Goal: Task Accomplishment & Management: Manage account settings

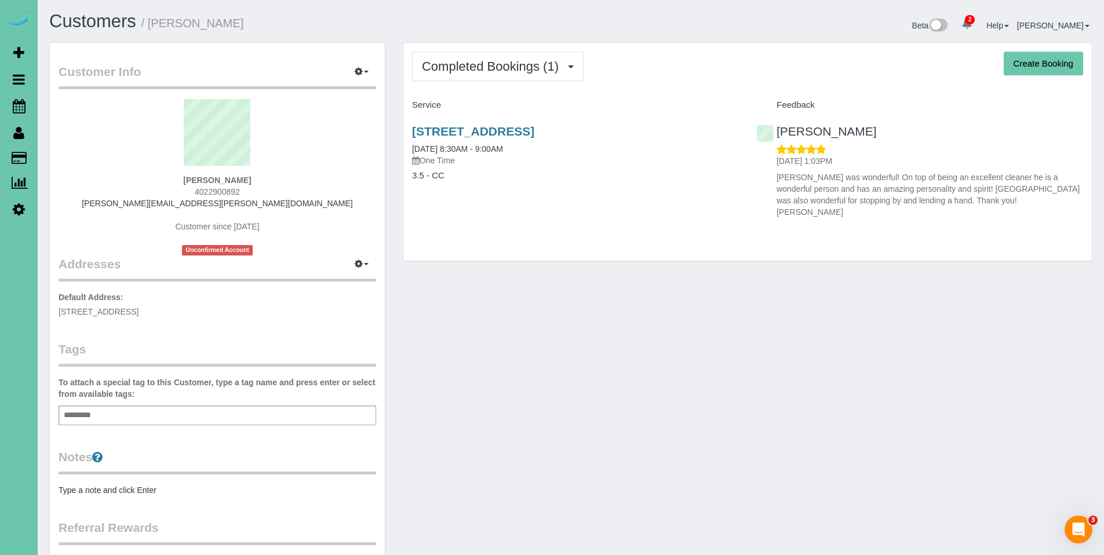
click at [273, 190] on div "Jamie Kratky 4022900892 jamiekratky@cox.net Customer since 2024 Unconfirmed Acc…" at bounding box center [218, 177] width 318 height 156
drag, startPoint x: 288, startPoint y: 202, endPoint x: 157, endPoint y: 206, distance: 131.0
click at [157, 206] on div "Jamie Kratky 4022900892 jamiekratky@cox.net Customer since 2024 Unconfirmed Acc…" at bounding box center [218, 177] width 318 height 156
copy link "jamiekratky@cox.net"
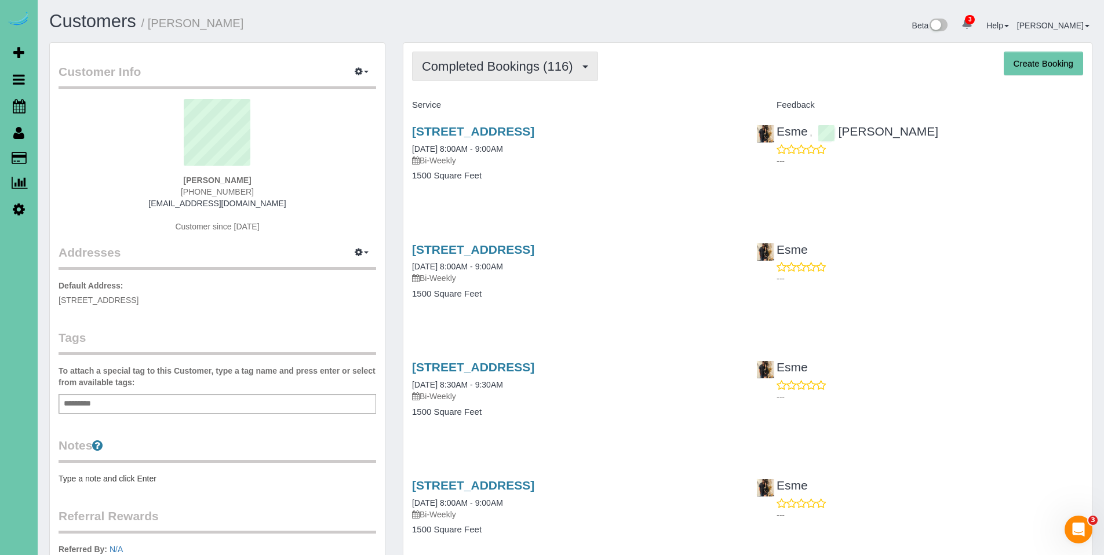
click at [454, 72] on span "Completed Bookings (116)" at bounding box center [500, 66] width 156 height 14
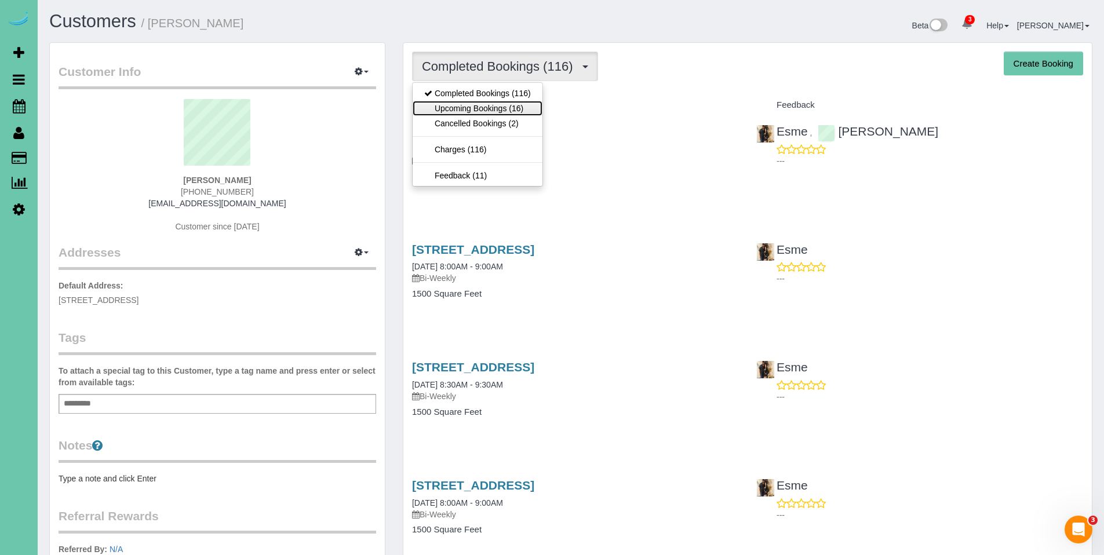
click at [462, 112] on link "Upcoming Bookings (16)" at bounding box center [478, 108] width 130 height 15
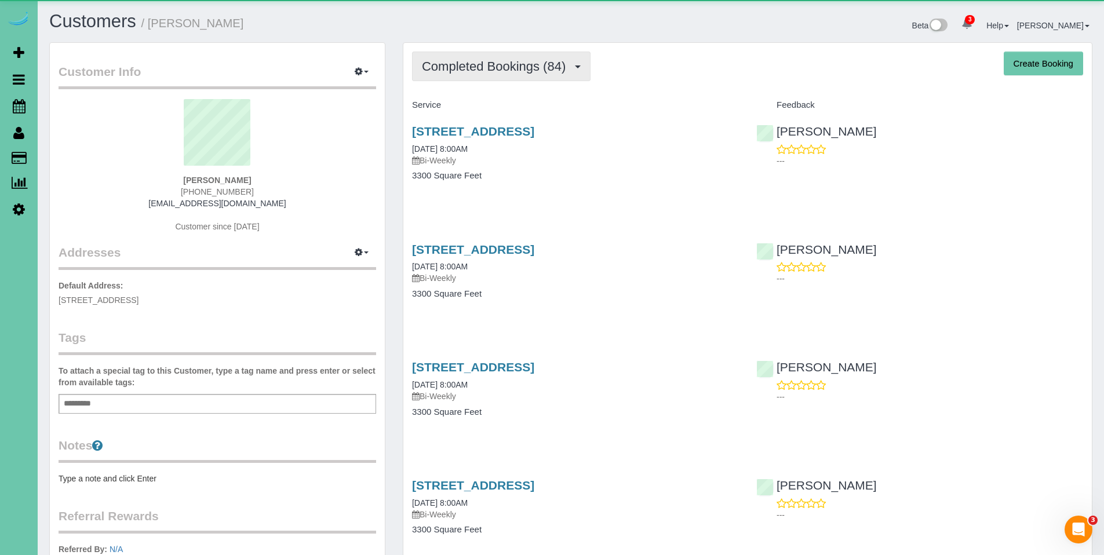
click at [481, 74] on button "Completed Bookings (84)" at bounding box center [501, 67] width 178 height 30
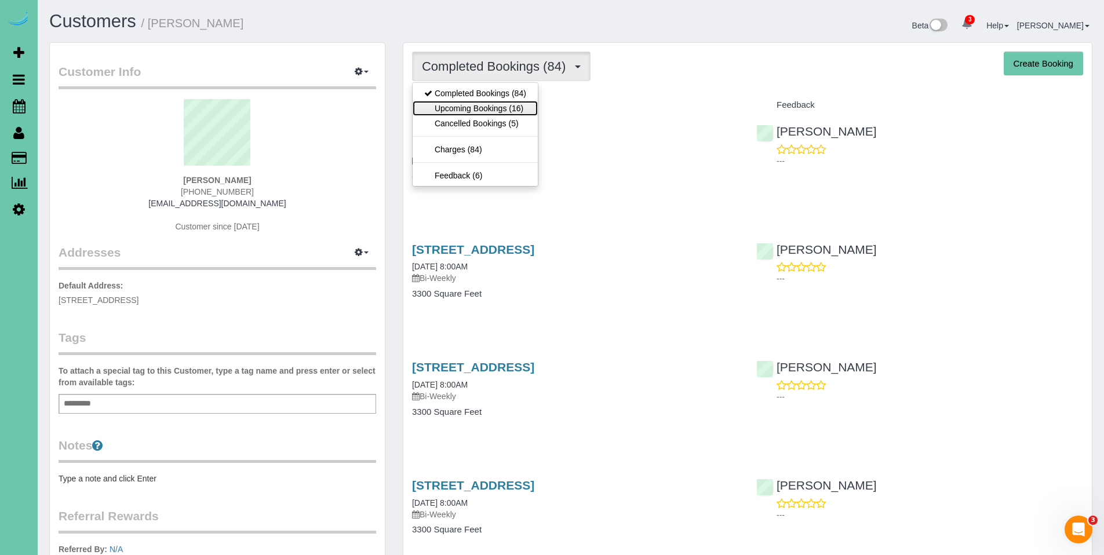
click at [483, 107] on link "Upcoming Bookings (16)" at bounding box center [475, 108] width 125 height 15
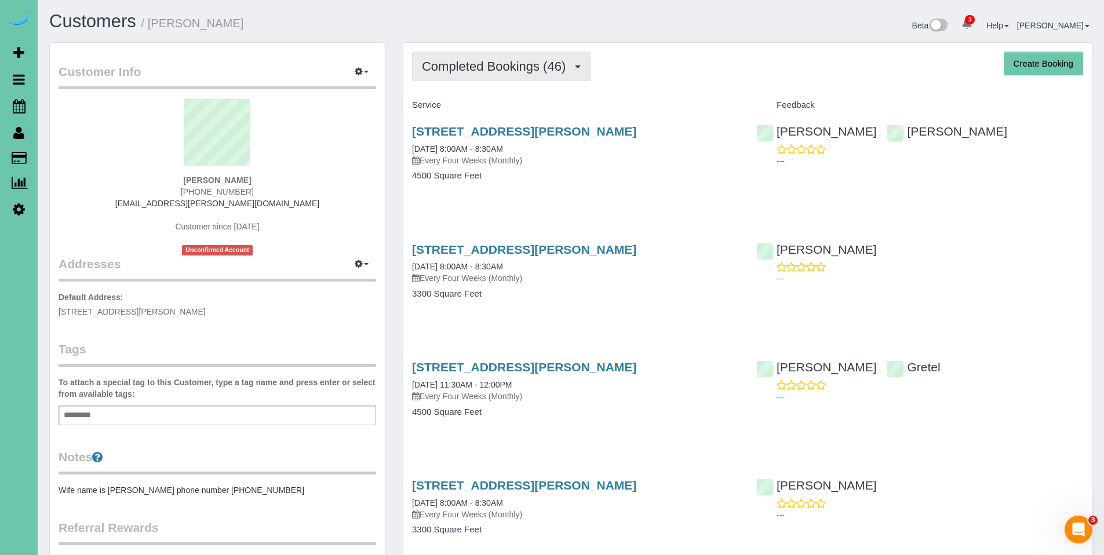
click at [484, 68] on span "Completed Bookings (46)" at bounding box center [496, 66] width 149 height 14
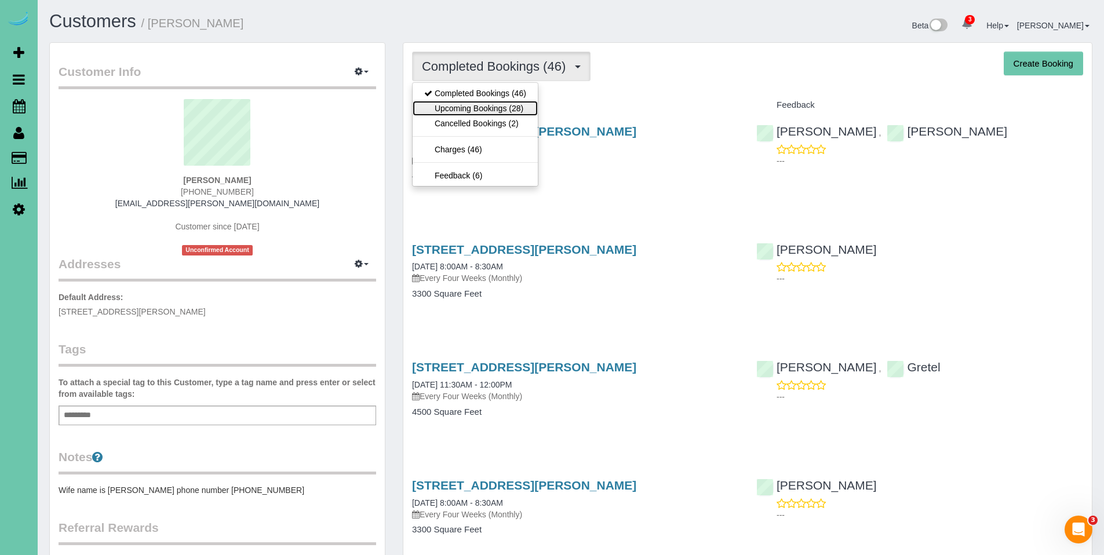
click at [472, 108] on link "Upcoming Bookings (28)" at bounding box center [475, 108] width 125 height 15
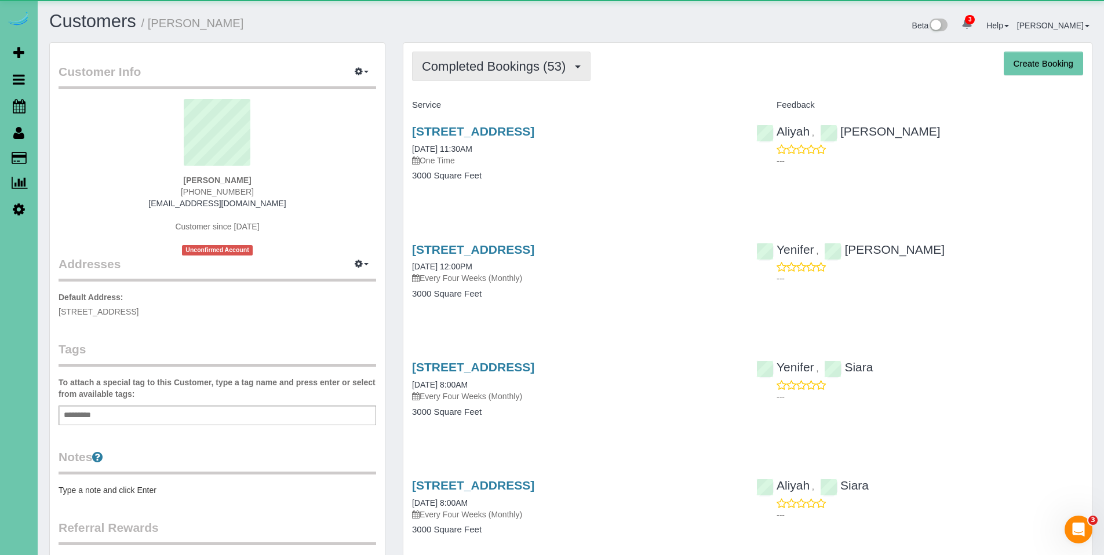
click at [469, 73] on span "Completed Bookings (53)" at bounding box center [496, 66] width 149 height 14
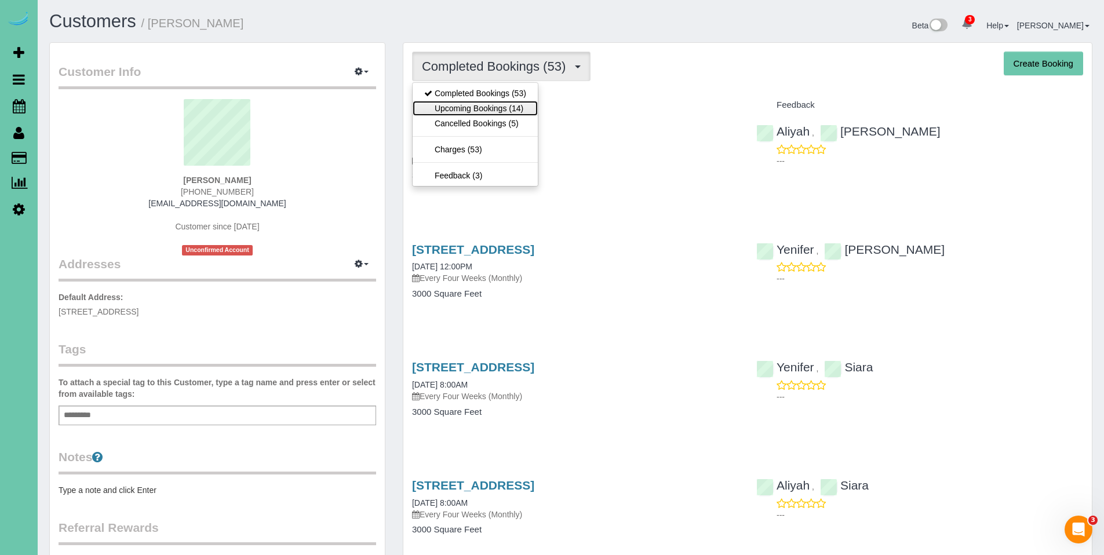
click at [468, 107] on link "Upcoming Bookings (14)" at bounding box center [475, 108] width 125 height 15
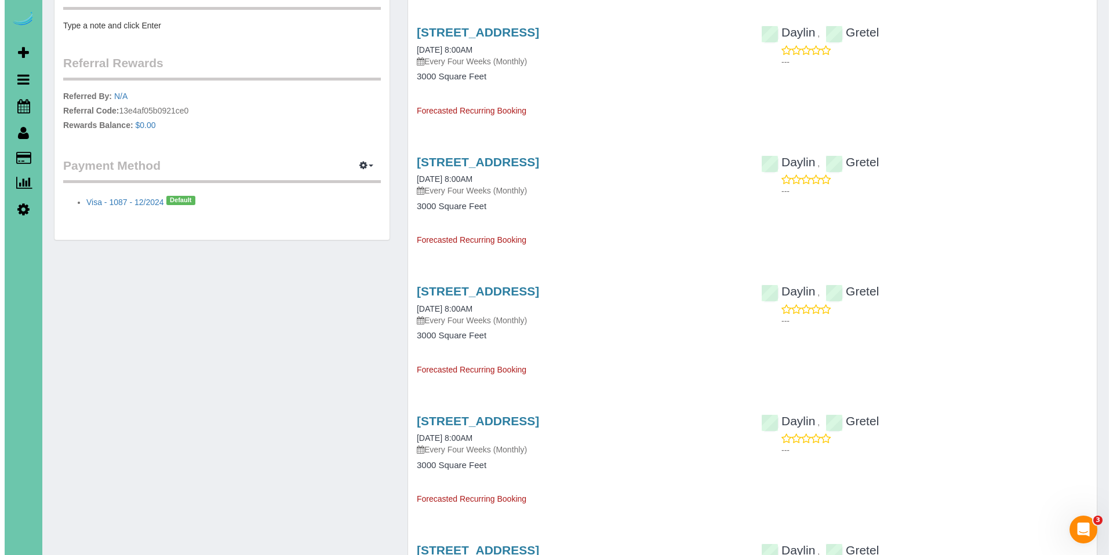
scroll to position [463, 0]
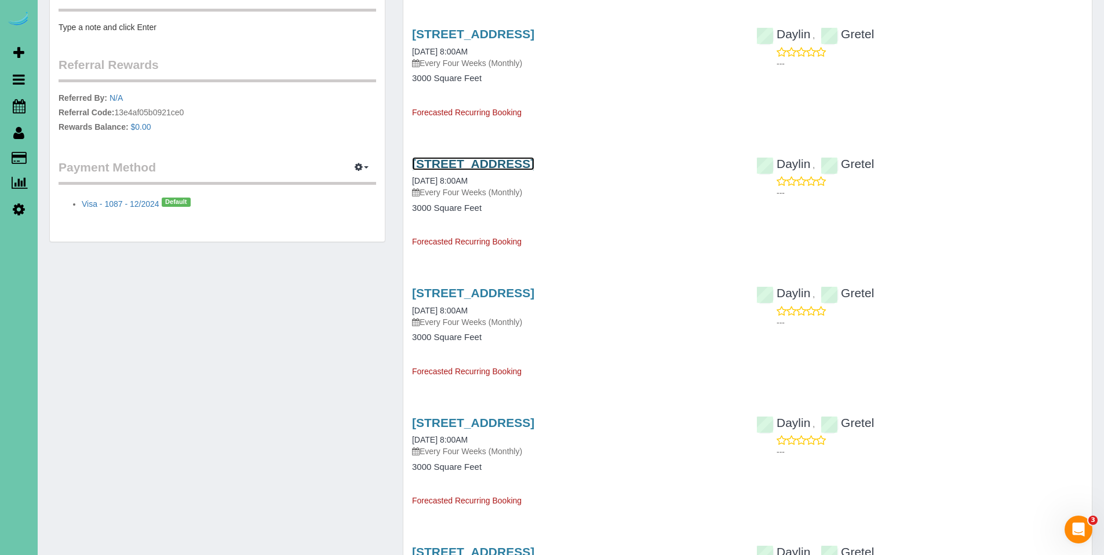
click at [491, 165] on link "11325 Pebblebrook Blvd, Gretna, NE 68028" at bounding box center [473, 163] width 122 height 13
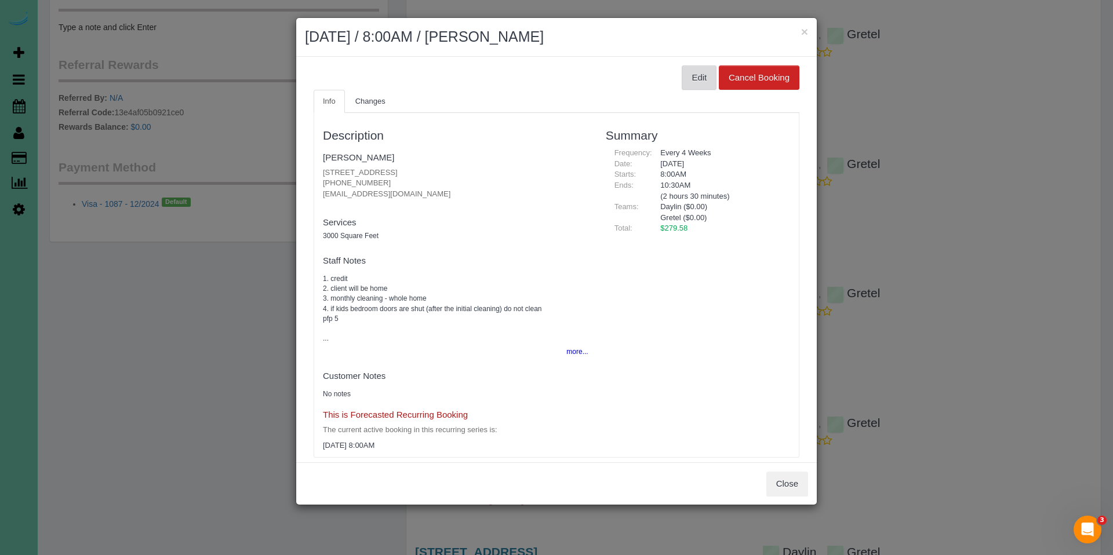
click at [691, 82] on button "Edit" at bounding box center [698, 77] width 35 height 24
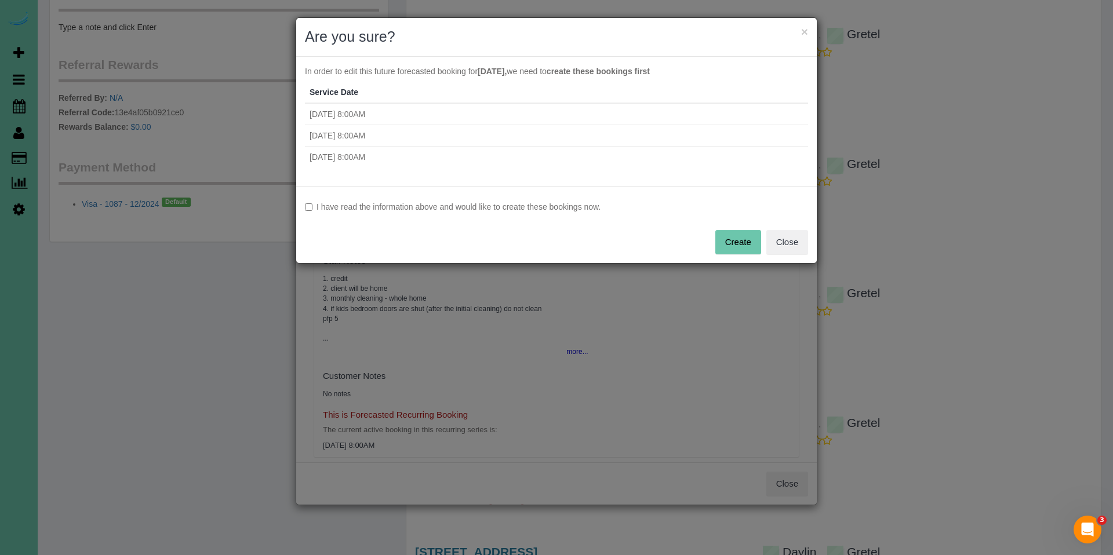
click at [725, 239] on button "Create" at bounding box center [738, 242] width 46 height 24
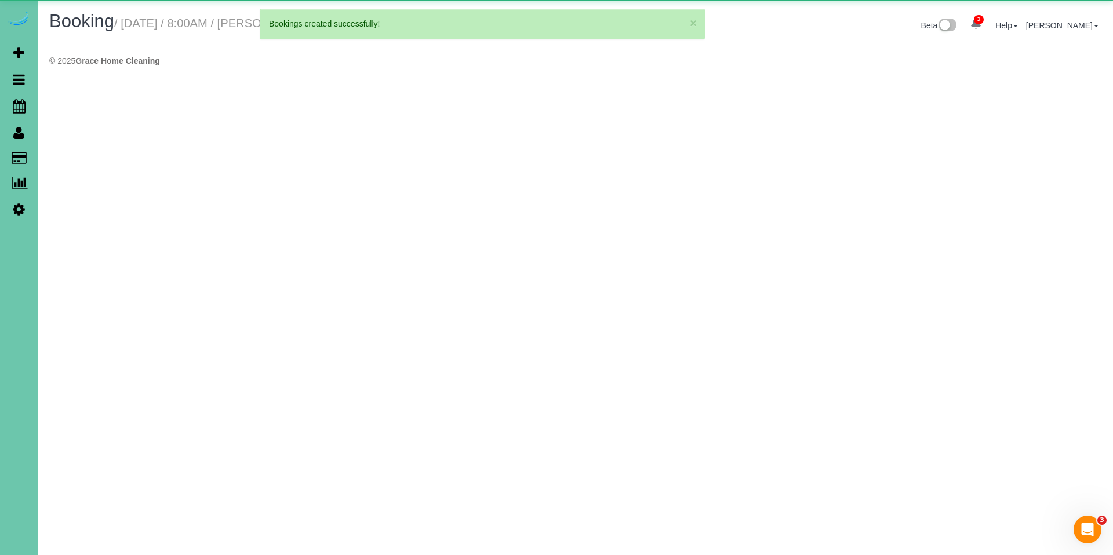
select select "NE"
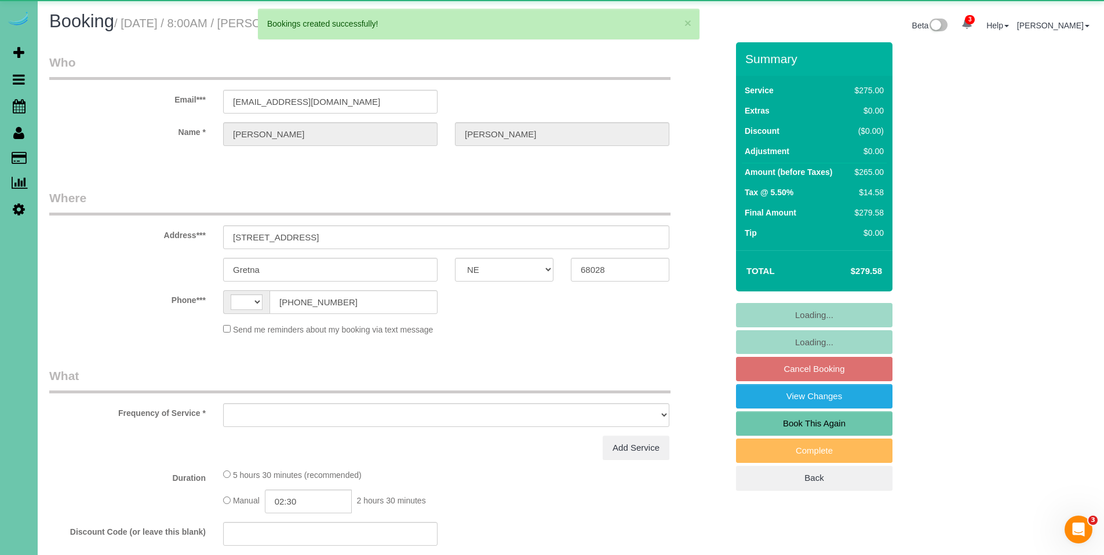
select select "string:US"
select select "object:2579"
select select "string:fspay-f519facc-1701-4af9-97dc-cfe6ed7444e6"
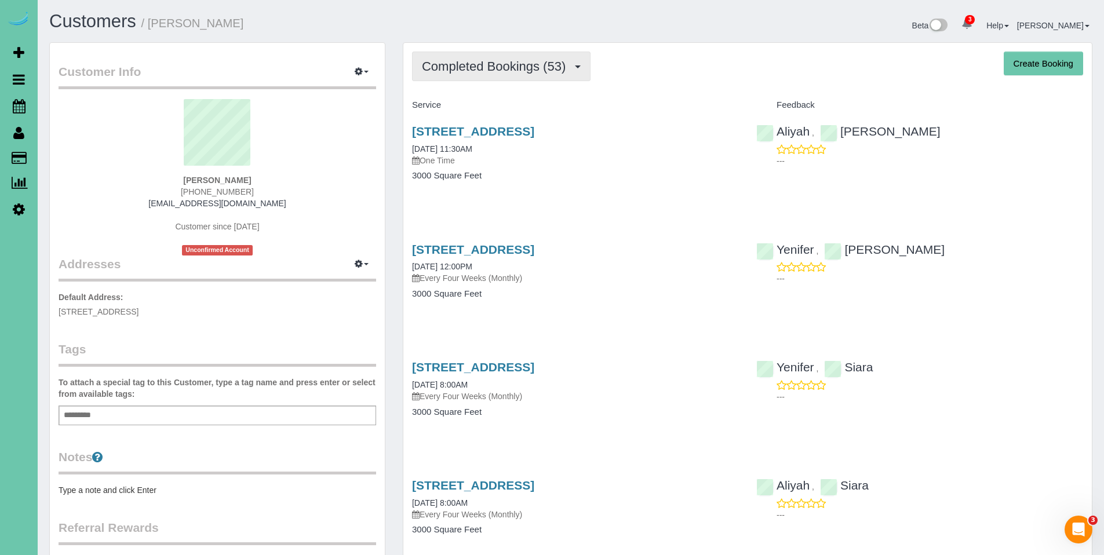
click at [488, 59] on span "Completed Bookings (53)" at bounding box center [496, 66] width 149 height 14
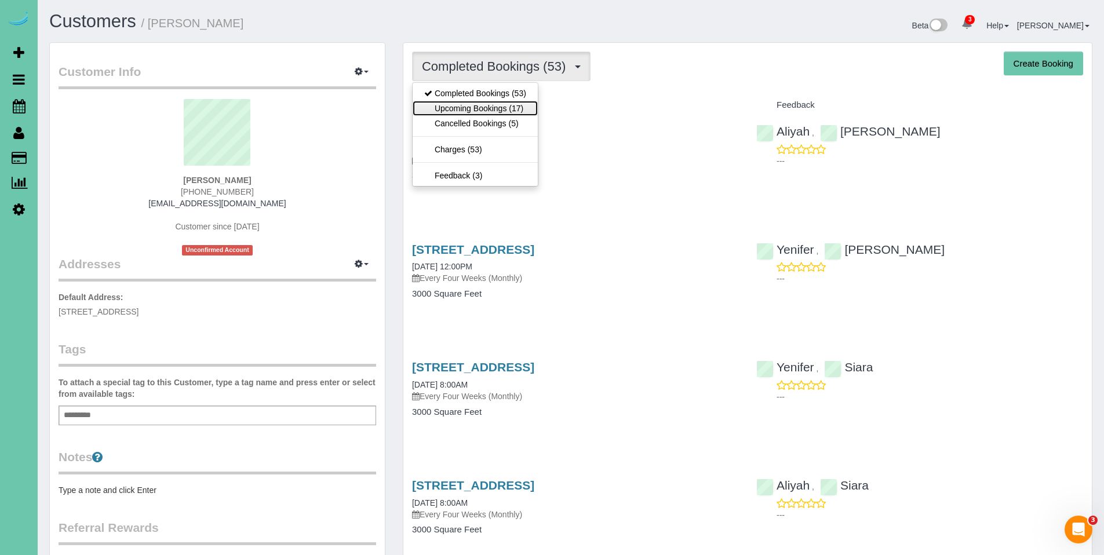
click at [487, 104] on link "Upcoming Bookings (17)" at bounding box center [475, 108] width 125 height 15
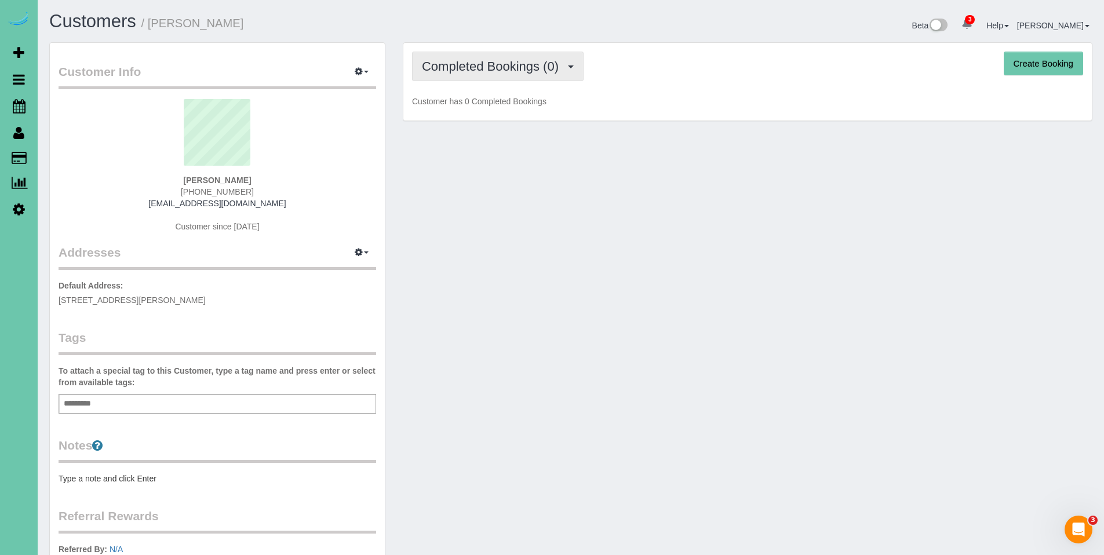
click at [477, 79] on button "Completed Bookings (0)" at bounding box center [498, 67] width 172 height 30
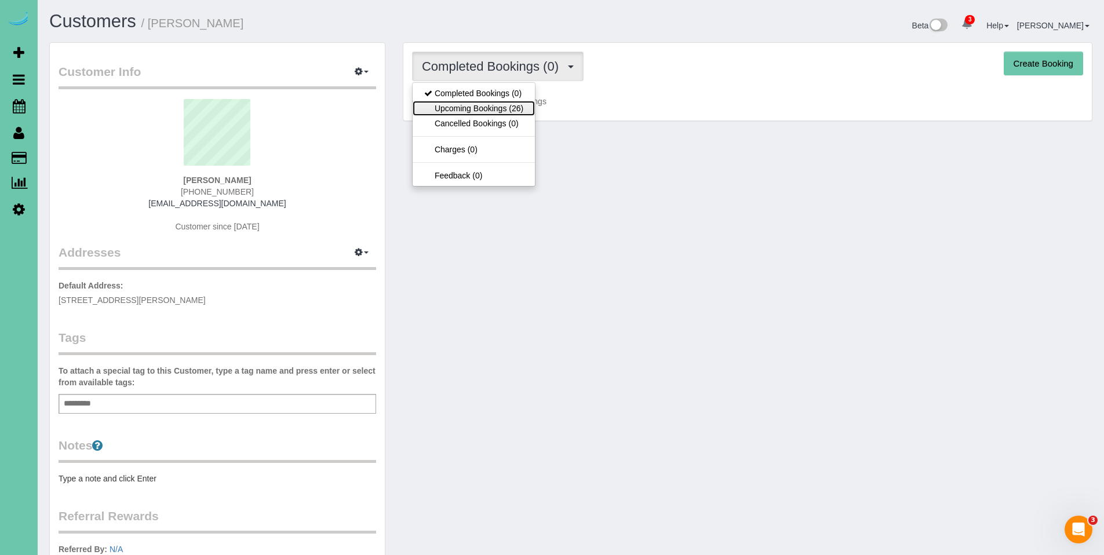
click at [480, 114] on link "Upcoming Bookings (26)" at bounding box center [474, 108] width 122 height 15
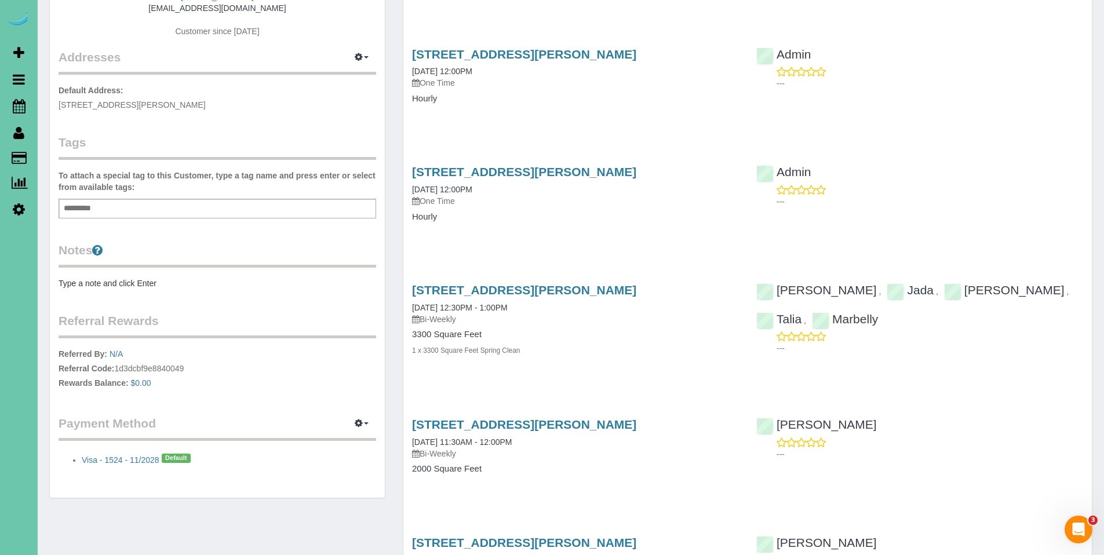
scroll to position [238, 0]
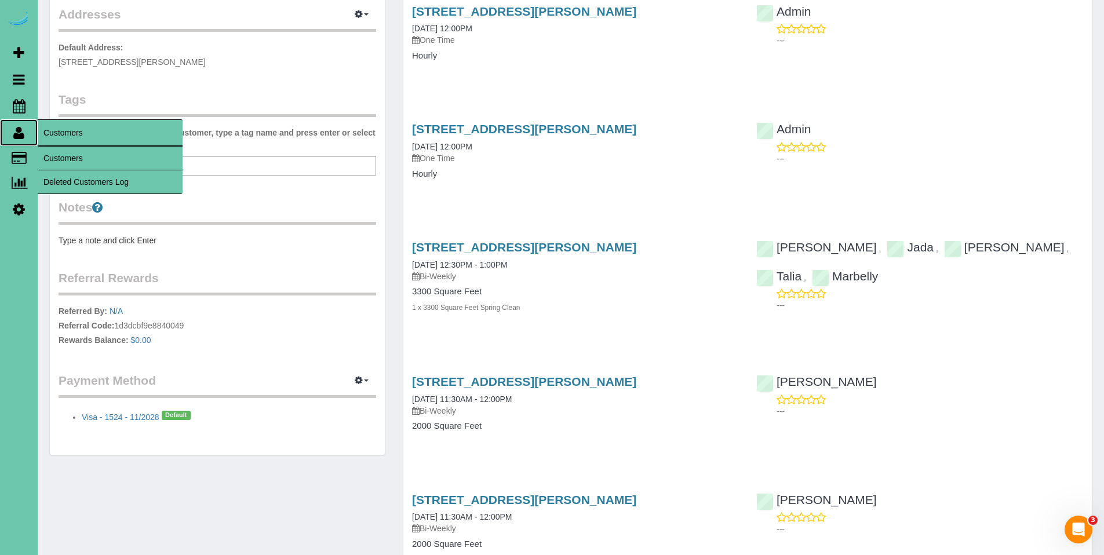
click at [18, 133] on icon at bounding box center [18, 133] width 11 height 14
click at [66, 154] on link "Customers" at bounding box center [110, 158] width 145 height 23
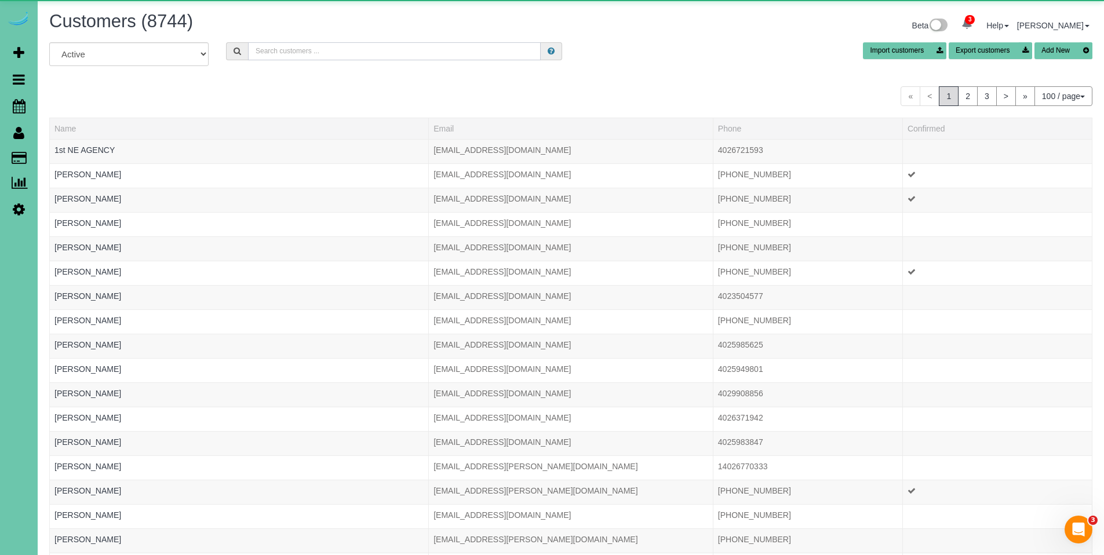
click at [362, 53] on input "text" at bounding box center [394, 51] width 293 height 18
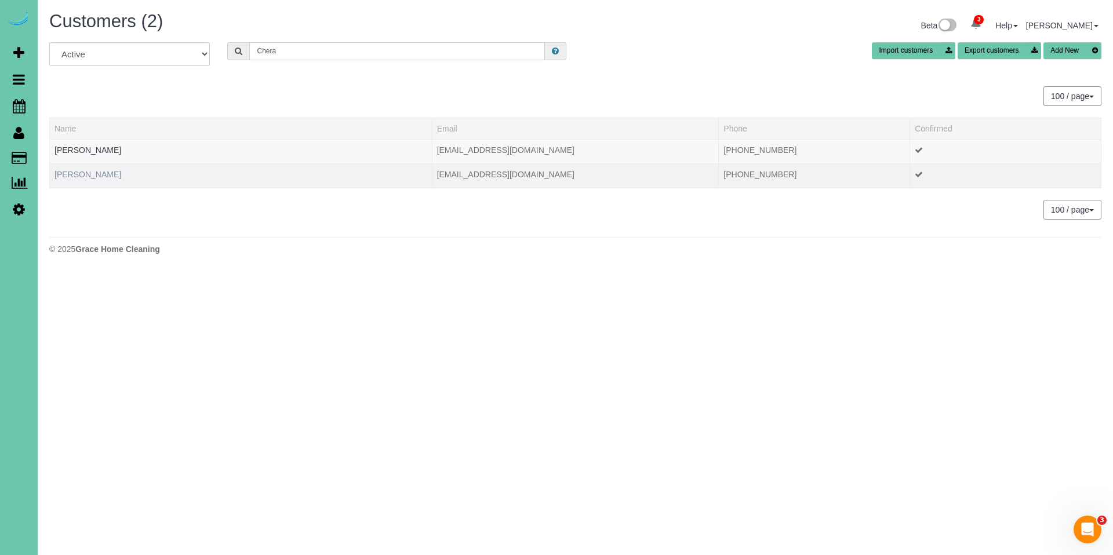
type input "Chera"
click at [81, 170] on link "Chera Wenzl" at bounding box center [87, 174] width 67 height 9
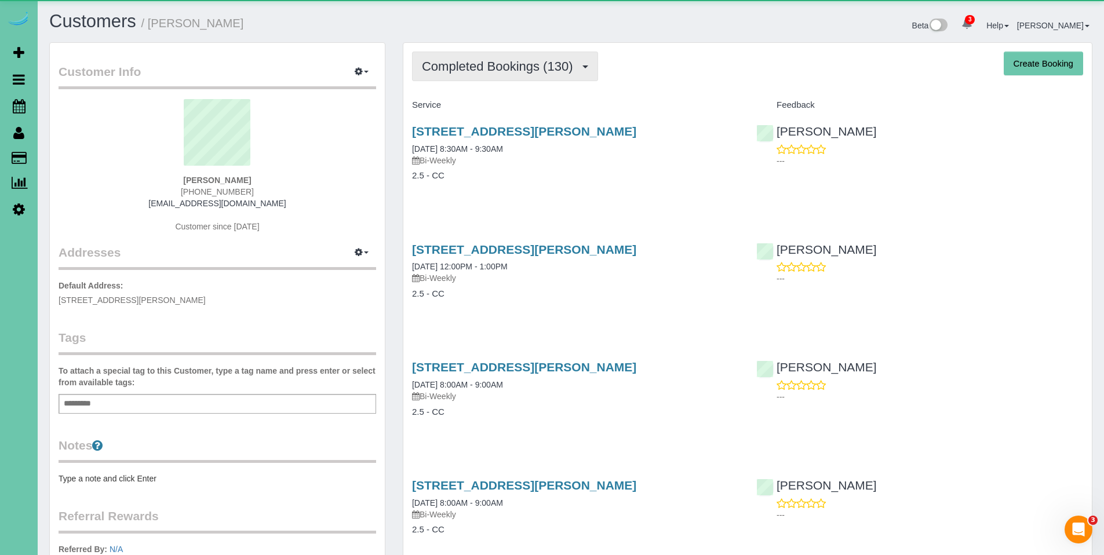
click at [504, 63] on span "Completed Bookings (130)" at bounding box center [500, 66] width 156 height 14
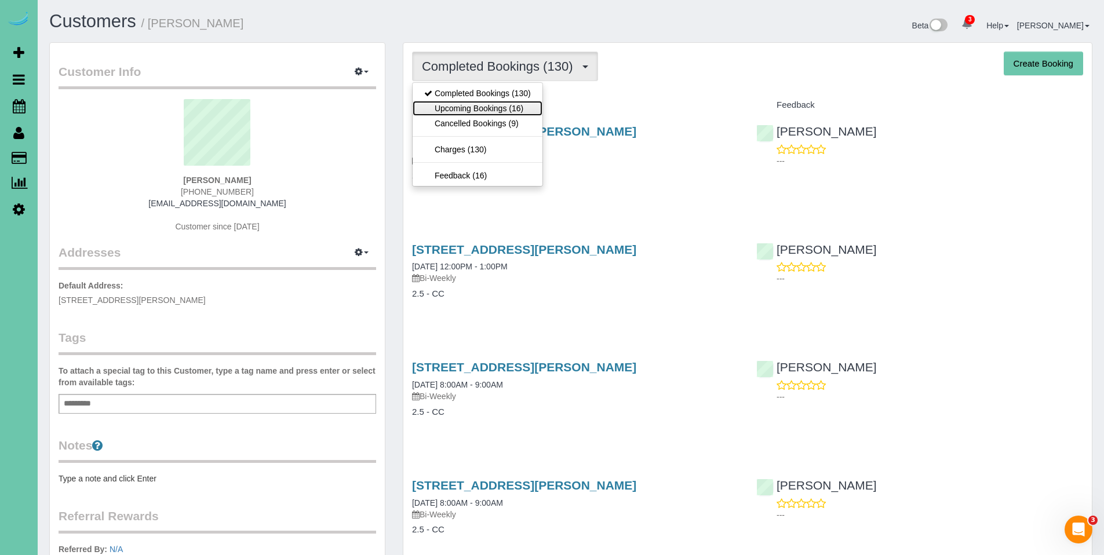
click at [499, 108] on link "Upcoming Bookings (16)" at bounding box center [478, 108] width 130 height 15
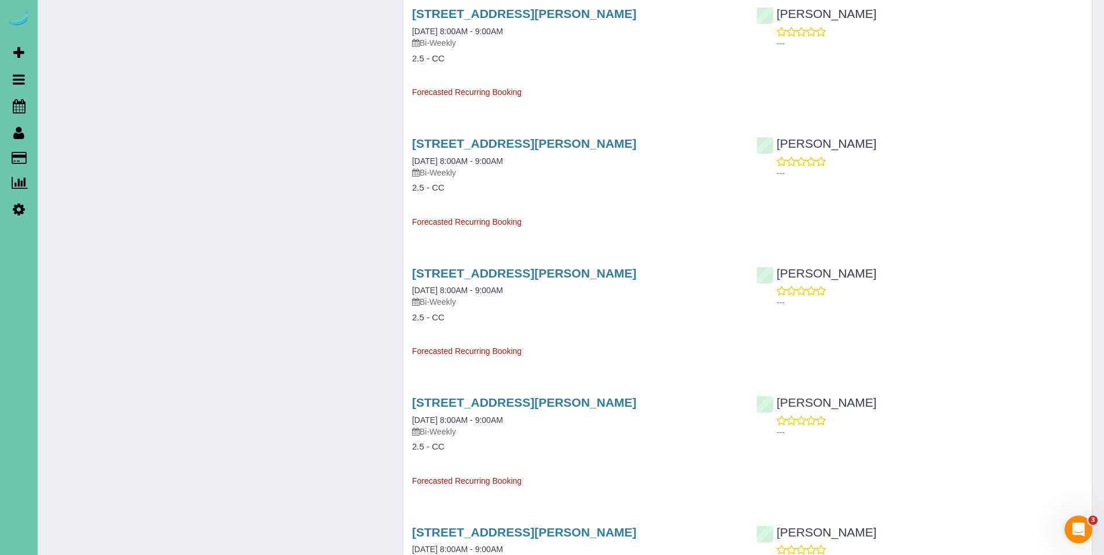
scroll to position [979, 0]
click at [504, 406] on link "12410 Grebe Street, Omaha, NE 68142" at bounding box center [524, 401] width 224 height 13
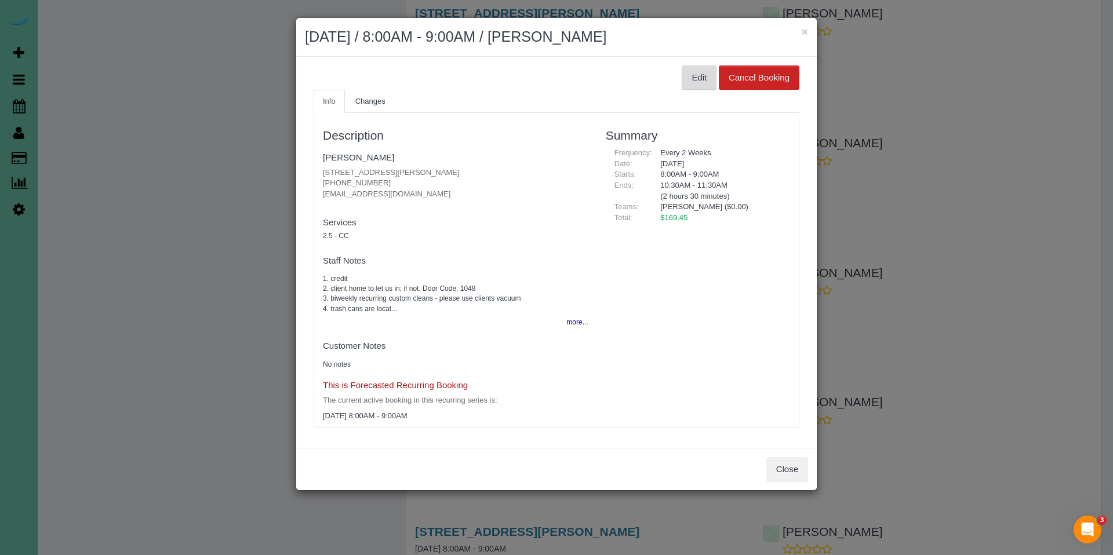
click at [687, 83] on button "Edit" at bounding box center [698, 77] width 35 height 24
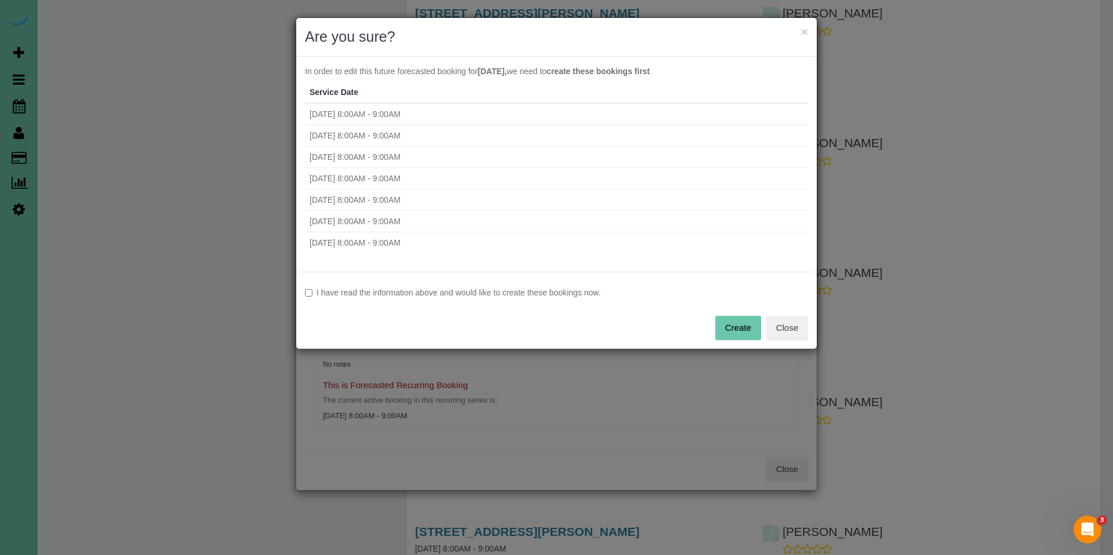
click at [437, 294] on label "I have read the information above and would like to create these bookings now." at bounding box center [556, 293] width 503 height 12
click at [735, 326] on button "Create" at bounding box center [738, 328] width 46 height 24
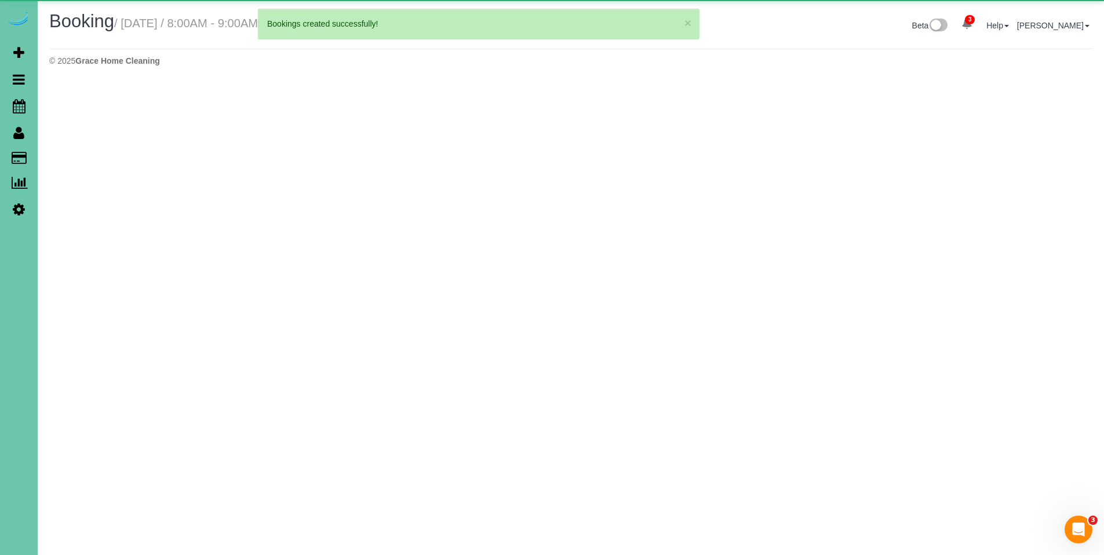
select select "NE"
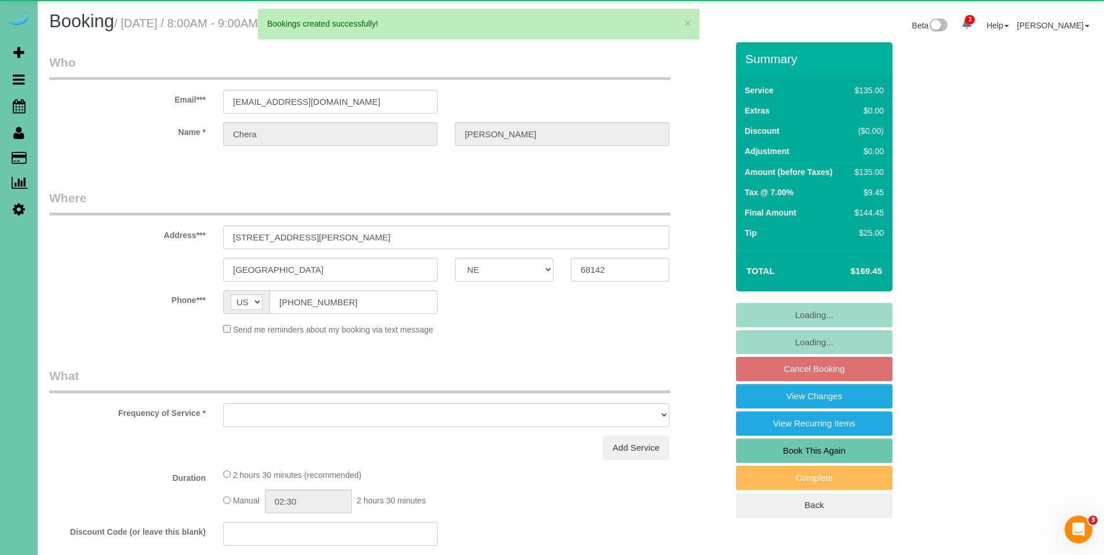
select select "object:3899"
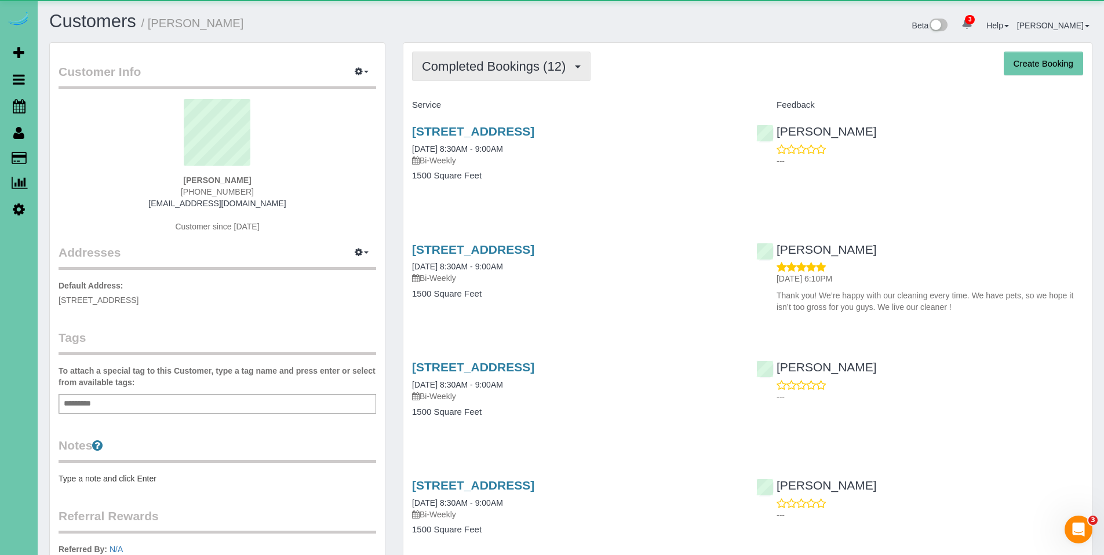
click at [517, 76] on button "Completed Bookings (12)" at bounding box center [501, 67] width 178 height 30
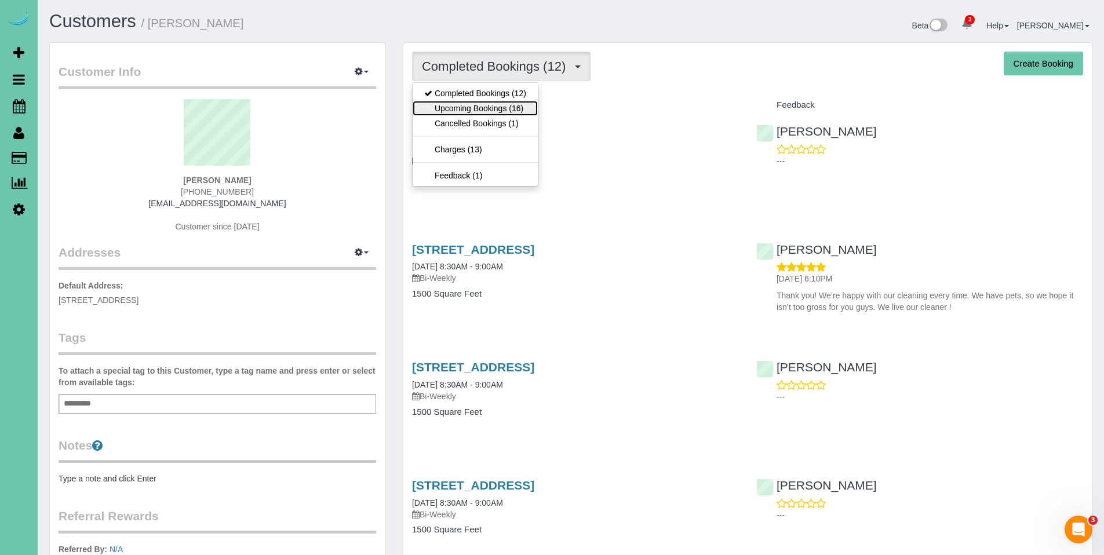
click at [502, 105] on link "Upcoming Bookings (16)" at bounding box center [475, 108] width 125 height 15
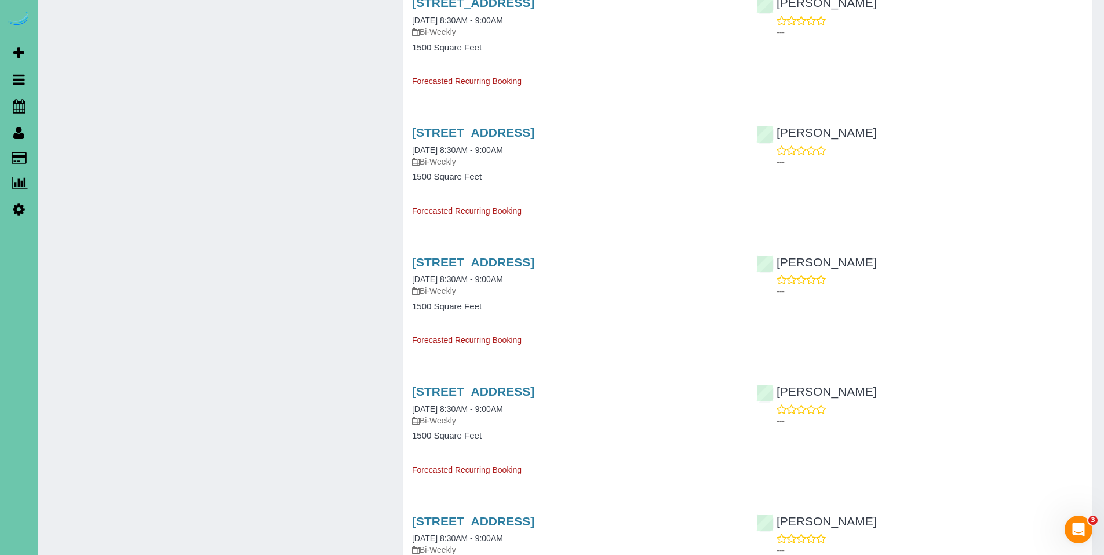
scroll to position [991, 0]
click at [503, 393] on link "7522 N 75th Street, Omaha, NE 68122" at bounding box center [473, 389] width 122 height 13
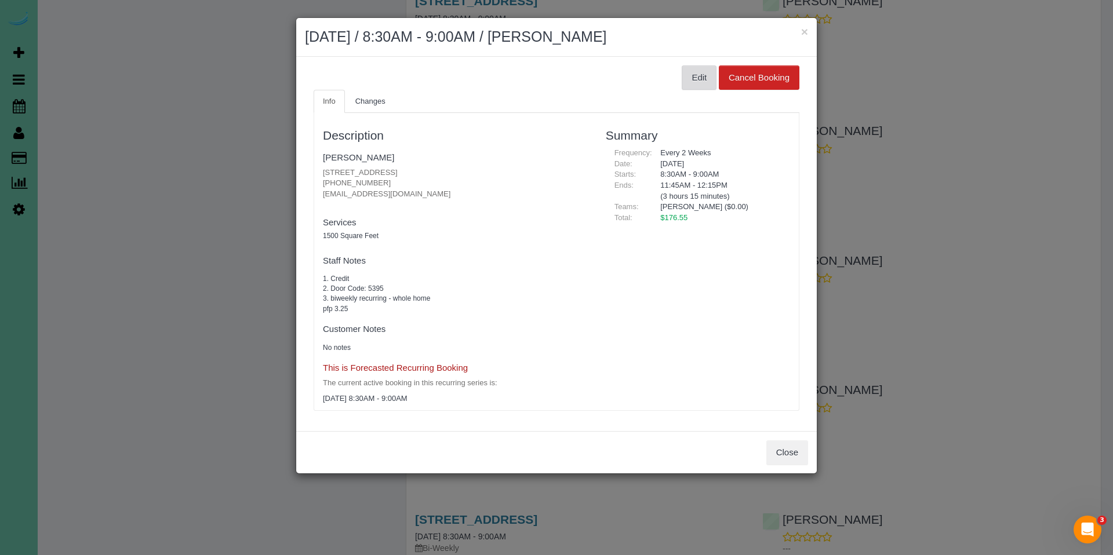
click at [696, 75] on button "Edit" at bounding box center [698, 77] width 35 height 24
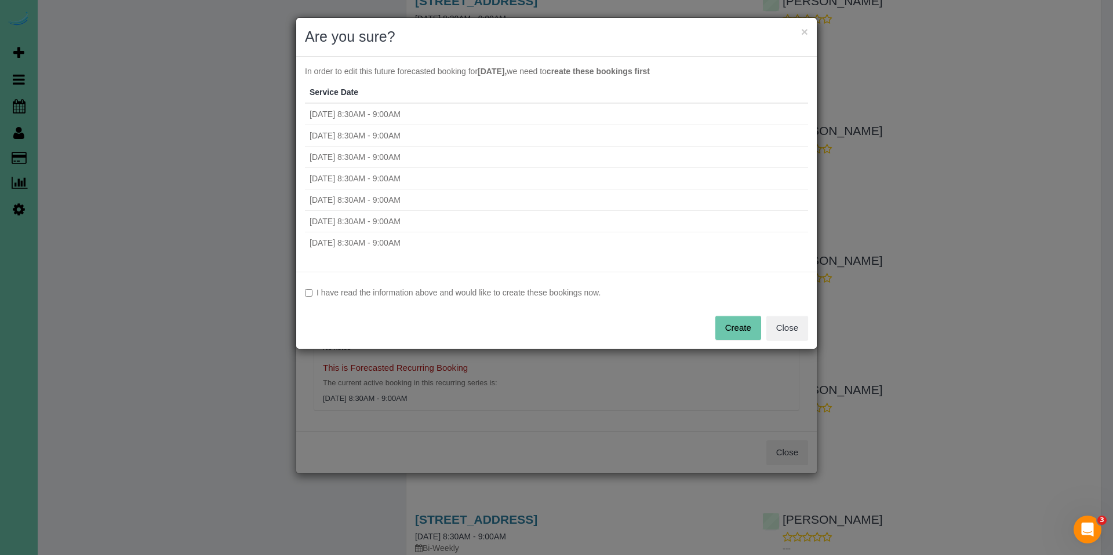
click at [383, 296] on label "I have read the information above and would like to create these bookings now." at bounding box center [556, 293] width 503 height 12
click at [741, 327] on button "Create" at bounding box center [738, 328] width 46 height 24
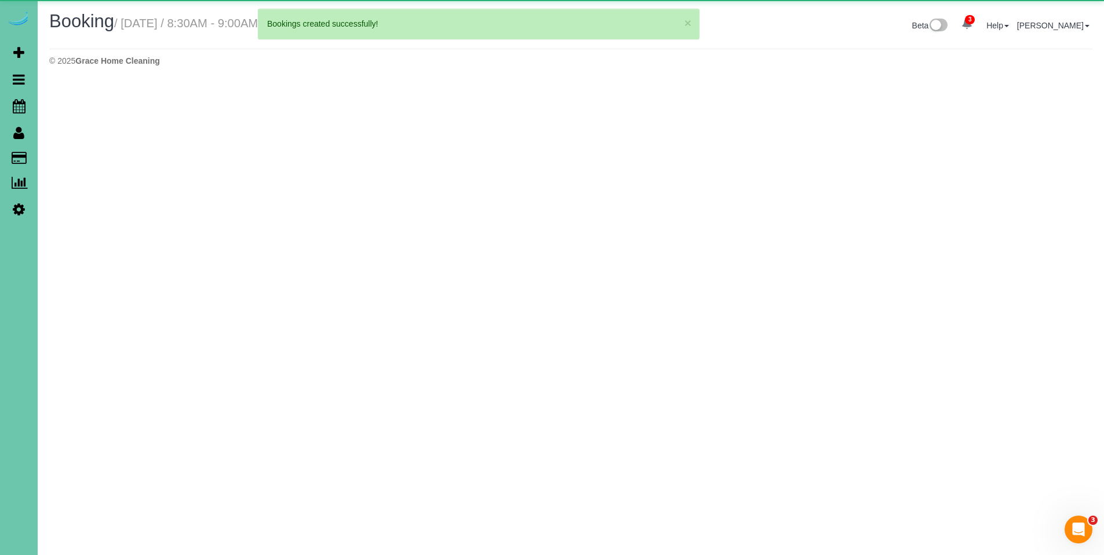
select select "NE"
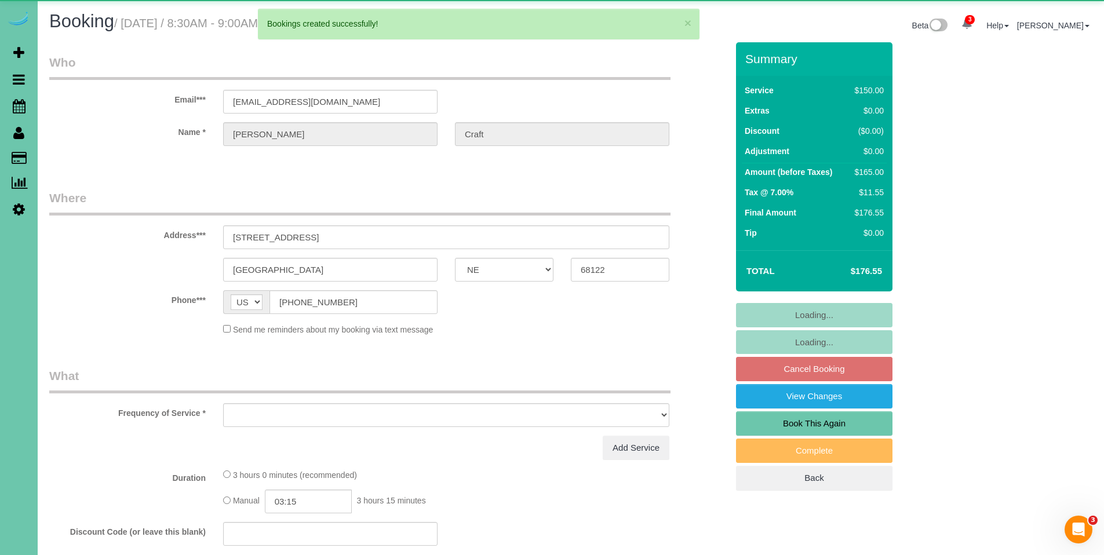
select select "object:2018"
select select "string:fspay-c6e33539-0366-41bc-9a11-0ea4c952c2ca"
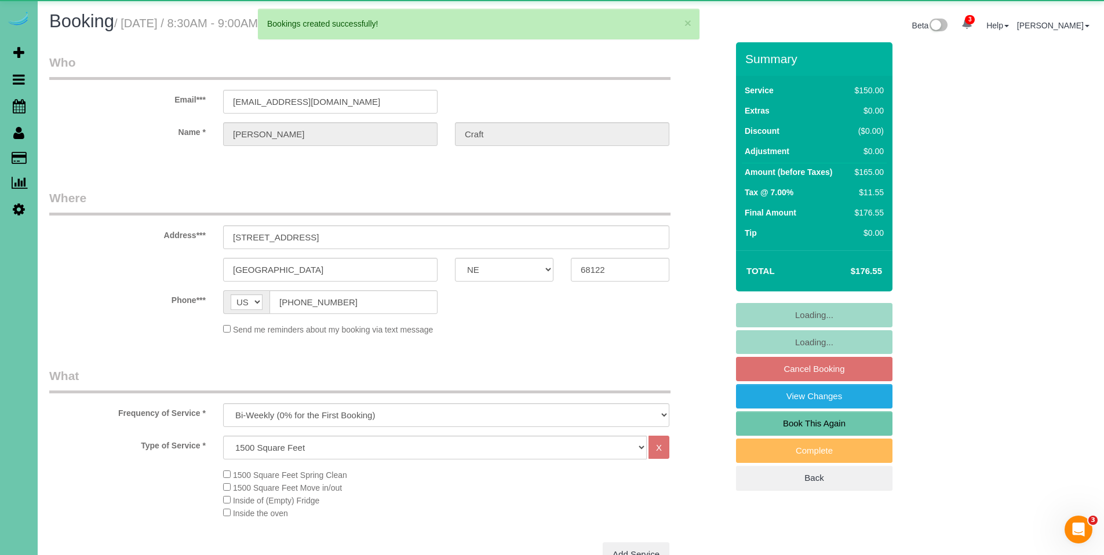
select select "object:2119"
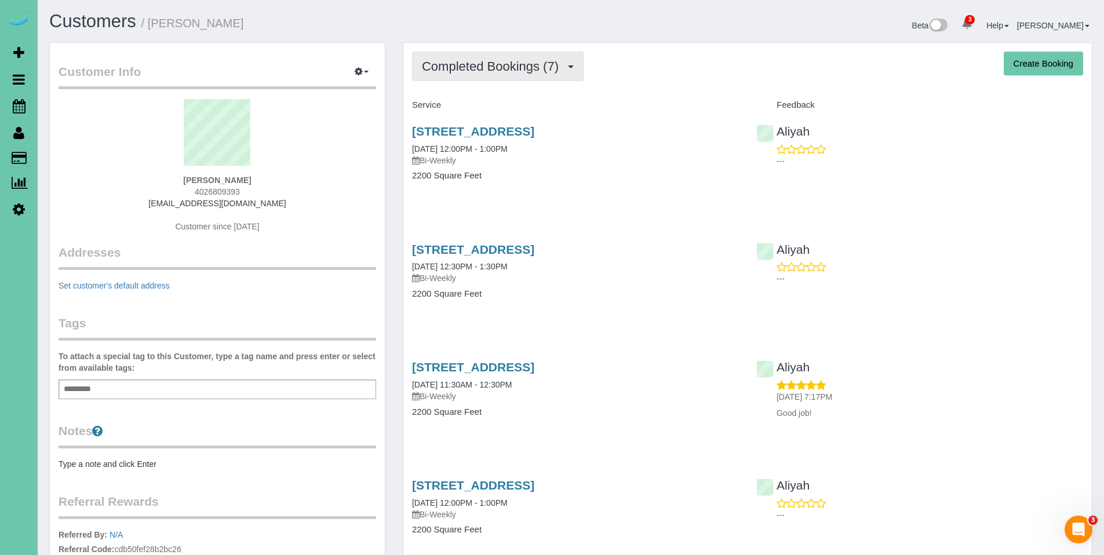
click at [493, 65] on span "Completed Bookings (7)" at bounding box center [493, 66] width 143 height 14
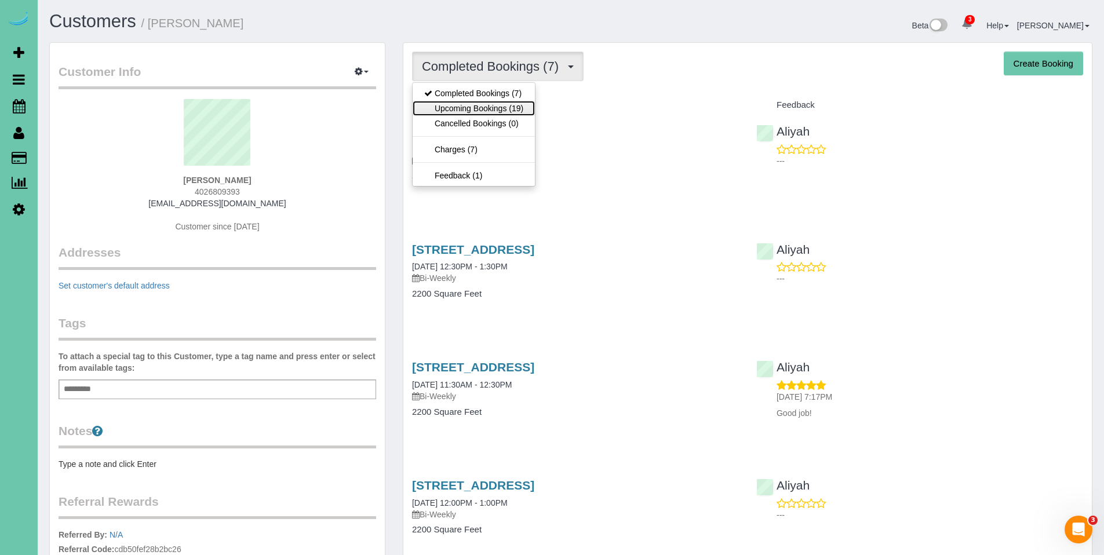
click at [482, 104] on link "Upcoming Bookings (19)" at bounding box center [474, 108] width 122 height 15
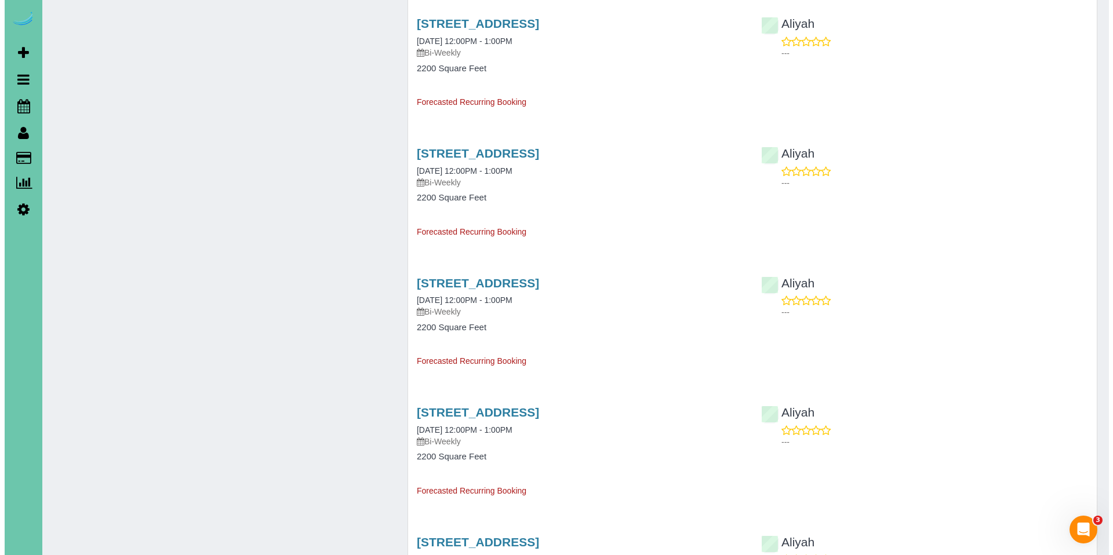
scroll to position [1034, 0]
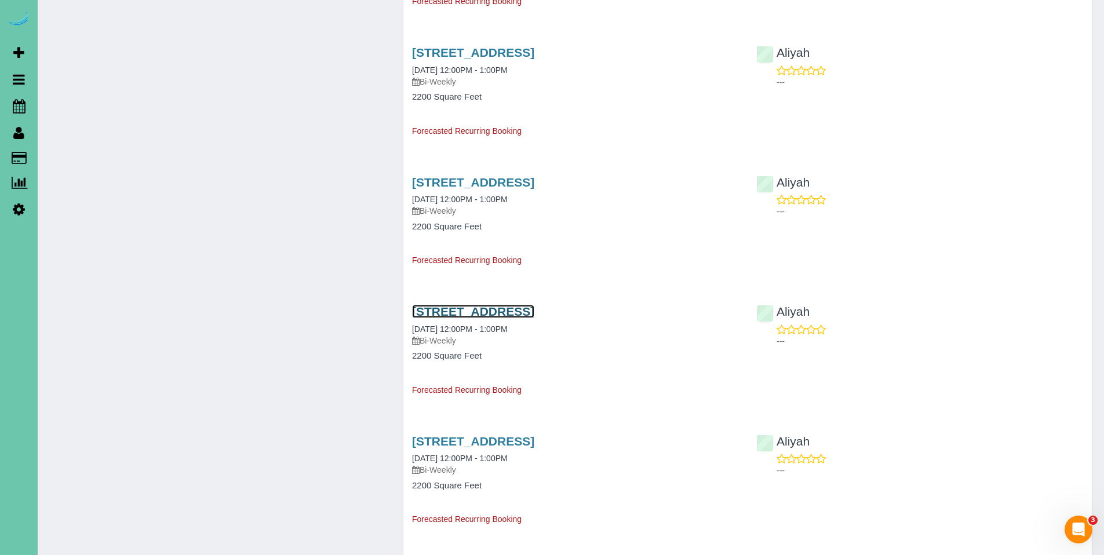
click at [517, 315] on link "[STREET_ADDRESS]" at bounding box center [473, 311] width 122 height 13
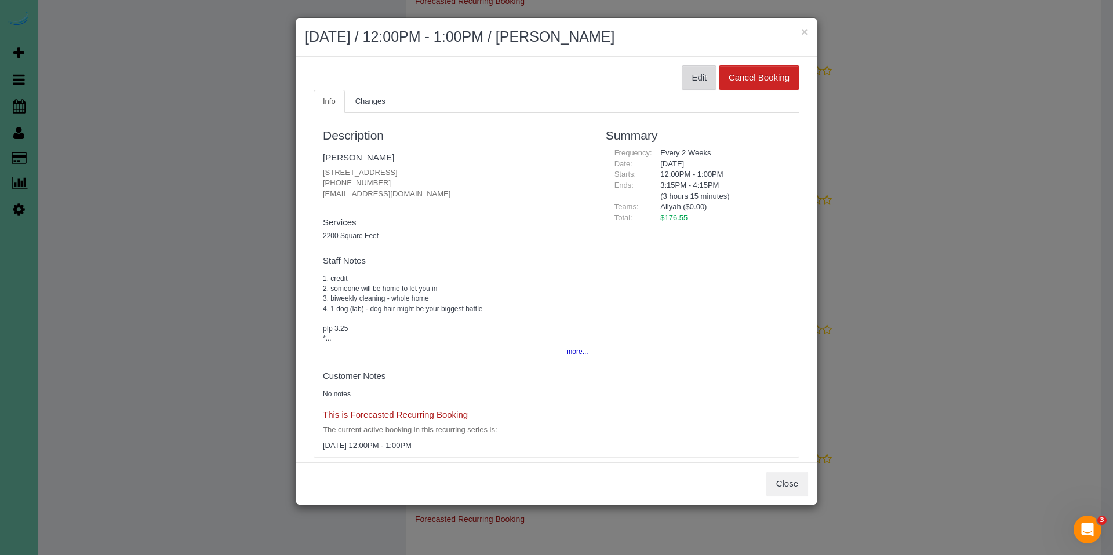
click at [695, 67] on button "Edit" at bounding box center [698, 77] width 35 height 24
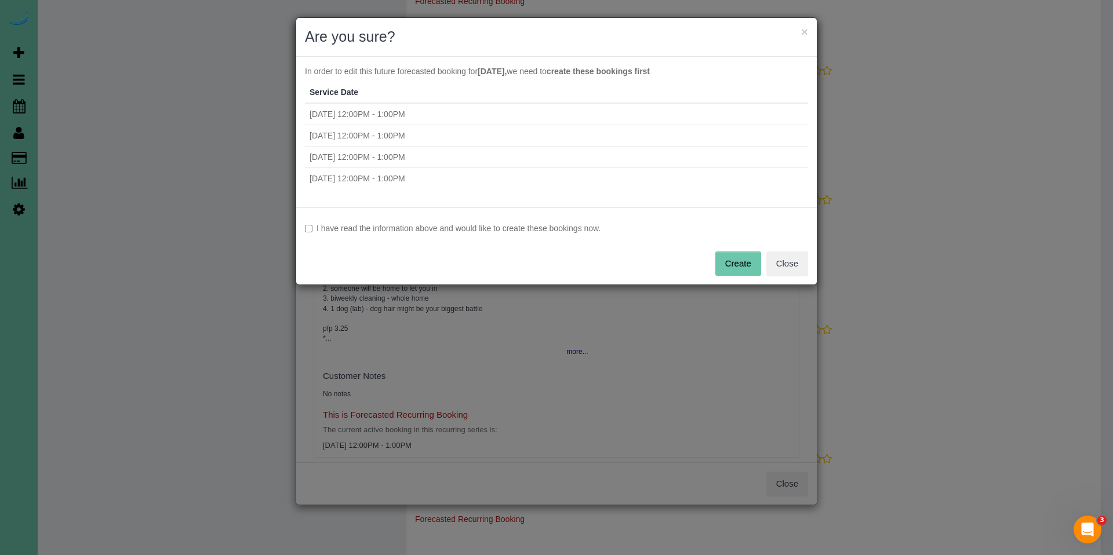
click at [407, 229] on label "I have read the information above and would like to create these bookings now." at bounding box center [556, 229] width 503 height 12
click at [720, 266] on button "Create" at bounding box center [738, 263] width 46 height 24
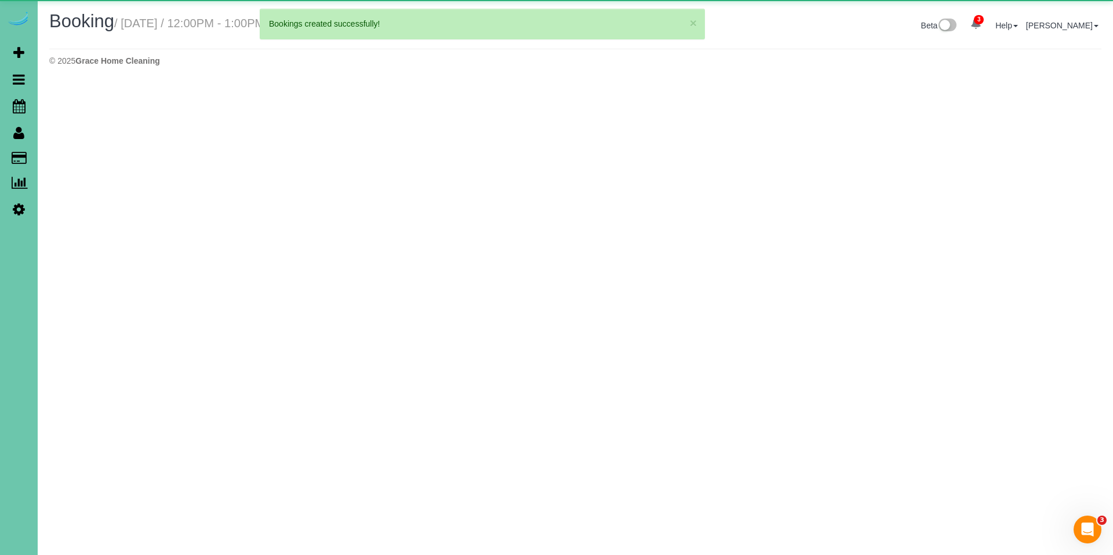
select select "NE"
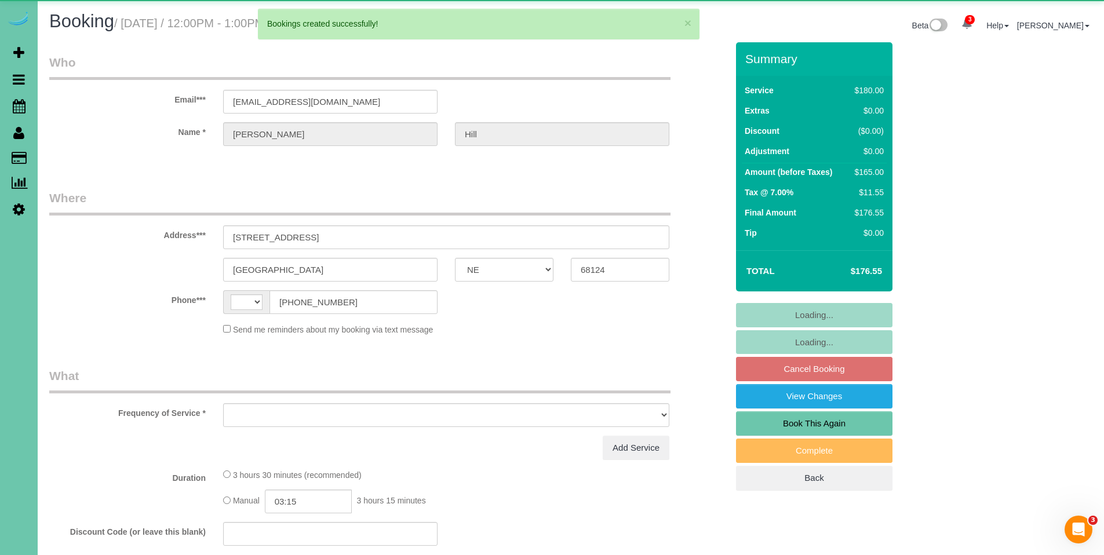
select select "string:[GEOGRAPHIC_DATA]"
select select "object:1864"
select select "string:fspay-b720a6b0-f38d-4e87-96b8-cb9123a26b64"
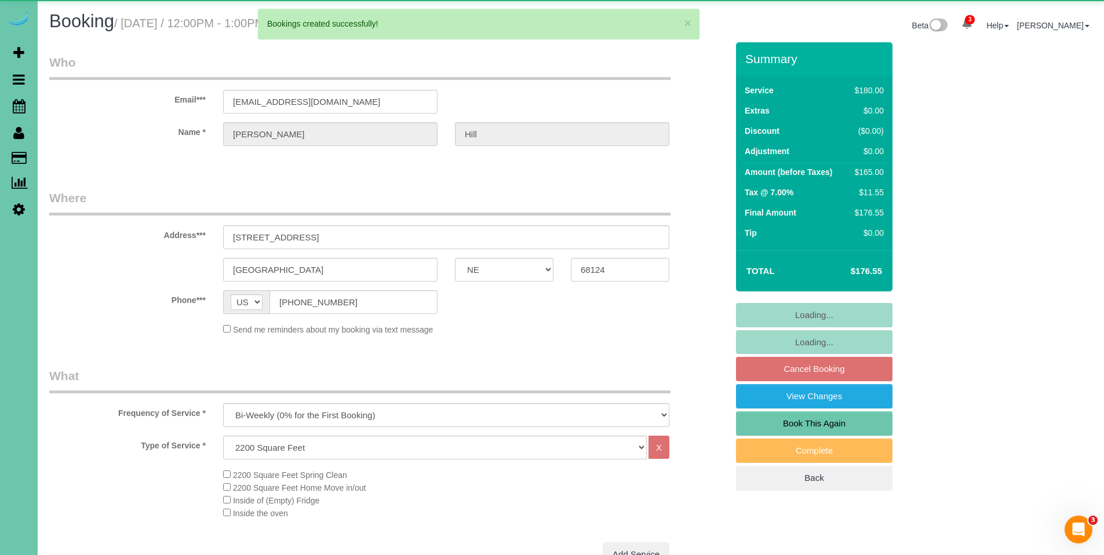
select select "object:1951"
select select "number:37"
select select "number:42"
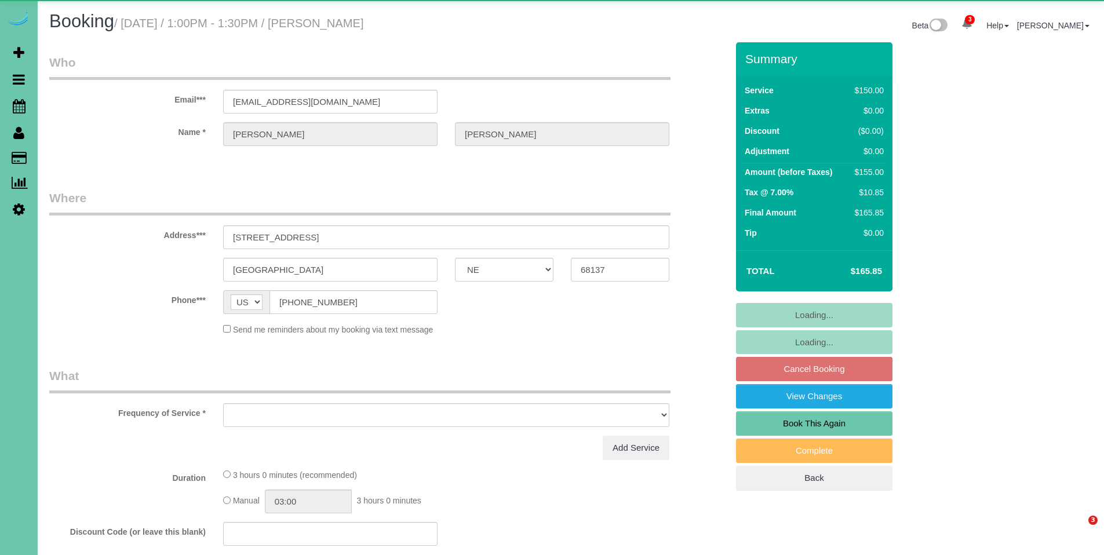
select select "NE"
select select "object:677"
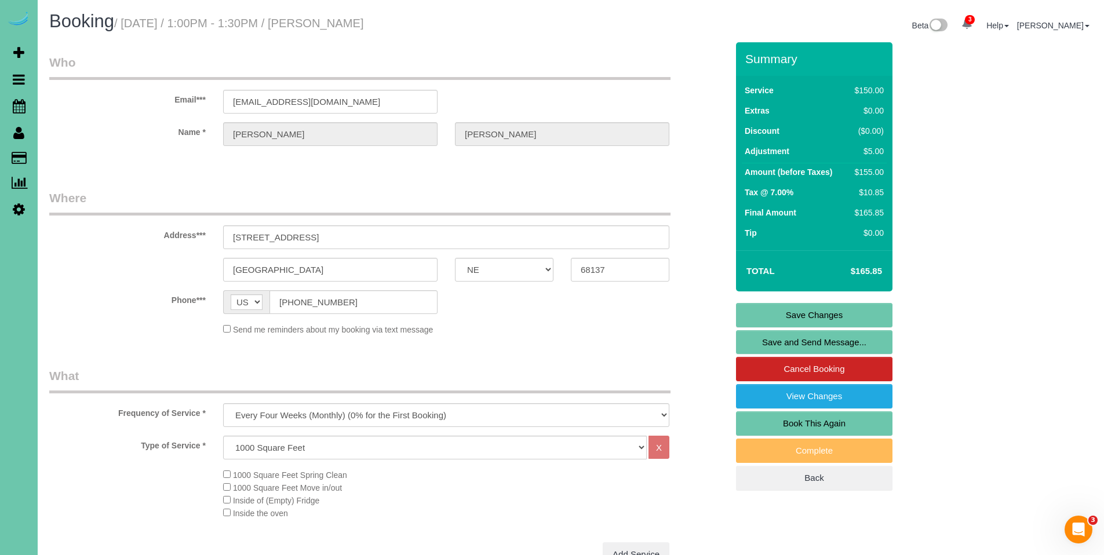
scroll to position [2, 0]
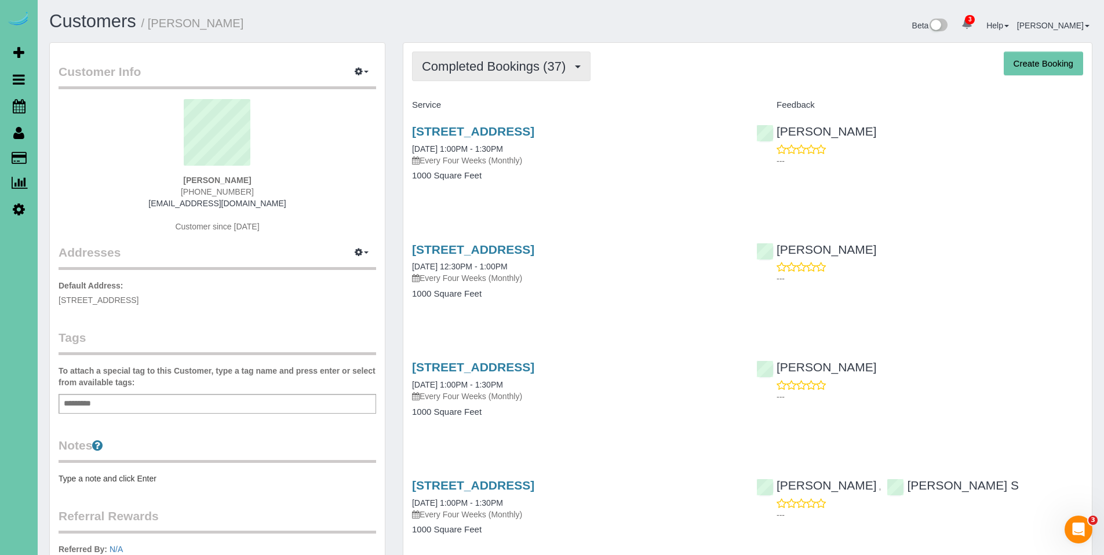
click at [476, 73] on span "Completed Bookings (37)" at bounding box center [496, 66] width 149 height 14
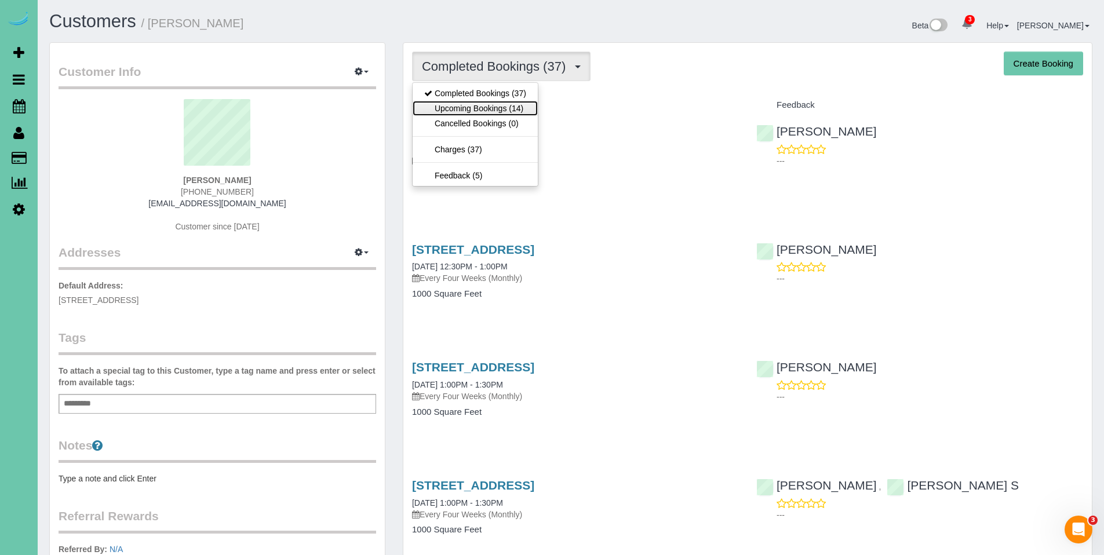
click at [483, 114] on link "Upcoming Bookings (14)" at bounding box center [475, 108] width 125 height 15
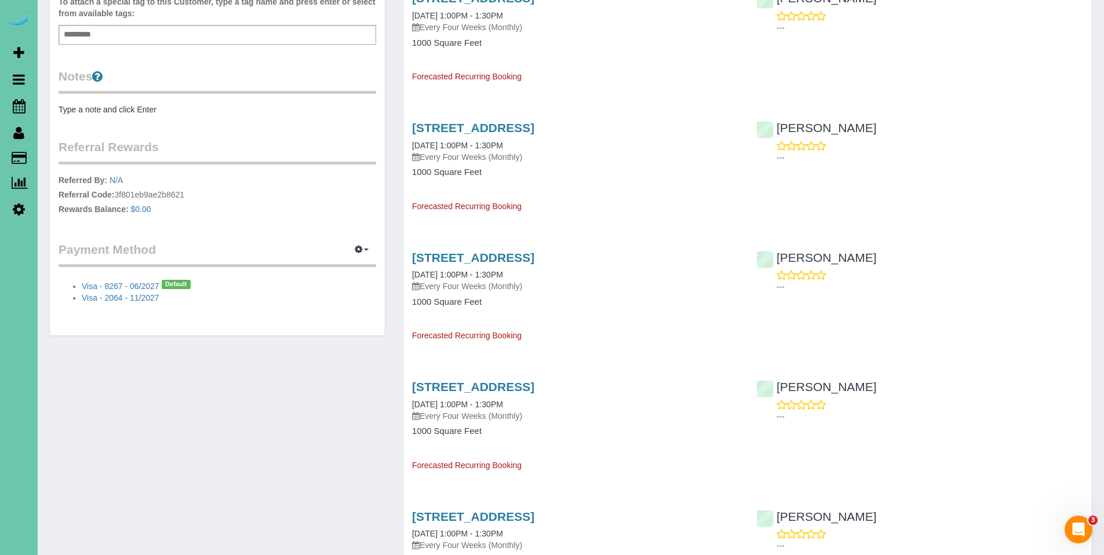
scroll to position [431, 0]
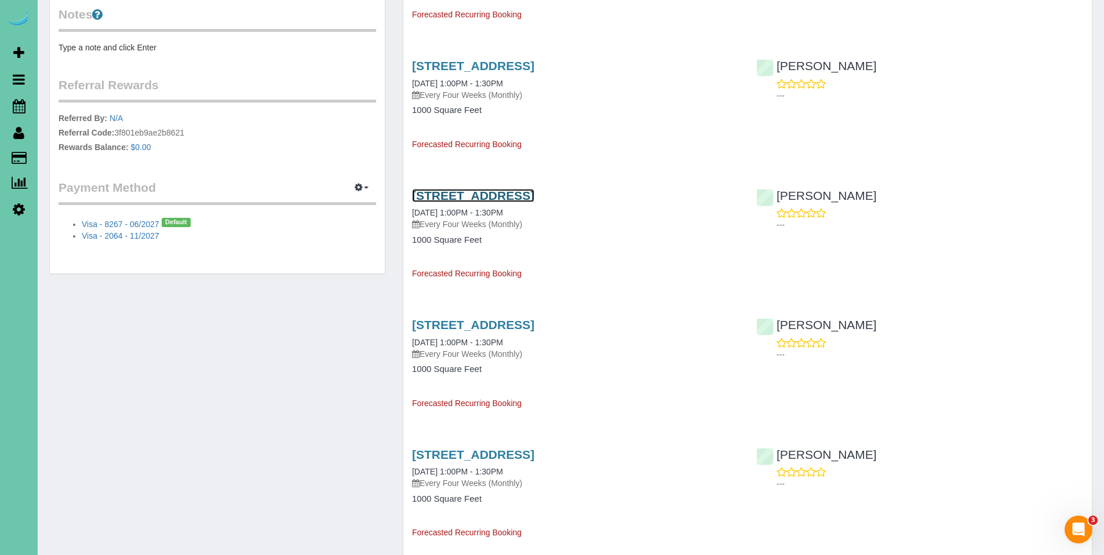
click at [531, 192] on link "[STREET_ADDRESS]" at bounding box center [473, 195] width 122 height 13
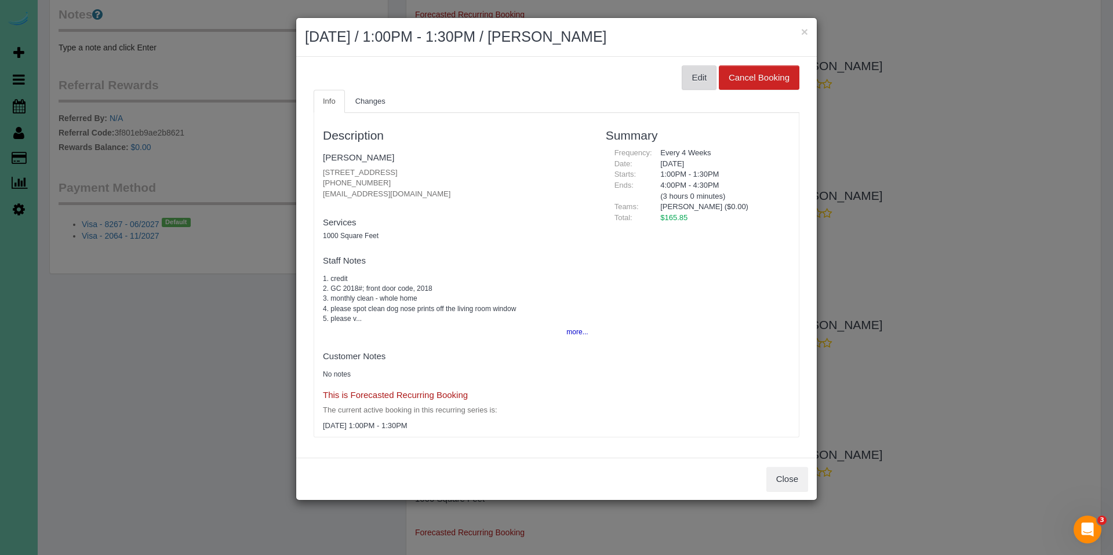
click at [694, 87] on button "Edit" at bounding box center [698, 77] width 35 height 24
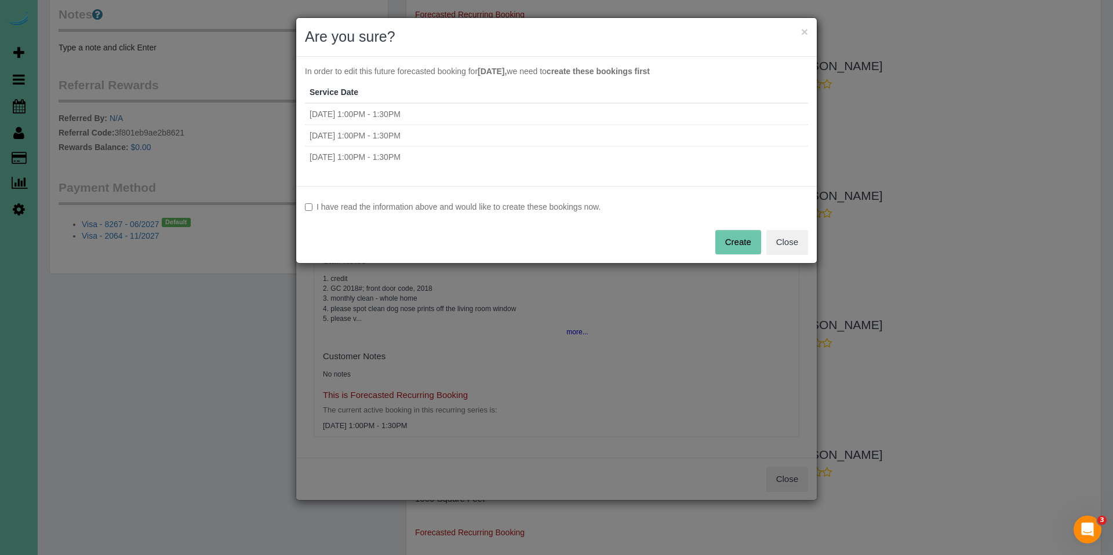
click at [336, 213] on div "I have read the information above and would like to create these bookings now. …" at bounding box center [556, 224] width 520 height 77
click at [337, 211] on label "I have read the information above and would like to create these bookings now." at bounding box center [556, 207] width 503 height 12
click at [738, 244] on button "Create" at bounding box center [738, 242] width 46 height 24
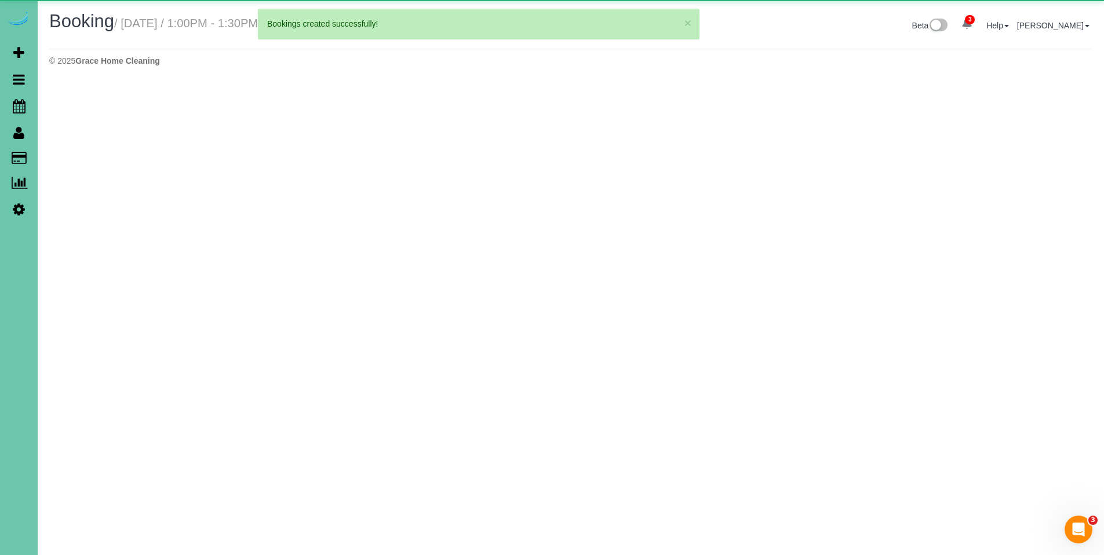
select select "NE"
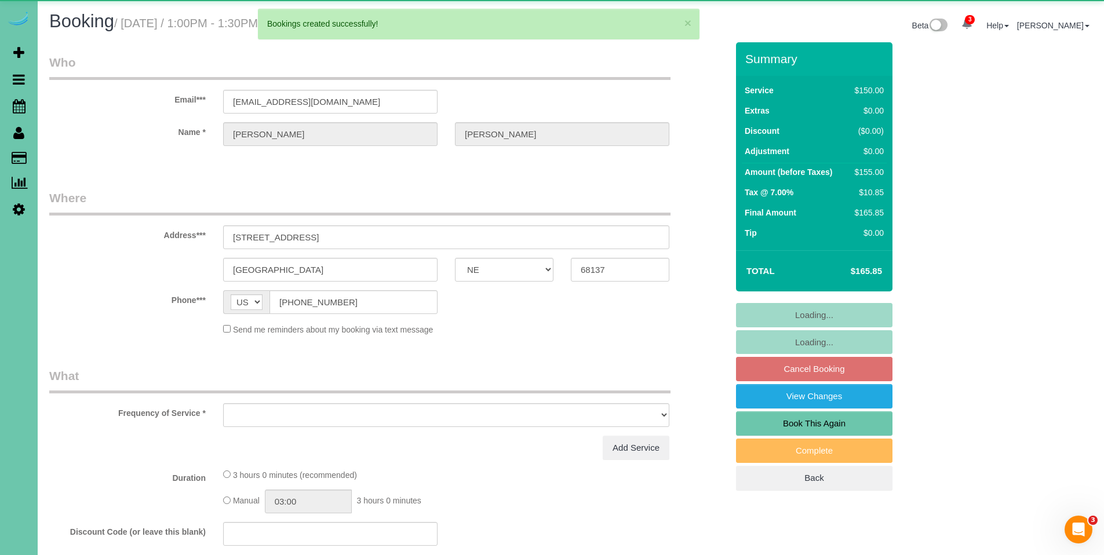
select select "object:2324"
select select "string:fspay-6da387e4-cd0a-400b-a81c-c74b59bff86c"
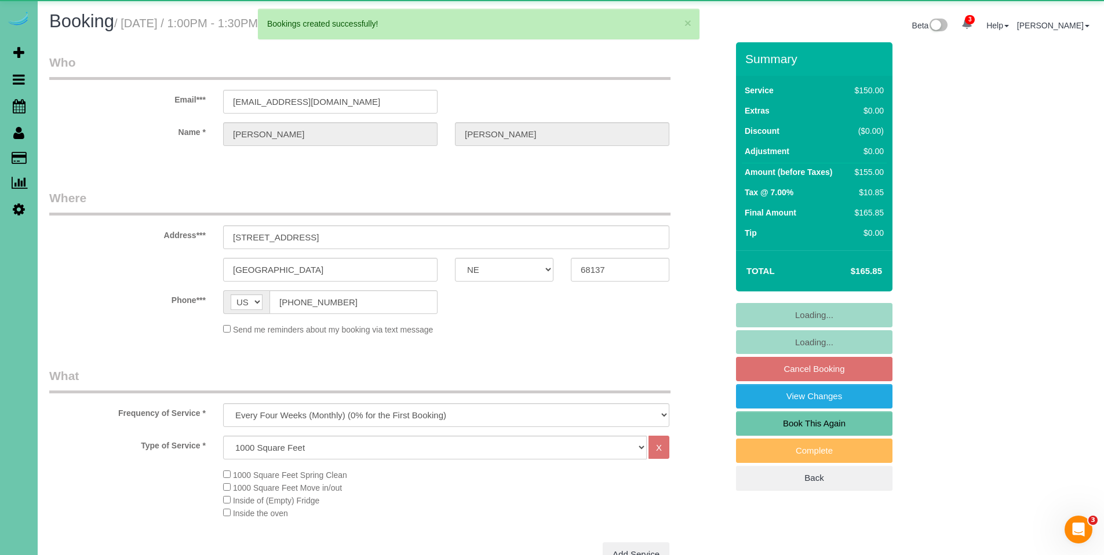
select select "object:2411"
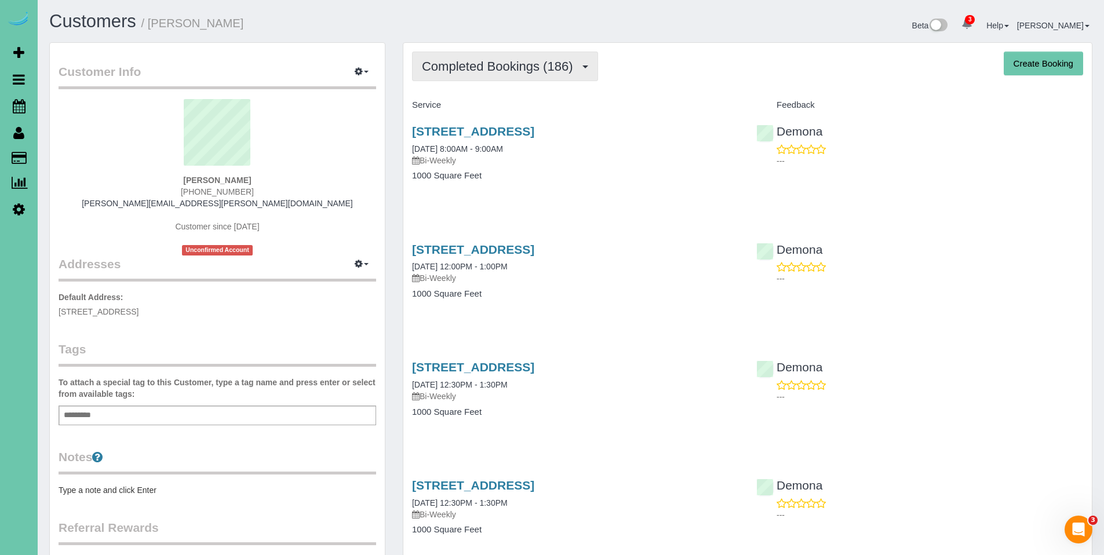
click at [491, 74] on button "Completed Bookings (186)" at bounding box center [505, 67] width 186 height 30
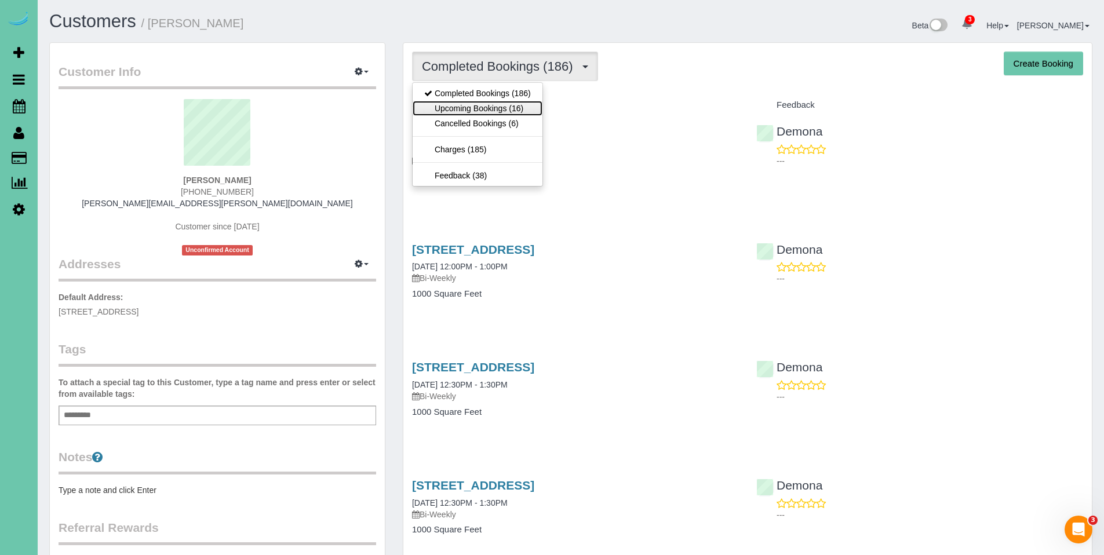
click at [484, 104] on link "Upcoming Bookings (16)" at bounding box center [478, 108] width 130 height 15
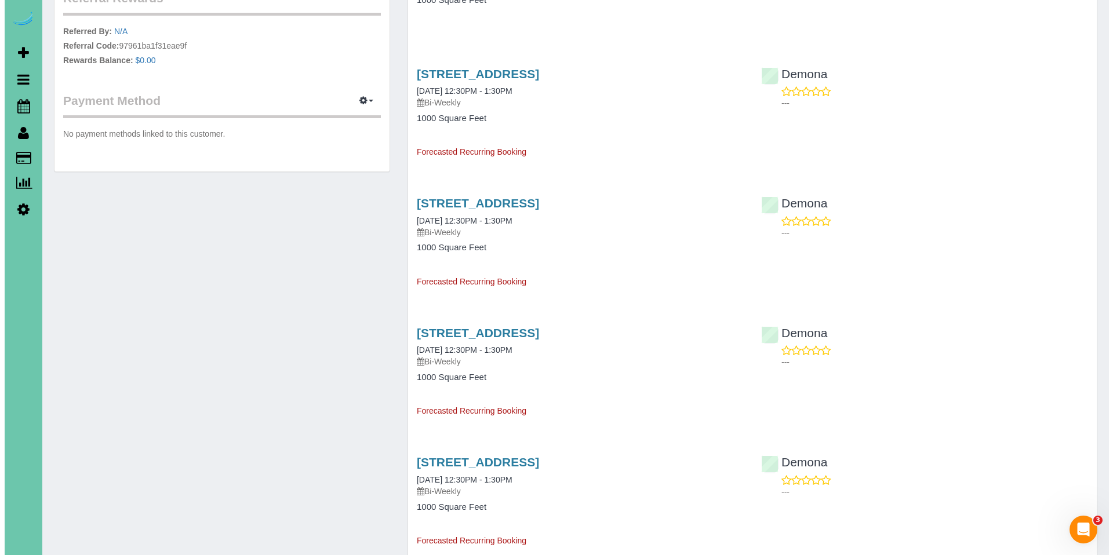
scroll to position [1055, 0]
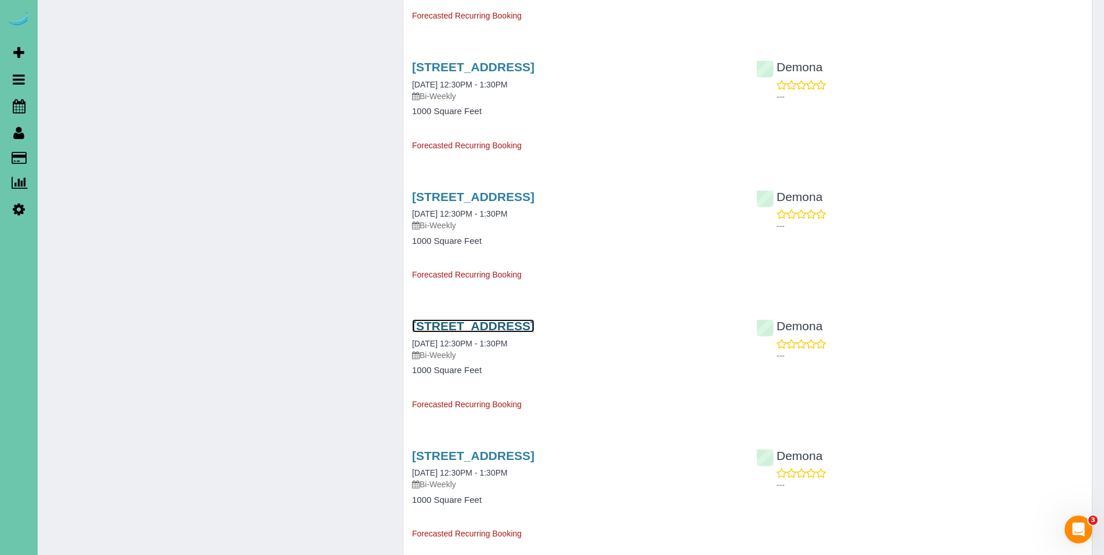
click at [512, 329] on link "1449 S Larchmont Drive, Council Bluffs, IA 51503" at bounding box center [473, 325] width 122 height 13
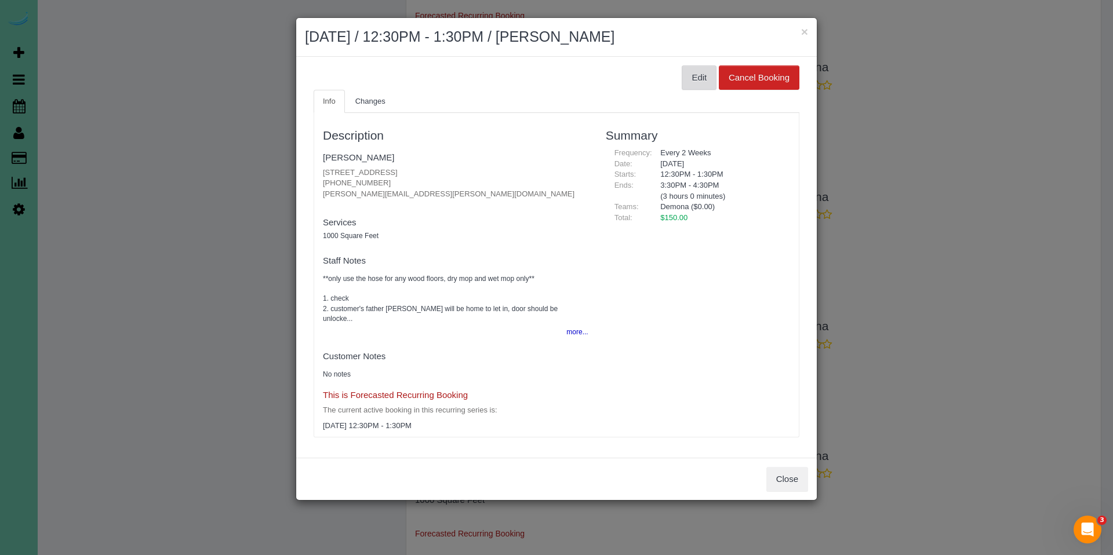
click at [695, 74] on button "Edit" at bounding box center [698, 77] width 35 height 24
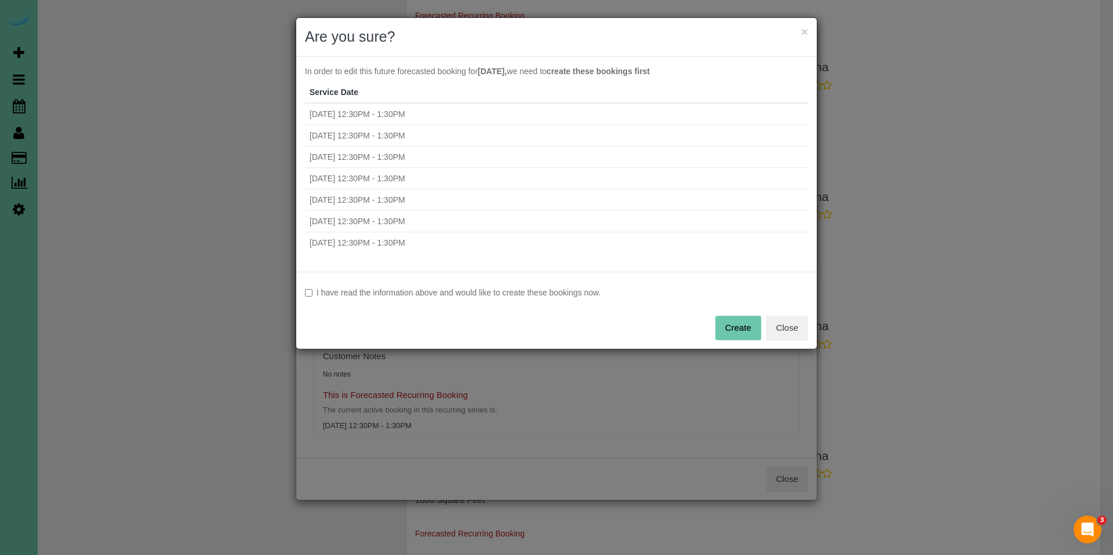
click at [422, 291] on label "I have read the information above and would like to create these bookings now." at bounding box center [556, 293] width 503 height 12
click at [738, 333] on button "Create" at bounding box center [738, 328] width 46 height 24
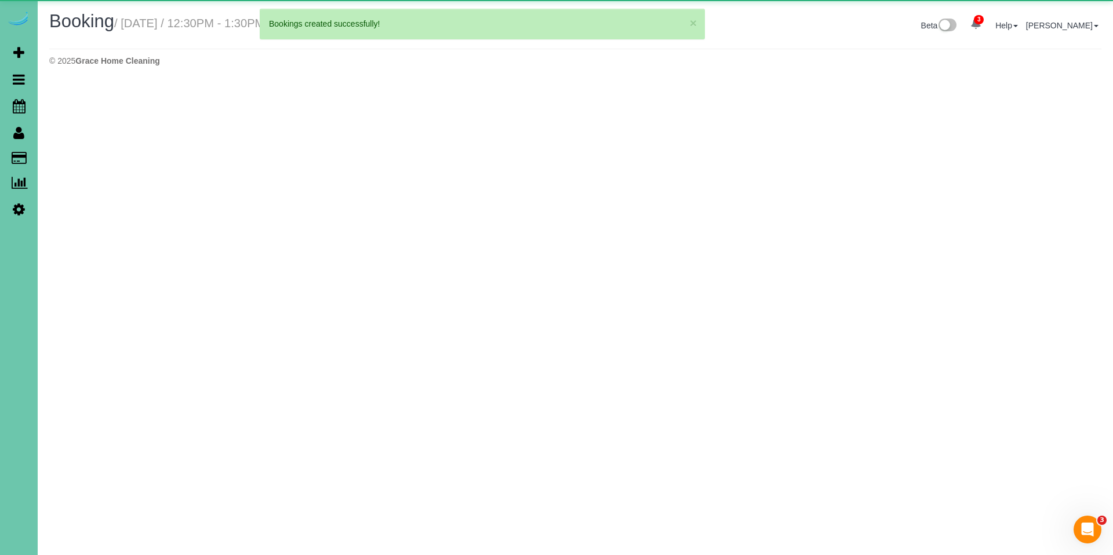
select select "IA"
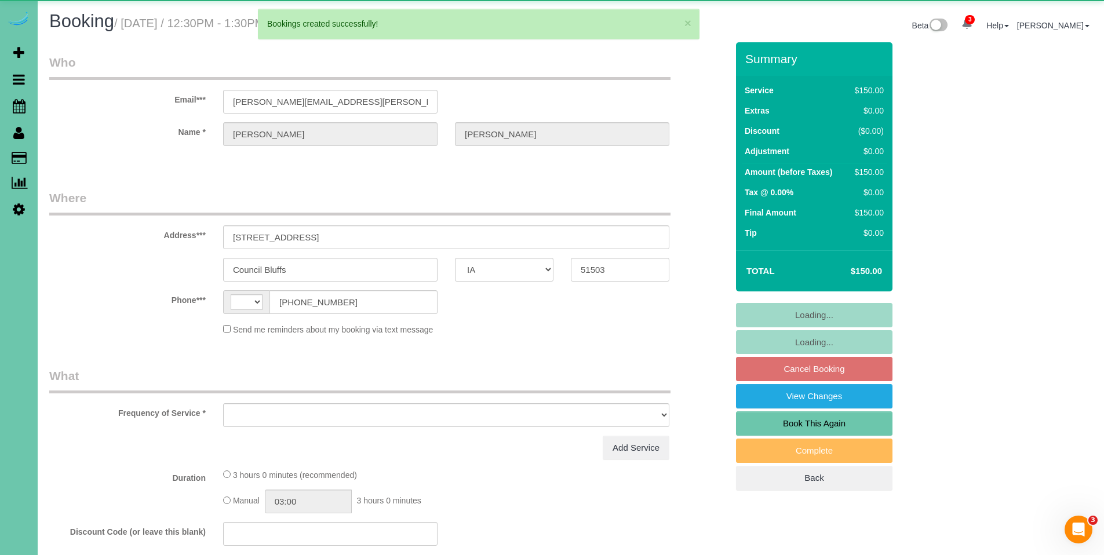
select select "string:[GEOGRAPHIC_DATA]"
select select "object:2400"
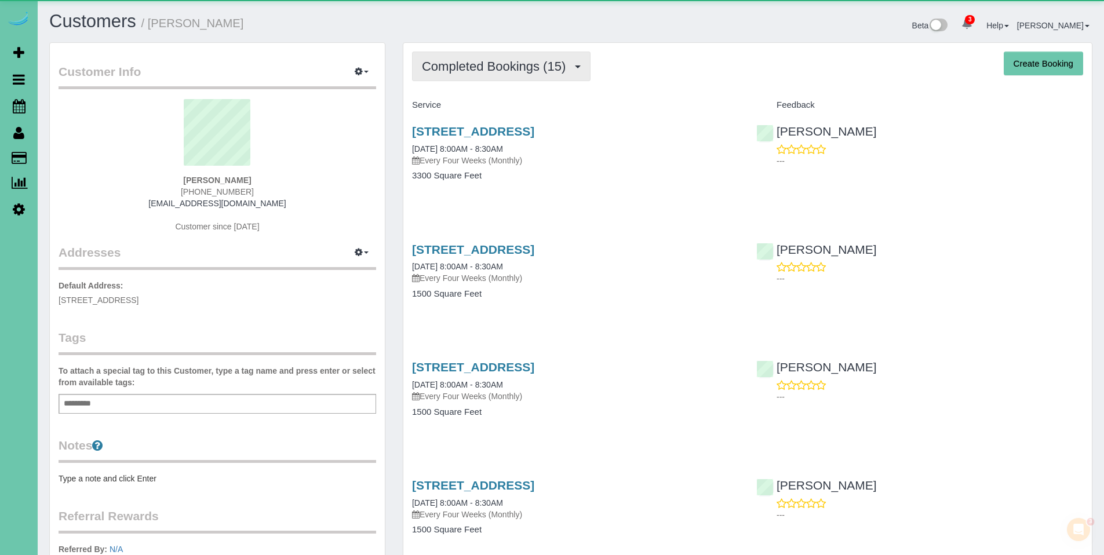
click at [489, 69] on span "Completed Bookings (15)" at bounding box center [496, 66] width 149 height 14
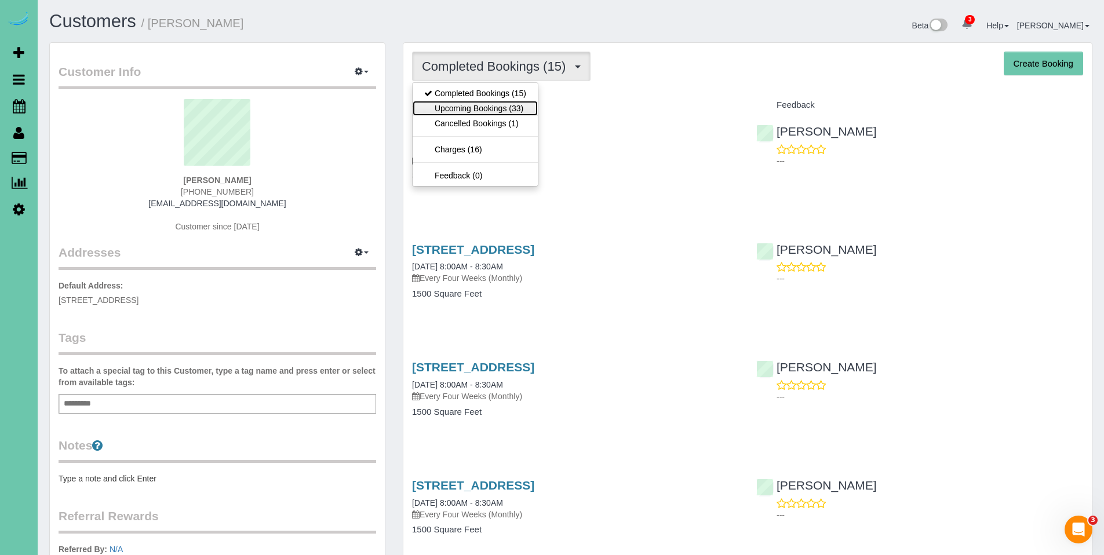
click at [464, 109] on link "Upcoming Bookings (33)" at bounding box center [475, 108] width 125 height 15
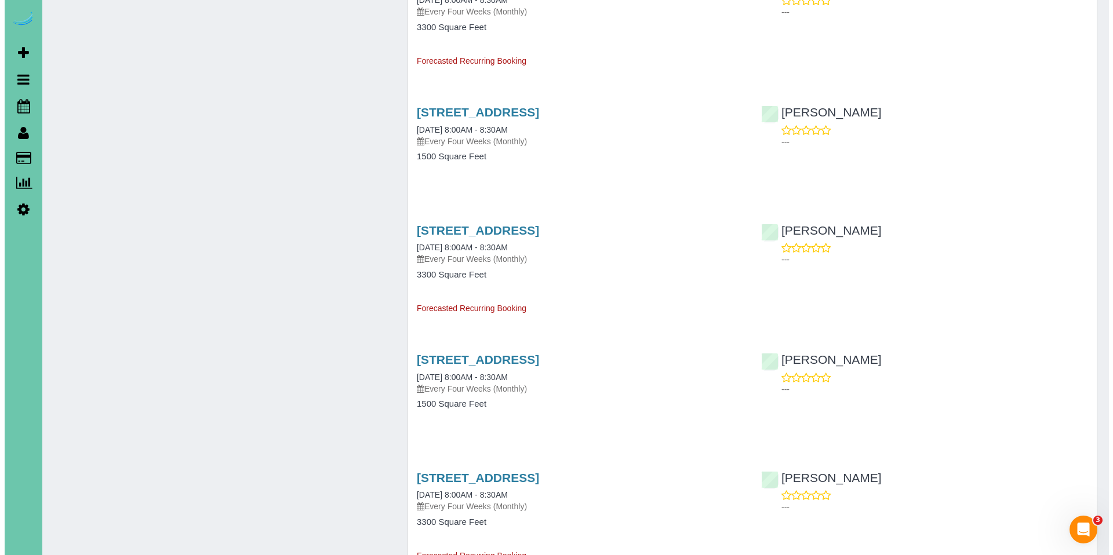
scroll to position [1036, 0]
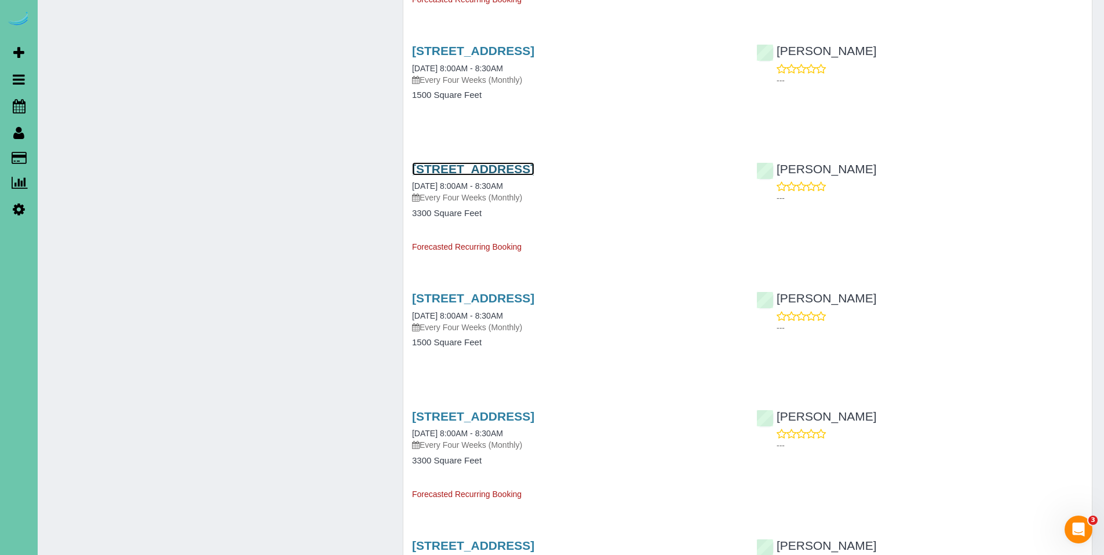
click at [499, 167] on link "[STREET_ADDRESS]" at bounding box center [473, 168] width 122 height 13
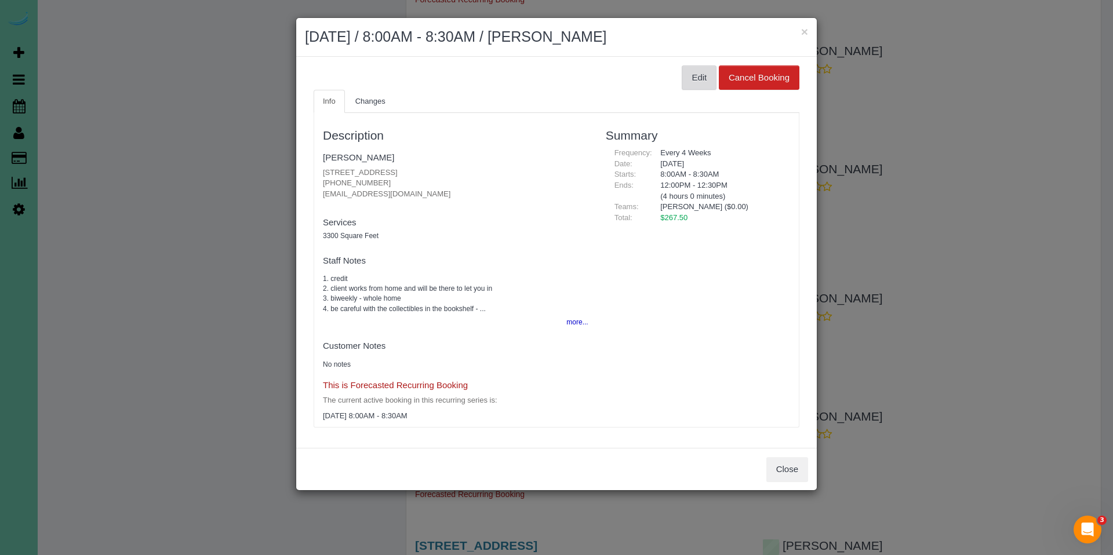
click at [698, 78] on button "Edit" at bounding box center [698, 77] width 35 height 24
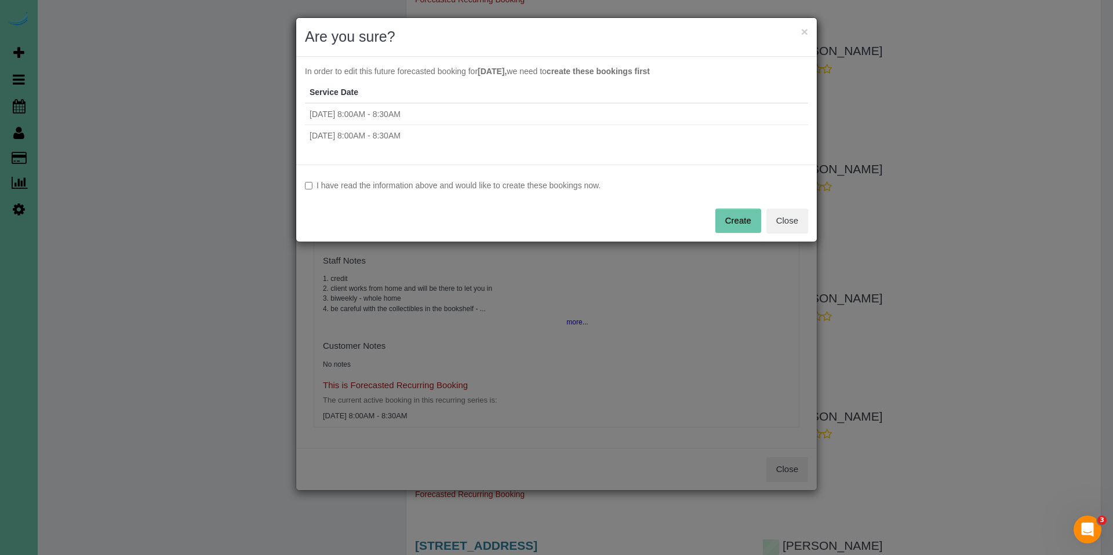
click at [738, 221] on button "Create" at bounding box center [738, 221] width 46 height 24
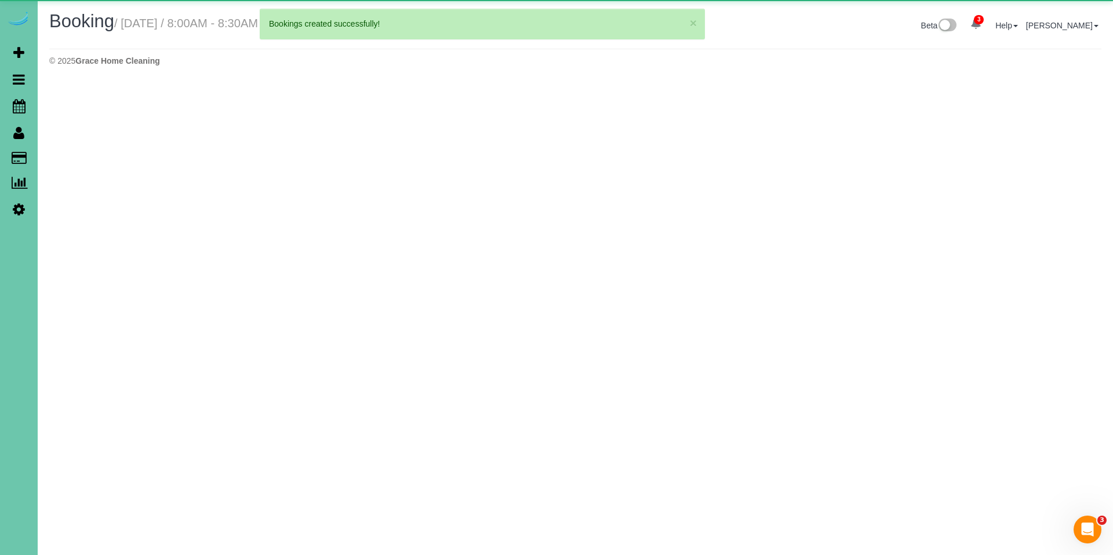
select select "NE"
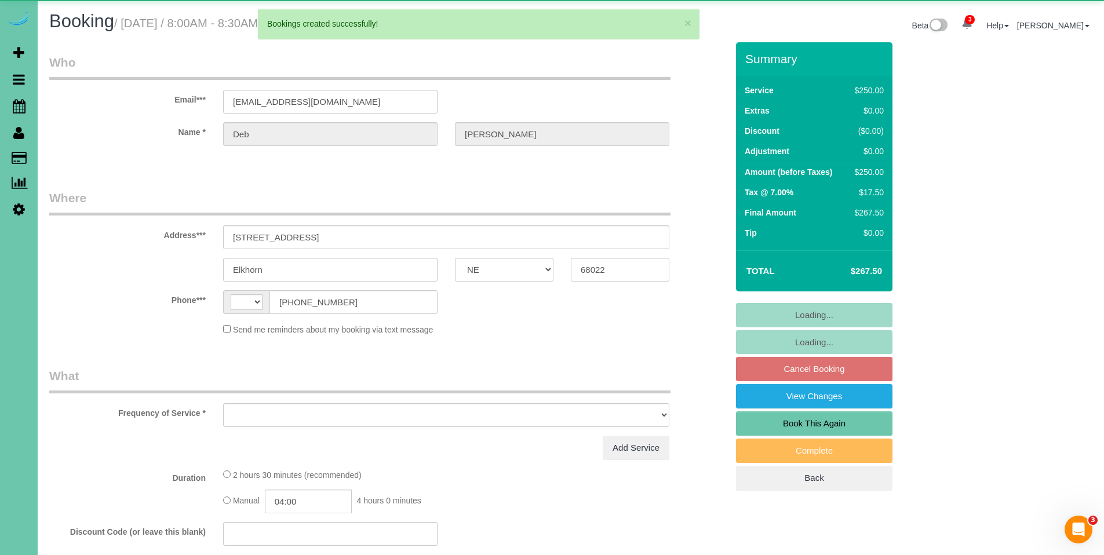
select select "string:[GEOGRAPHIC_DATA]"
select select "object:2338"
select select "string:fspay-73256bfc-5fc1-4df7-92f6-4f5204f87594"
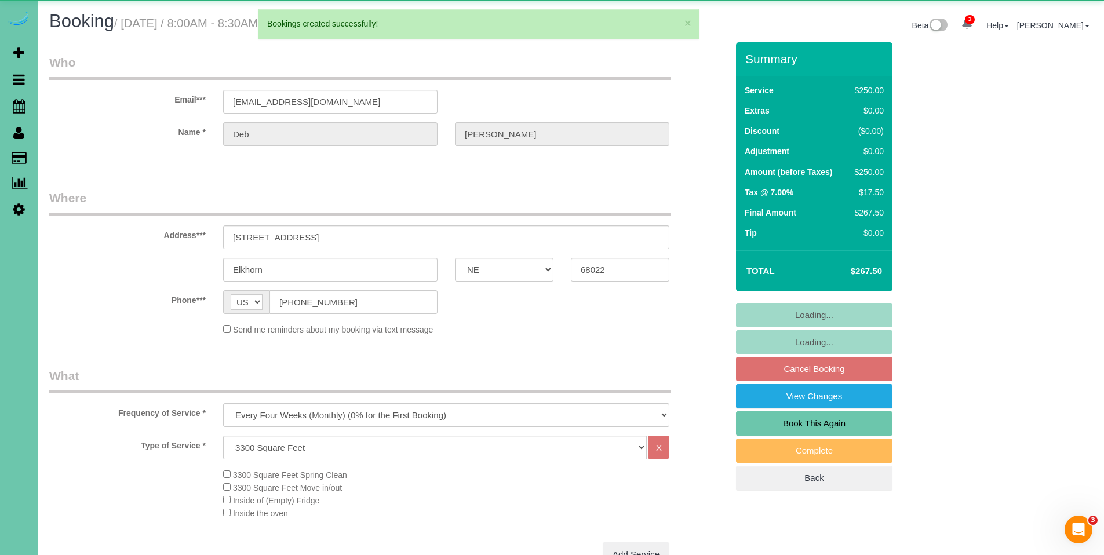
select select "object:2637"
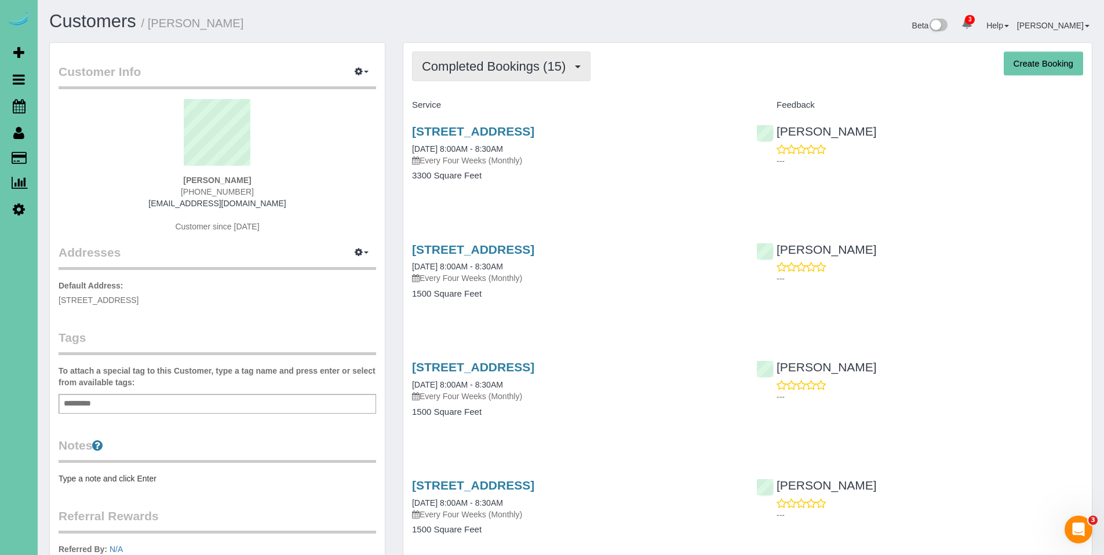
click at [498, 65] on span "Completed Bookings (15)" at bounding box center [496, 66] width 149 height 14
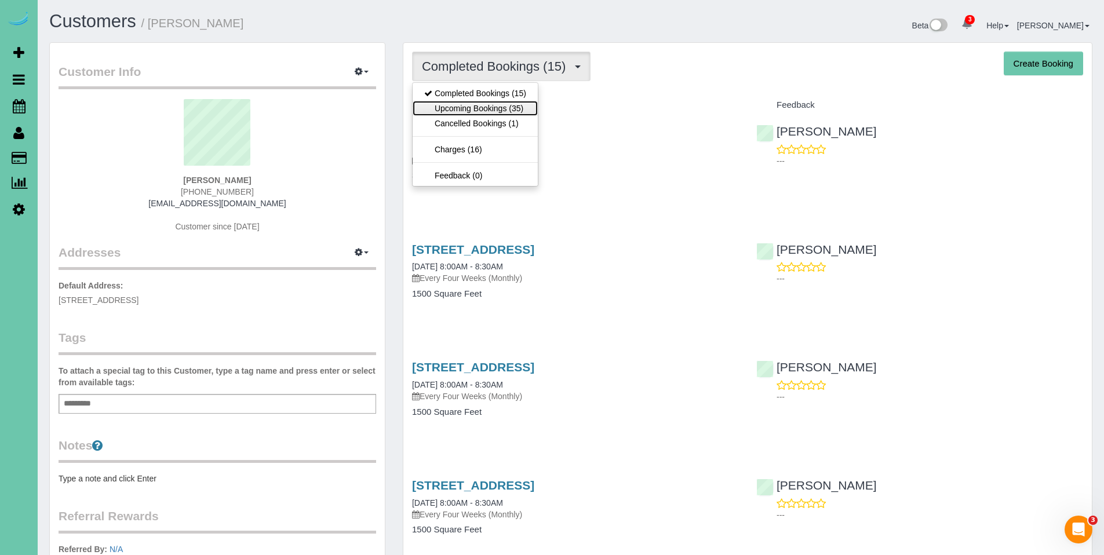
click at [488, 105] on link "Upcoming Bookings (35)" at bounding box center [475, 108] width 125 height 15
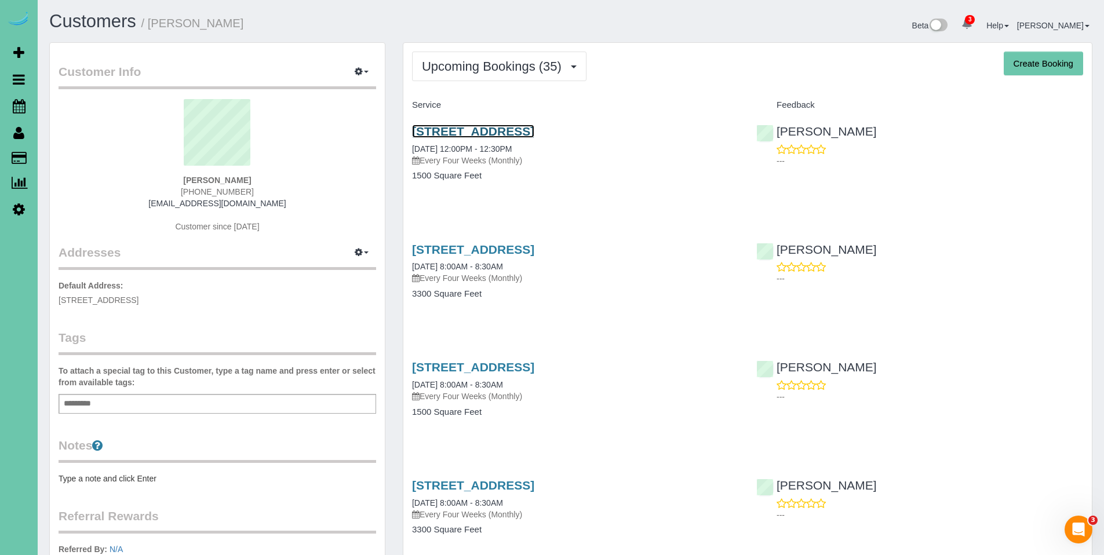
click at [502, 133] on link "[STREET_ADDRESS]" at bounding box center [473, 131] width 122 height 13
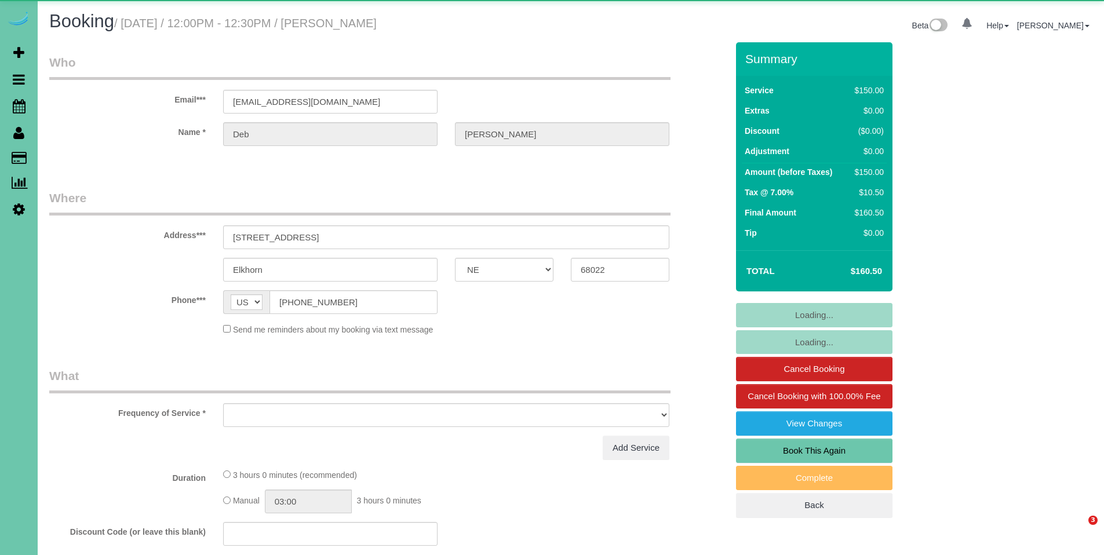
select select "NE"
select select "object:681"
select select "string:fspay-73256bfc-5fc1-4df7-92f6-4f5204f87594"
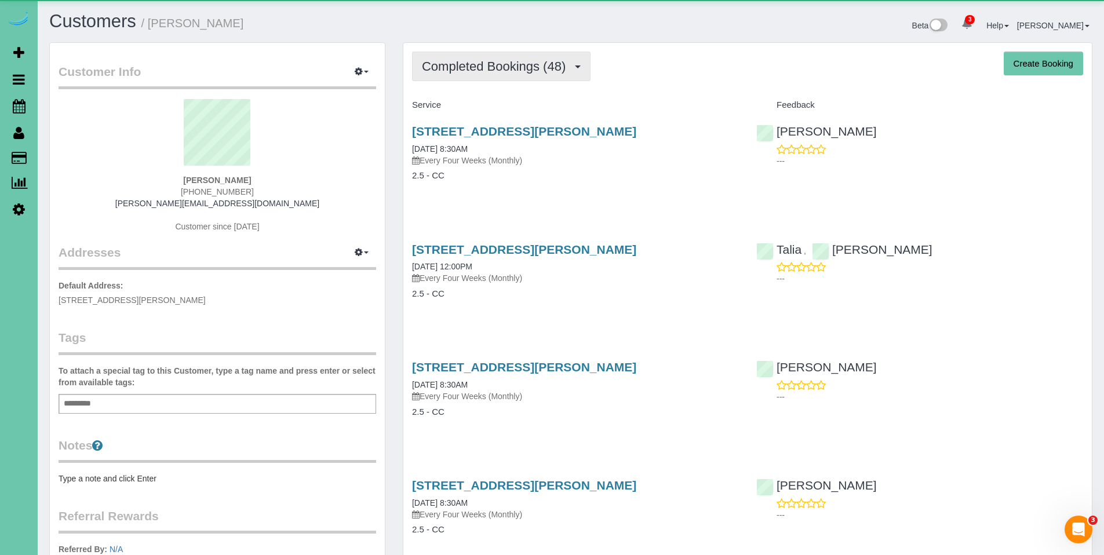
click at [494, 69] on span "Completed Bookings (48)" at bounding box center [496, 66] width 149 height 14
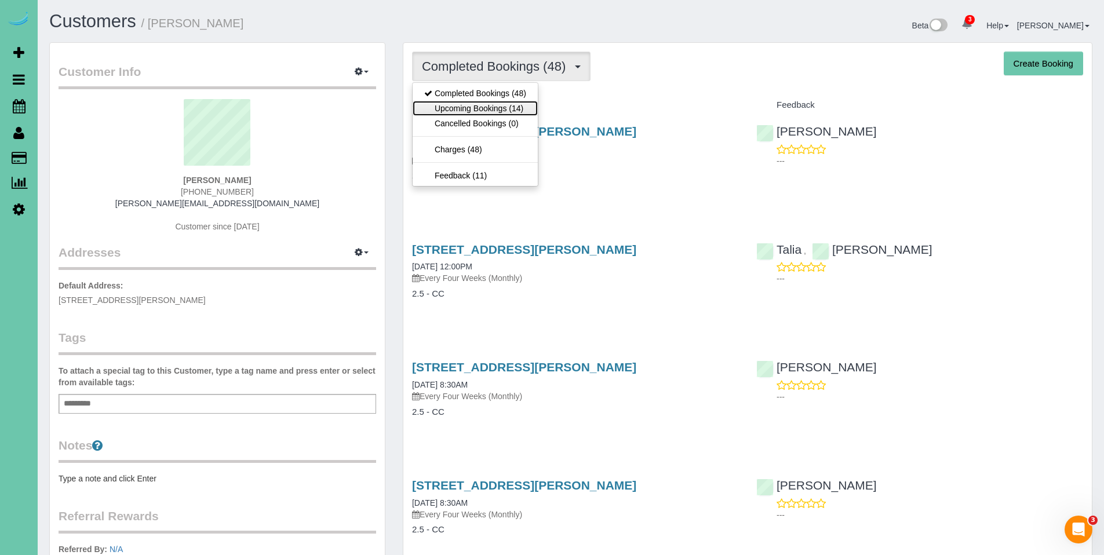
click at [488, 106] on link "Upcoming Bookings (14)" at bounding box center [475, 108] width 125 height 15
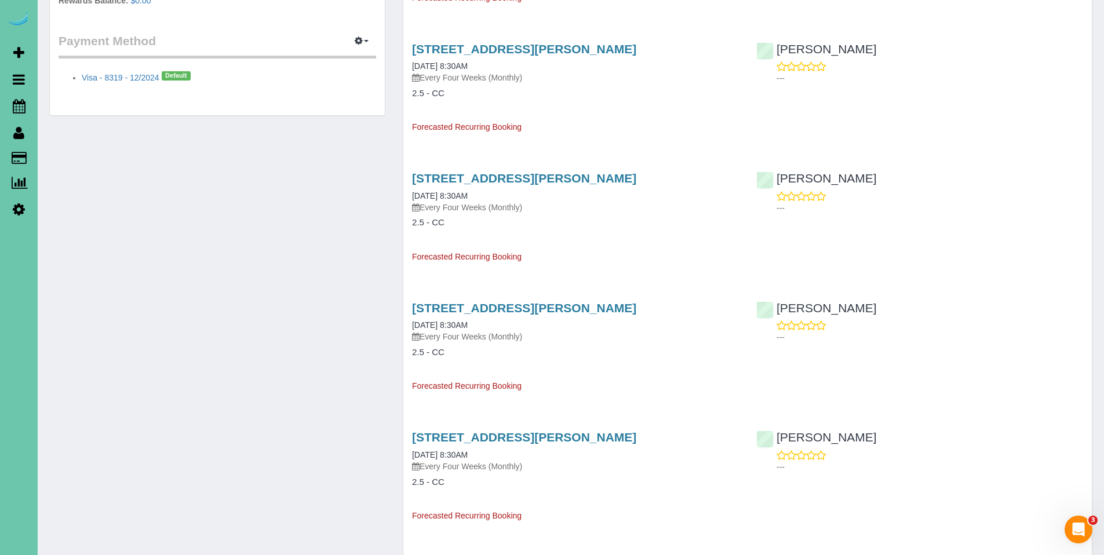
scroll to position [580, 0]
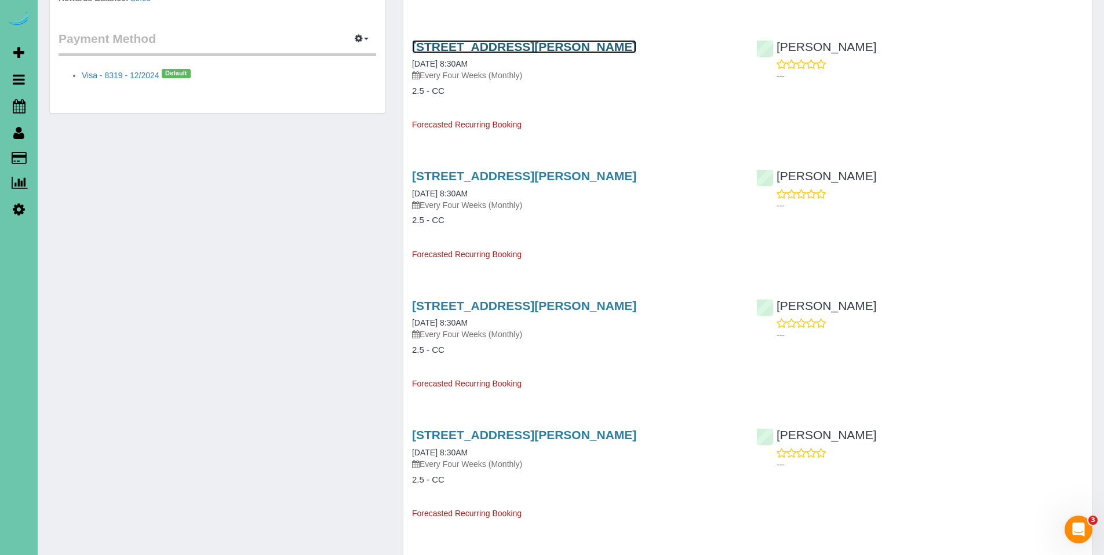
click at [486, 48] on link "[STREET_ADDRESS][PERSON_NAME]" at bounding box center [524, 46] width 224 height 13
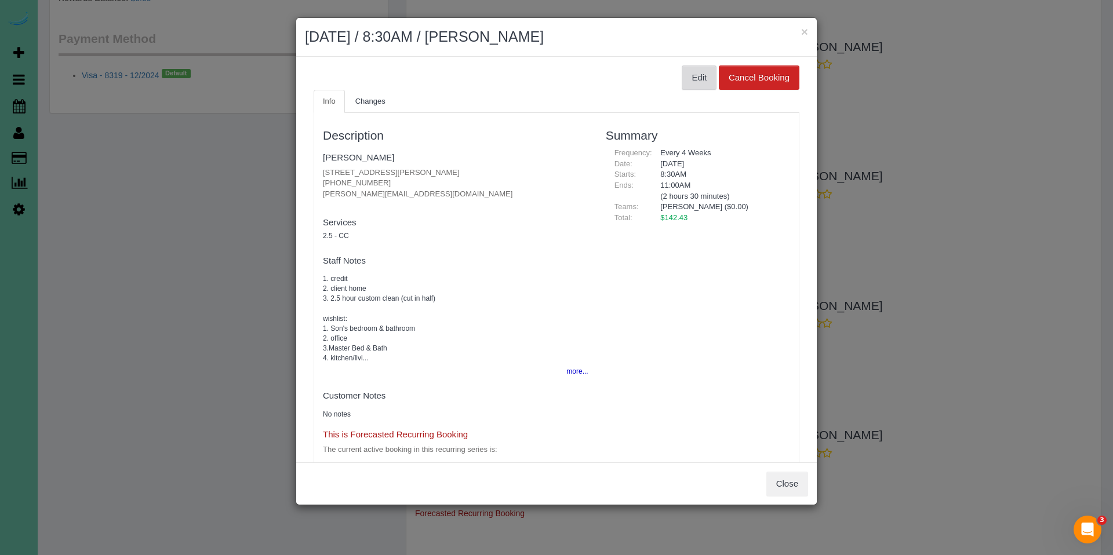
click at [695, 82] on button "Edit" at bounding box center [698, 77] width 35 height 24
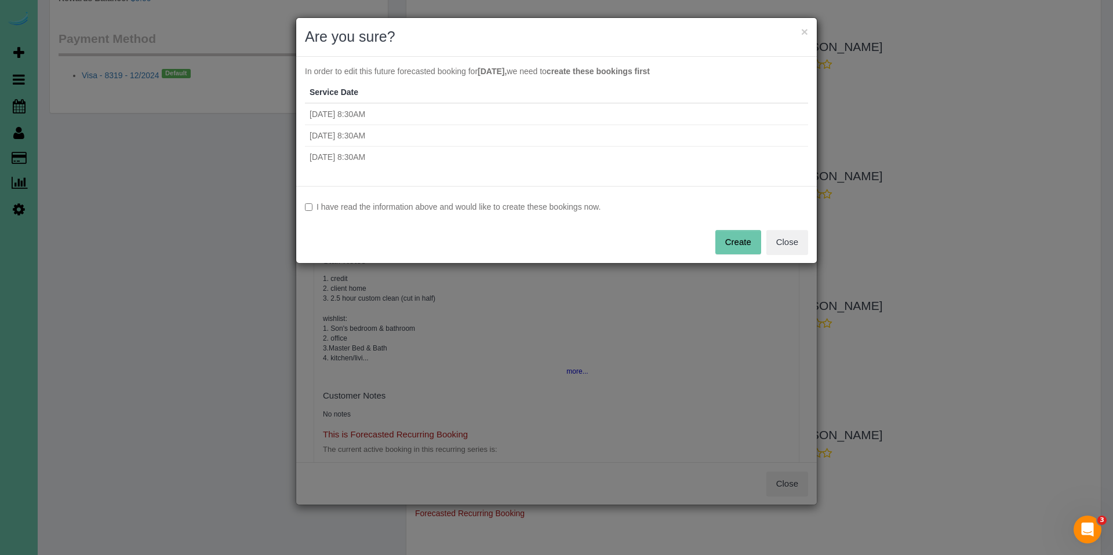
click at [743, 243] on button "Create" at bounding box center [738, 242] width 46 height 24
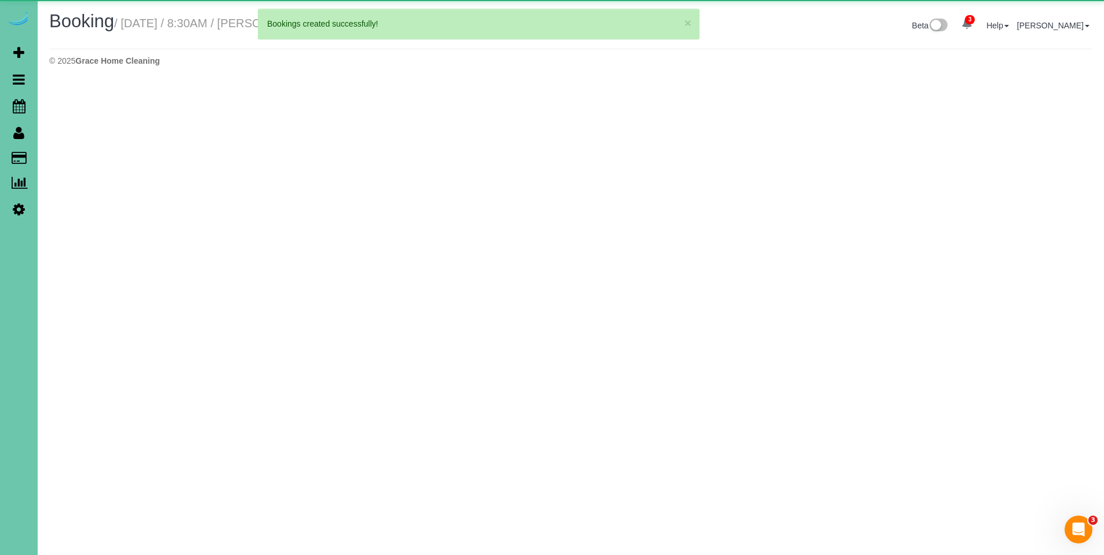
select select "NE"
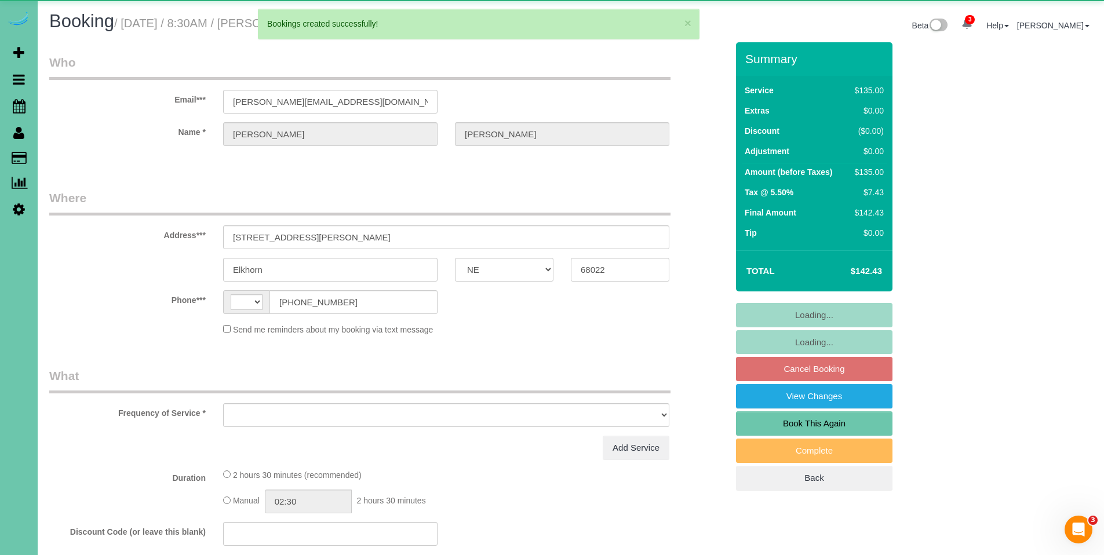
select select "string:[GEOGRAPHIC_DATA]"
select select "object:2299"
select select "string:fspay-79475f16-9474-4d37-af3a-3ceae4b064e9"
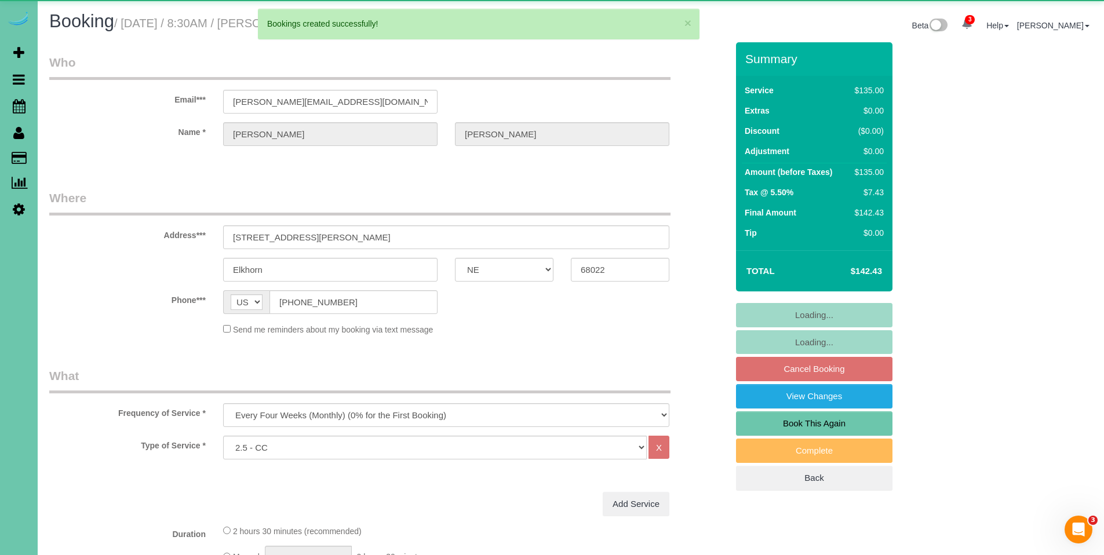
select select "object:2318"
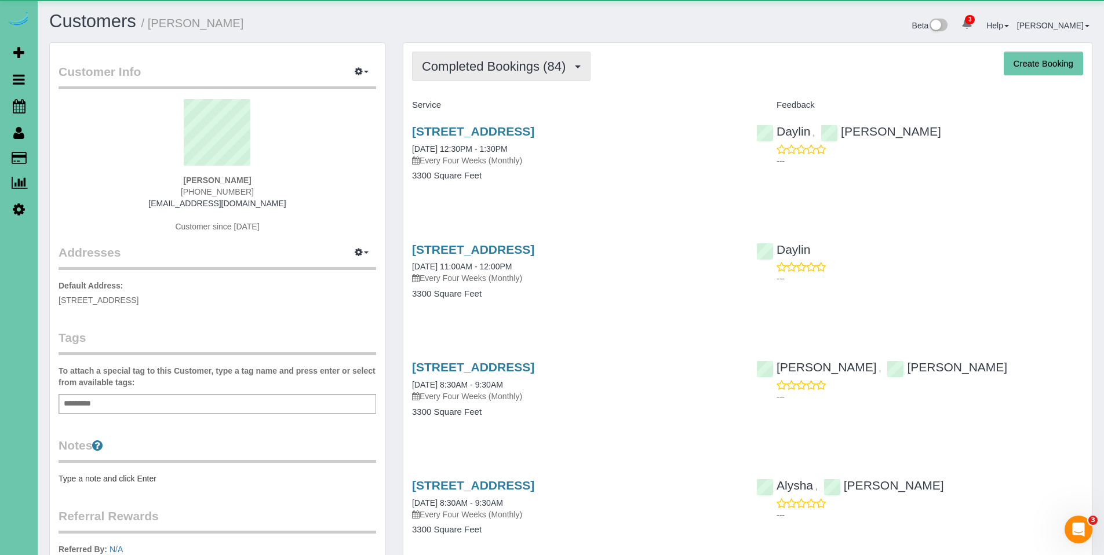
click at [494, 71] on span "Completed Bookings (84)" at bounding box center [496, 66] width 149 height 14
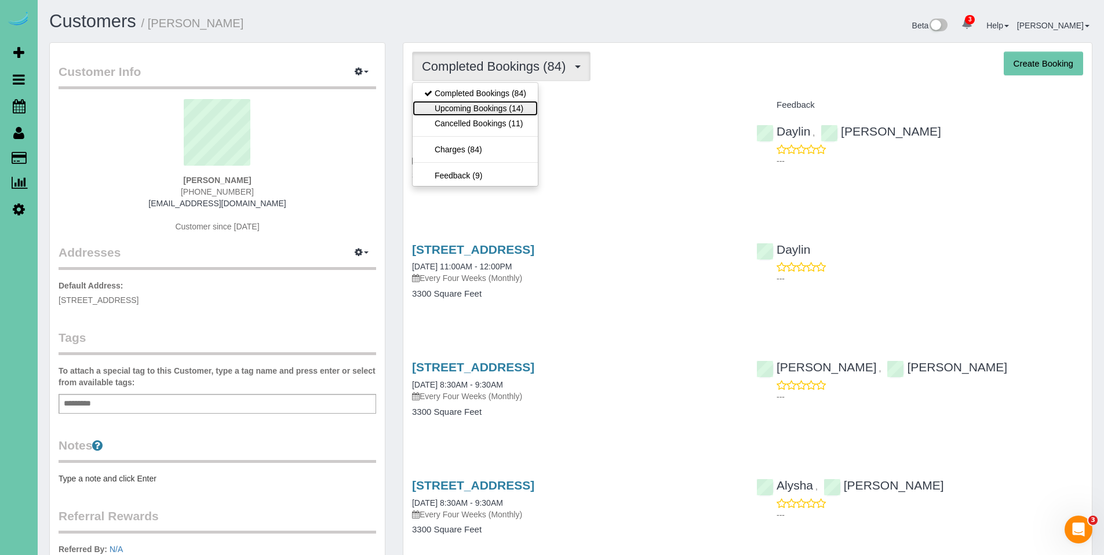
click at [483, 111] on link "Upcoming Bookings (14)" at bounding box center [475, 108] width 125 height 15
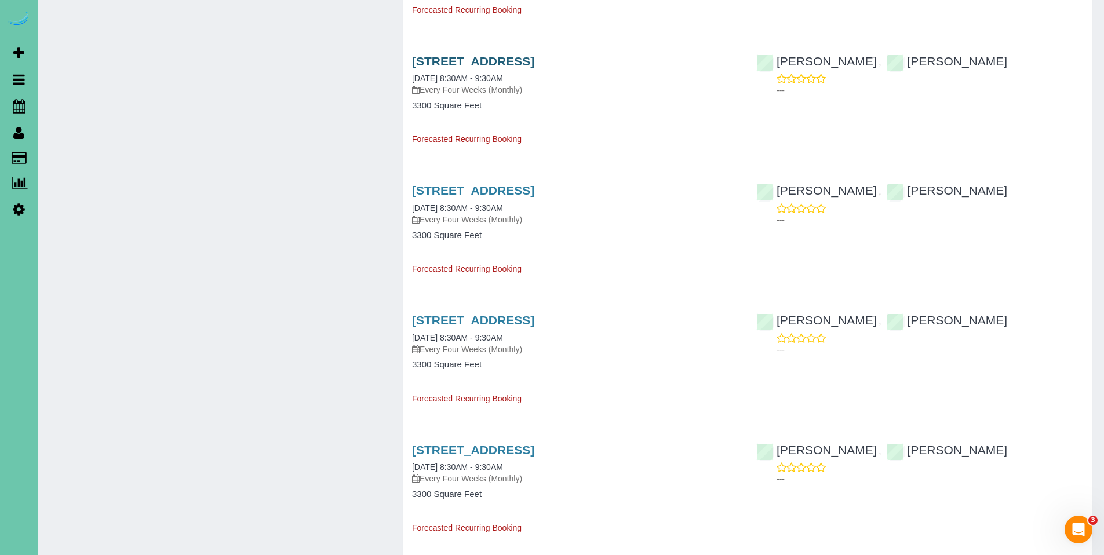
scroll to position [564, 0]
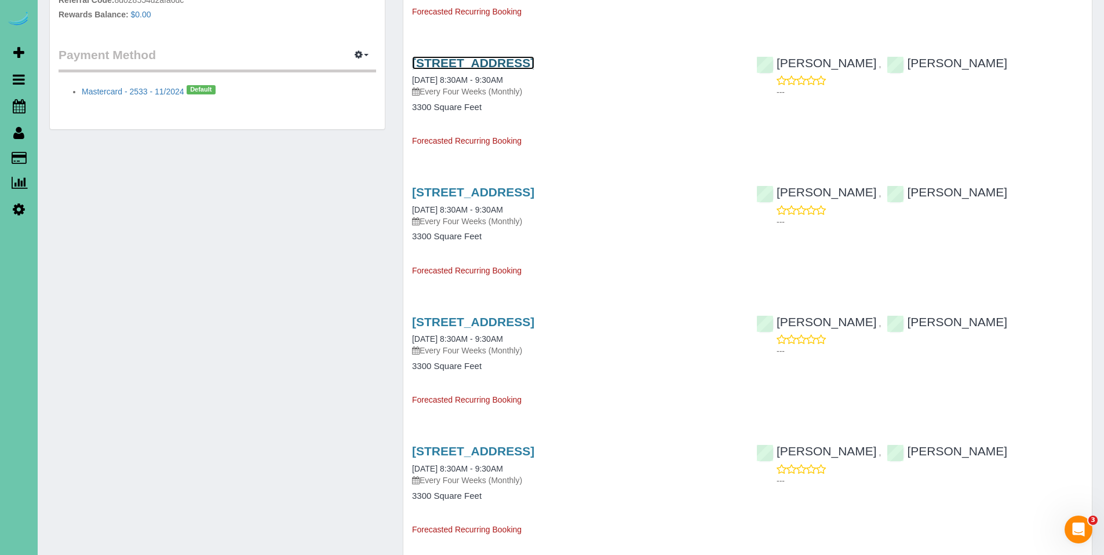
click at [483, 61] on link "17211 O Street, Omaha, NE 68135" at bounding box center [473, 62] width 122 height 13
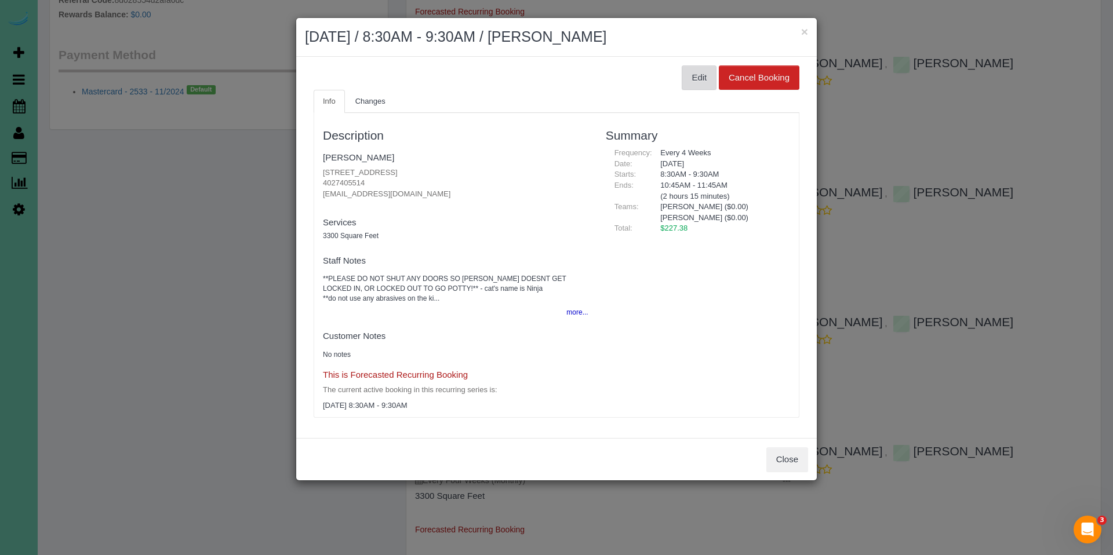
click at [705, 79] on button "Edit" at bounding box center [698, 77] width 35 height 24
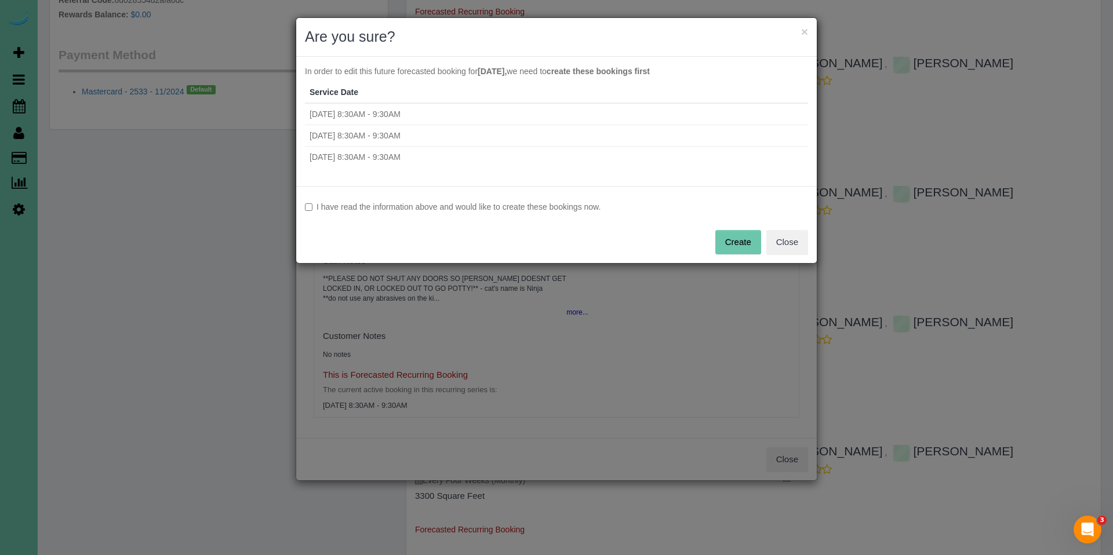
click at [433, 206] on label "I have read the information above and would like to create these bookings now." at bounding box center [556, 207] width 503 height 12
click at [730, 248] on button "Create" at bounding box center [738, 242] width 46 height 24
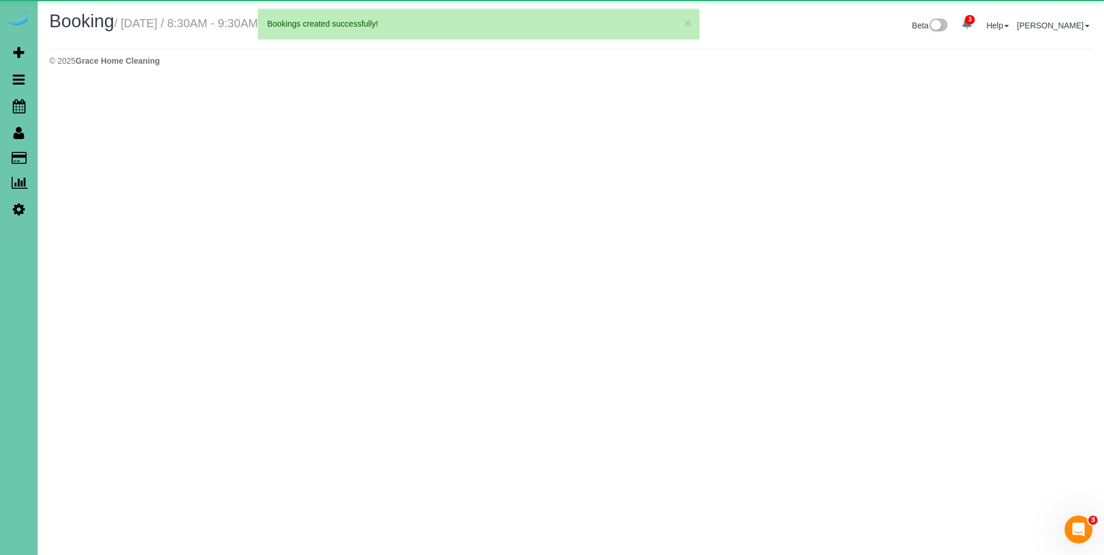
select select "NE"
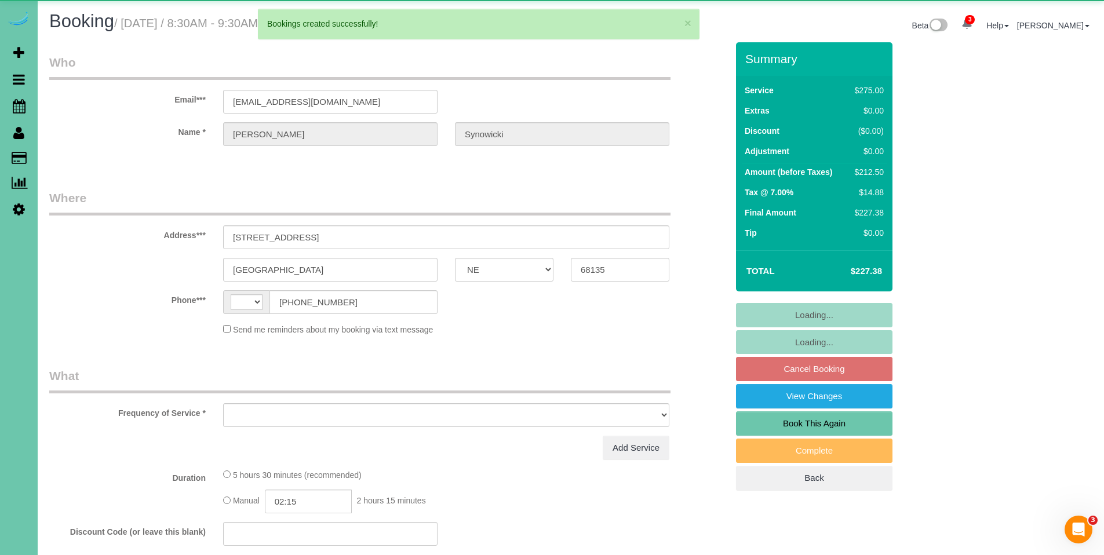
select select "string:[GEOGRAPHIC_DATA]"
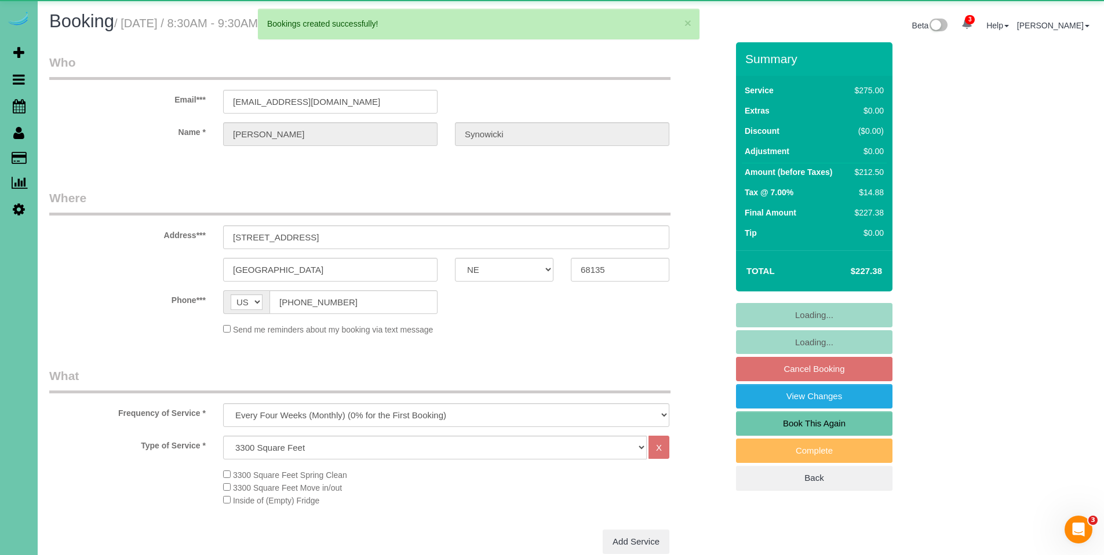
select select "object:2781"
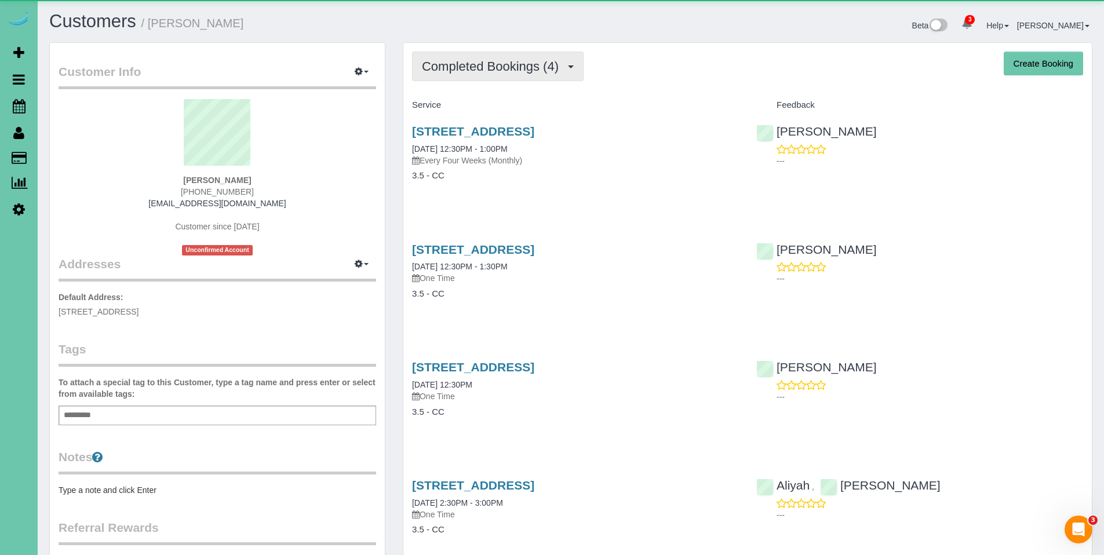
click at [483, 72] on span "Completed Bookings (4)" at bounding box center [493, 66] width 143 height 14
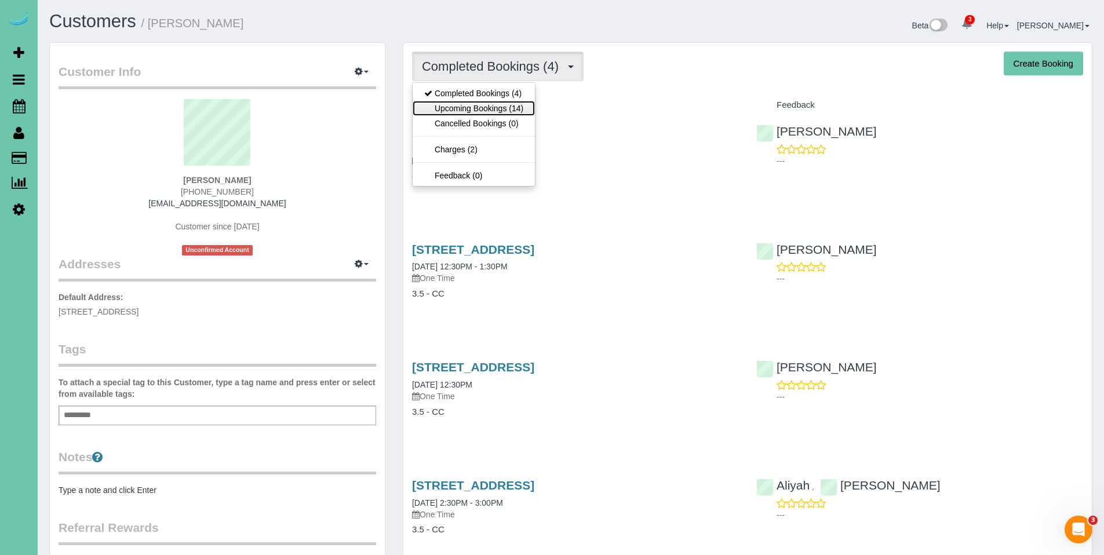
click at [480, 107] on link "Upcoming Bookings (14)" at bounding box center [474, 108] width 122 height 15
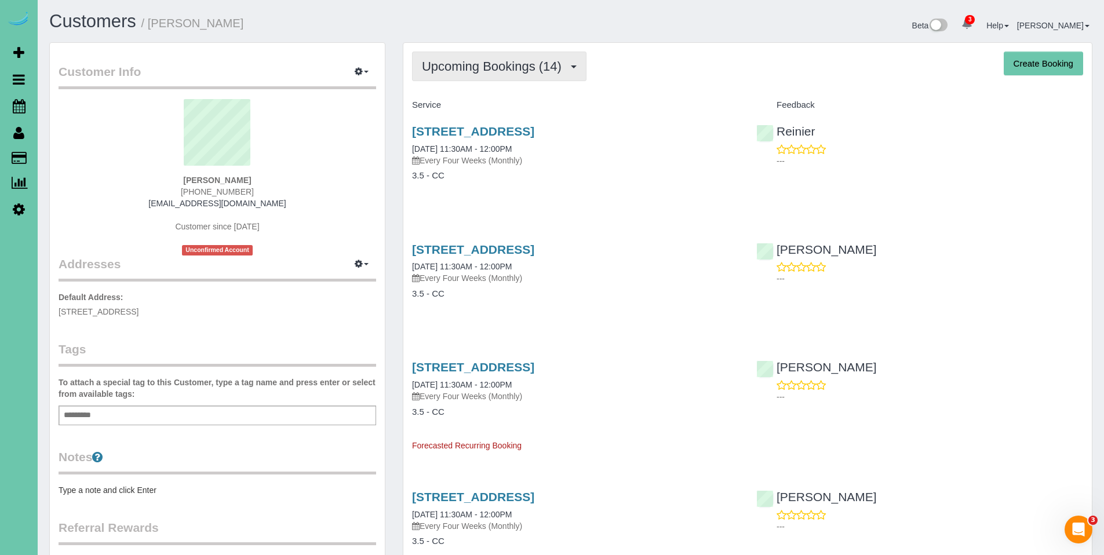
click at [480, 74] on button "Upcoming Bookings (14)" at bounding box center [499, 67] width 174 height 30
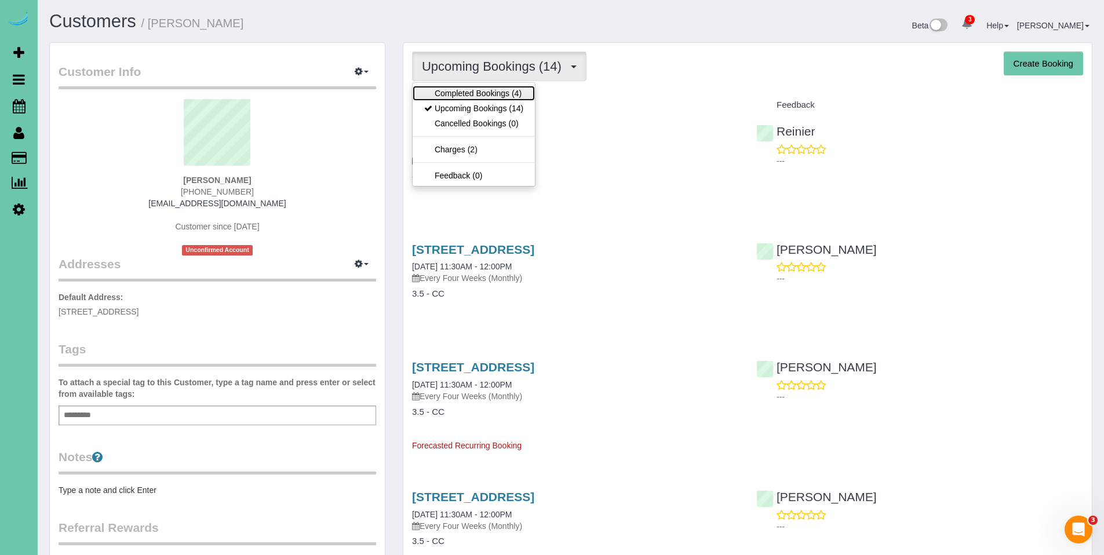
click at [475, 93] on link "Completed Bookings (4)" at bounding box center [474, 93] width 122 height 15
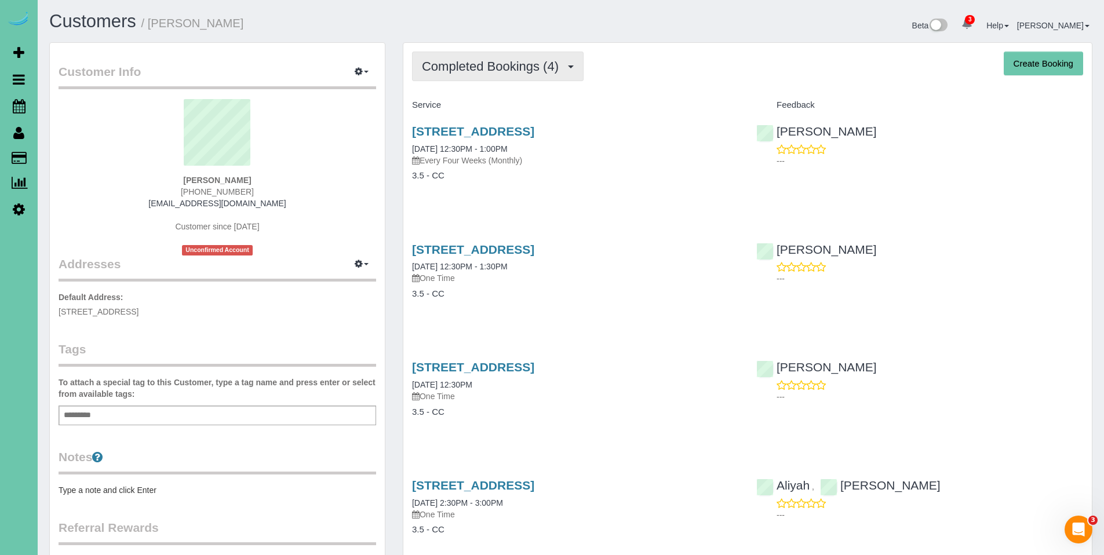
click at [491, 65] on span "Completed Bookings (4)" at bounding box center [493, 66] width 143 height 14
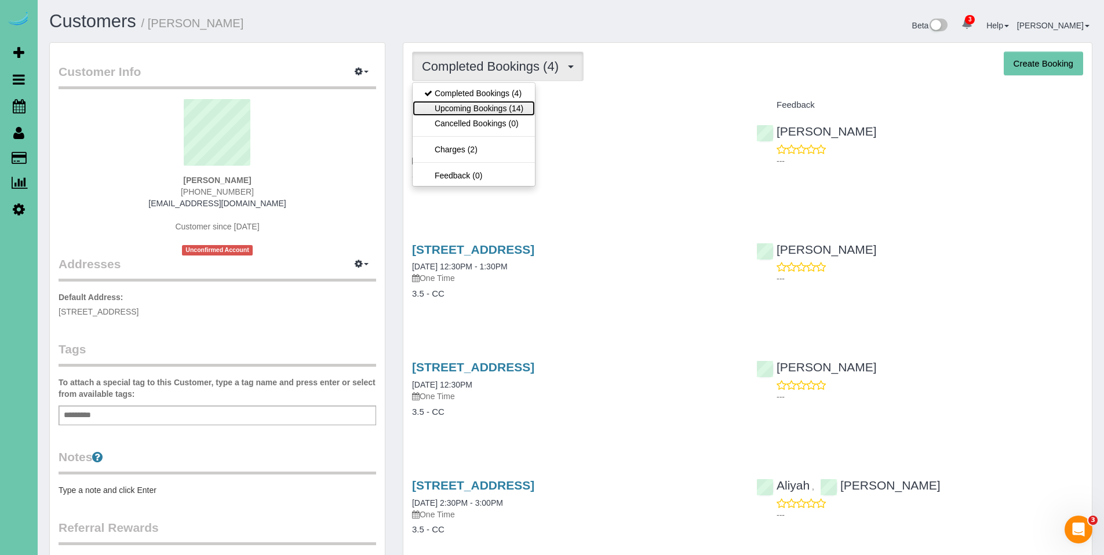
click at [476, 103] on link "Upcoming Bookings (14)" at bounding box center [474, 108] width 122 height 15
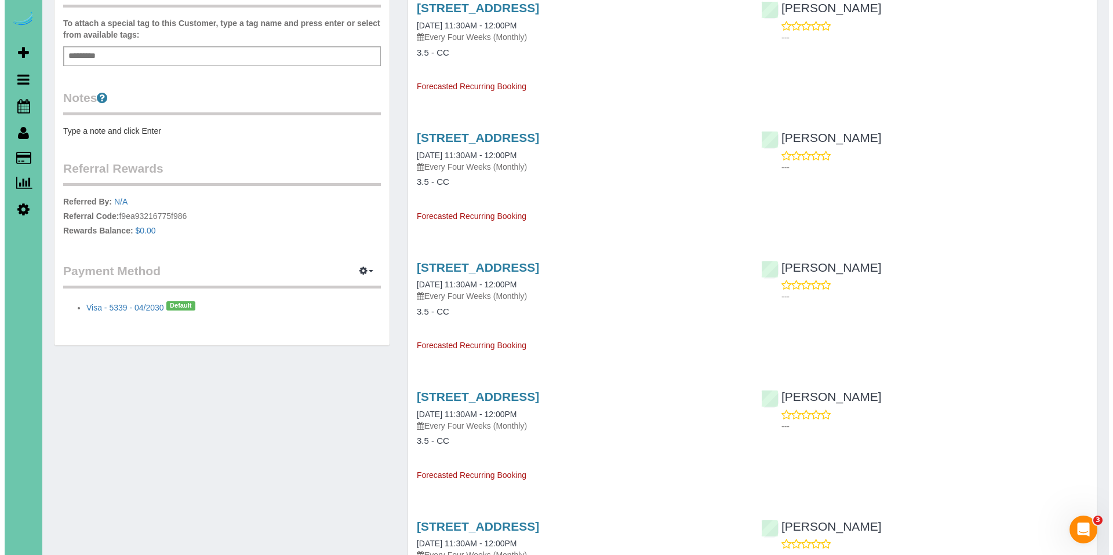
scroll to position [362, 0]
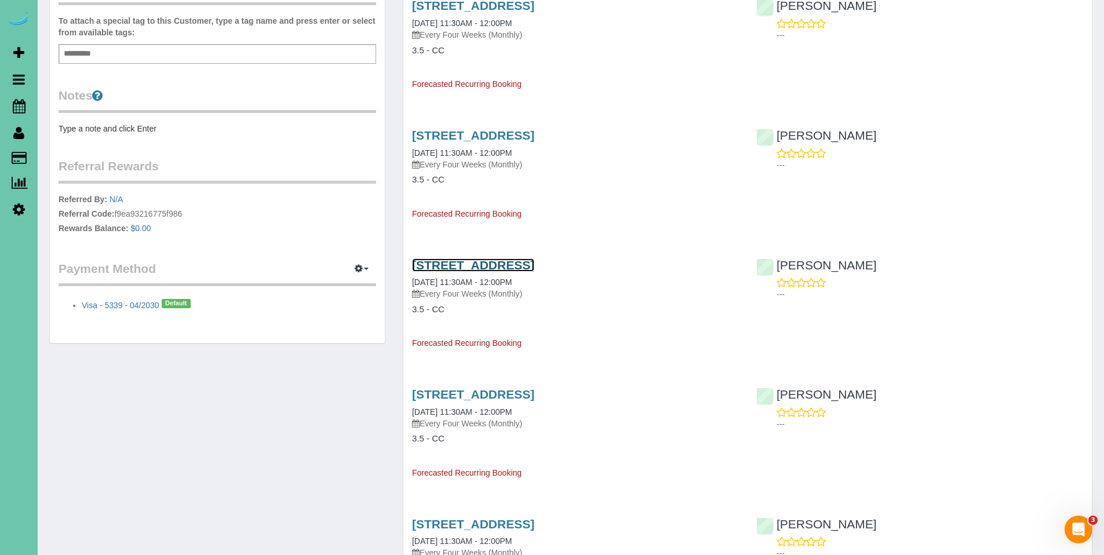
click at [487, 267] on link "17309 M Street, Omaha, NE 68135" at bounding box center [473, 264] width 122 height 13
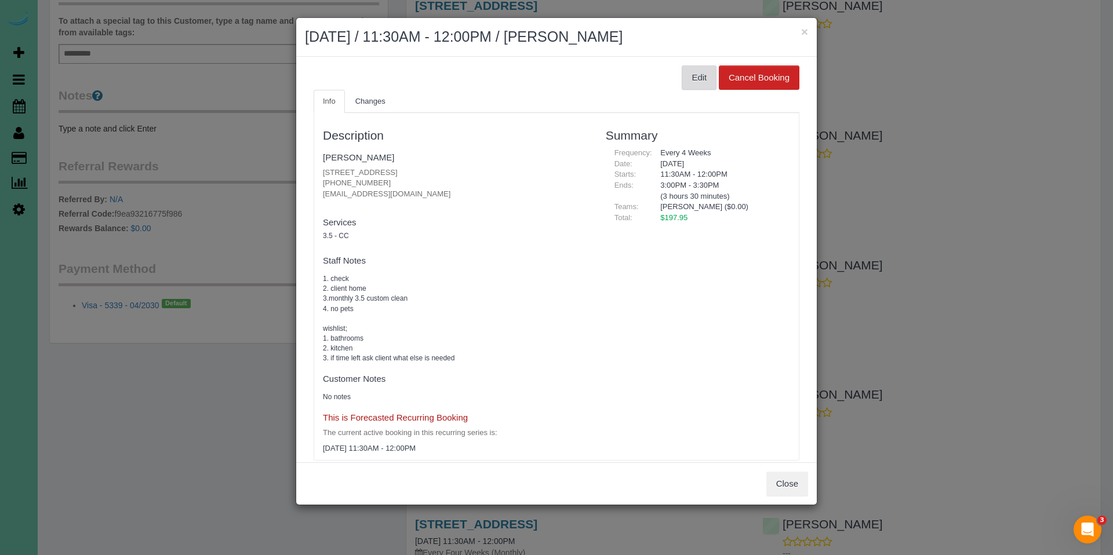
click at [687, 78] on button "Edit" at bounding box center [698, 77] width 35 height 24
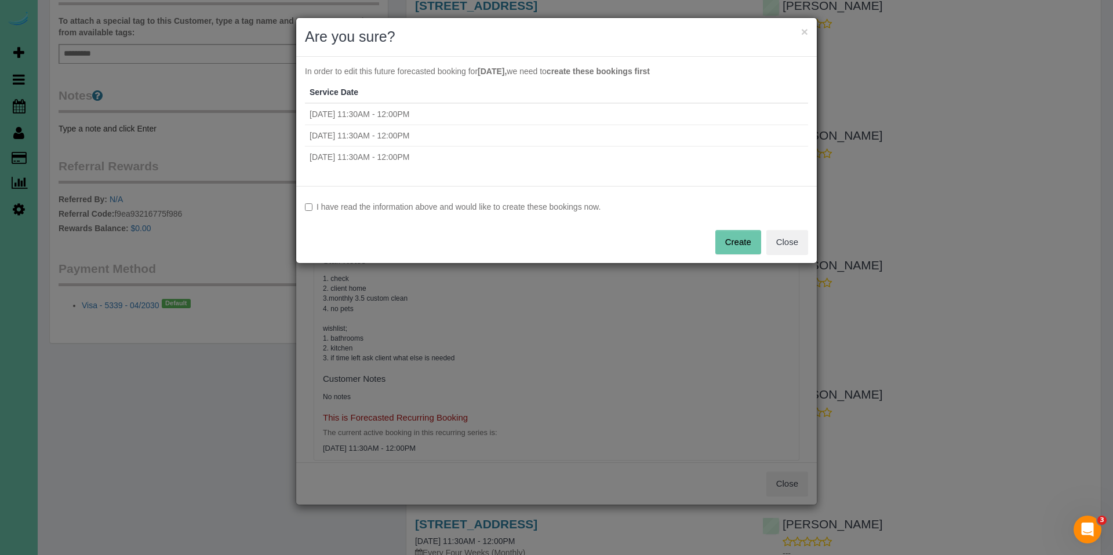
click at [425, 206] on label "I have read the information above and would like to create these bookings now." at bounding box center [556, 207] width 503 height 12
click at [747, 241] on button "Create" at bounding box center [738, 242] width 46 height 24
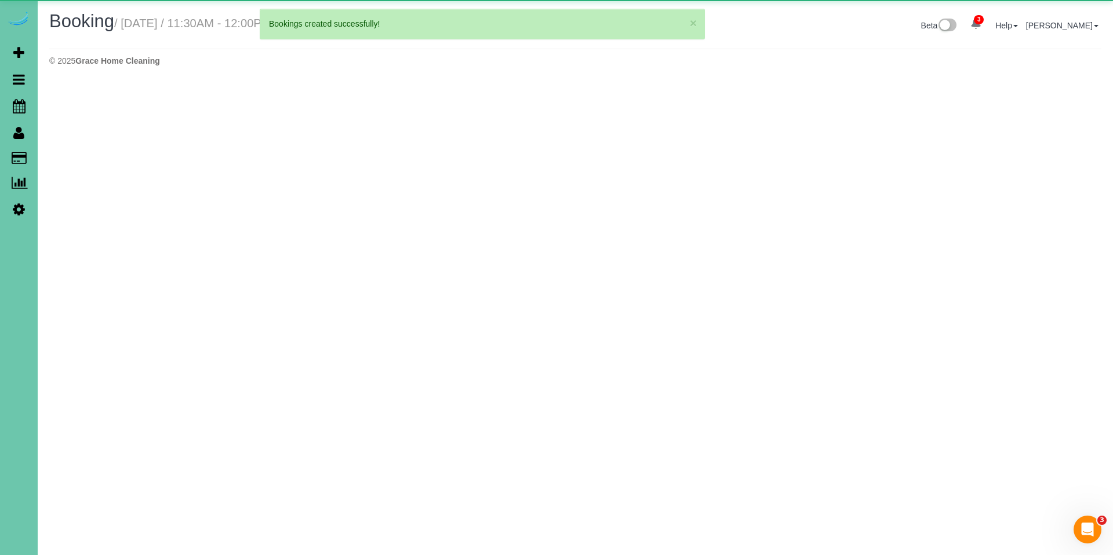
select select "NE"
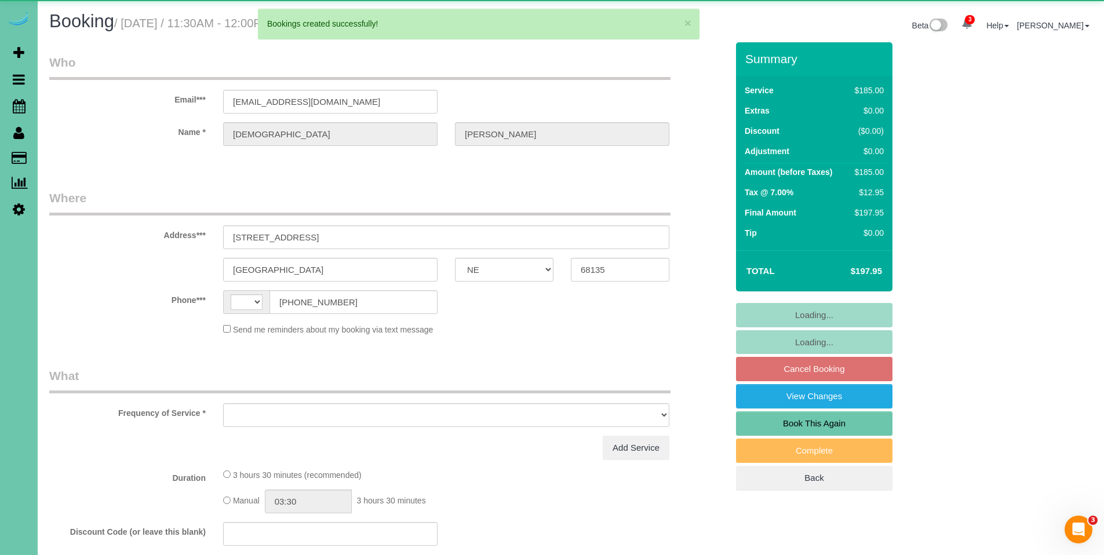
select select "string:US"
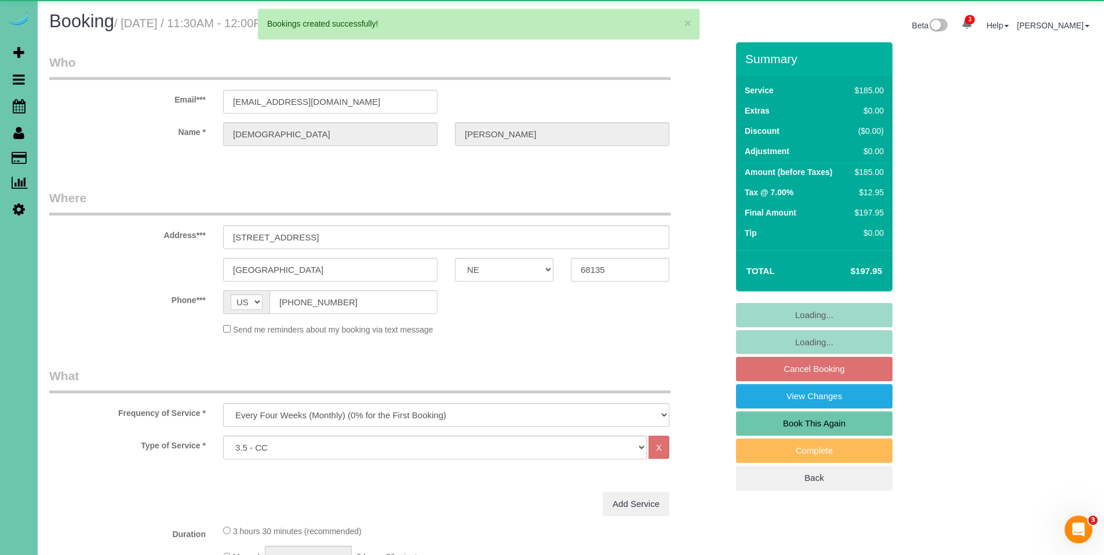
select select "object:2302"
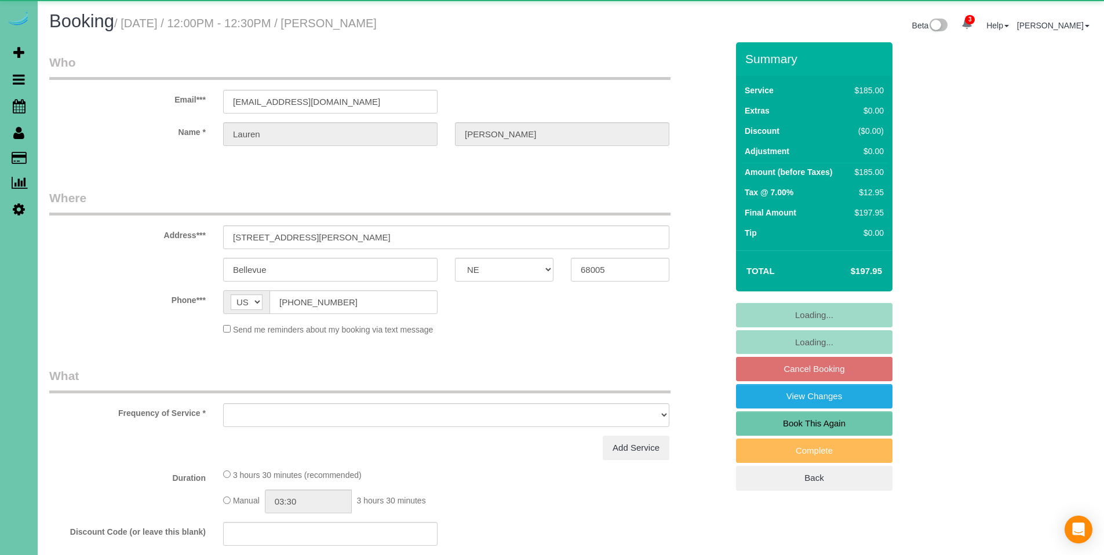
select select "NE"
select select "object:663"
select select "number:36"
select select "number:43"
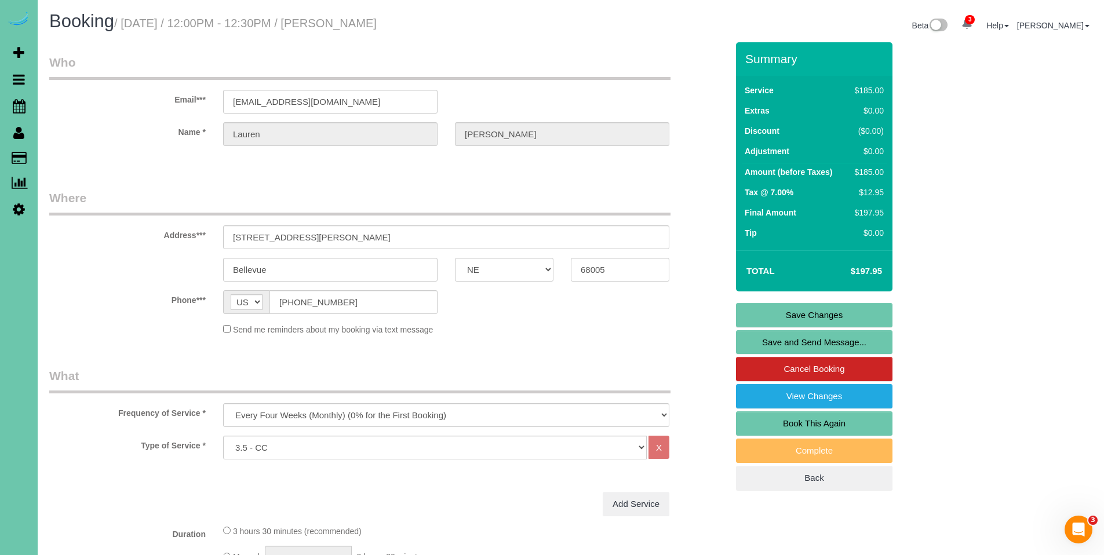
scroll to position [2, 0]
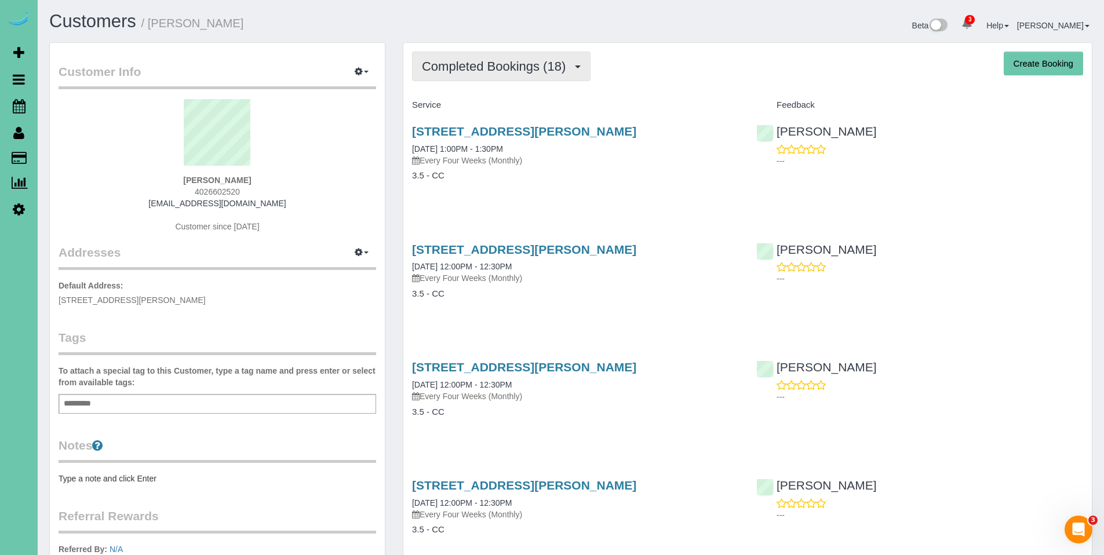
click at [506, 68] on span "Completed Bookings (18)" at bounding box center [496, 66] width 149 height 14
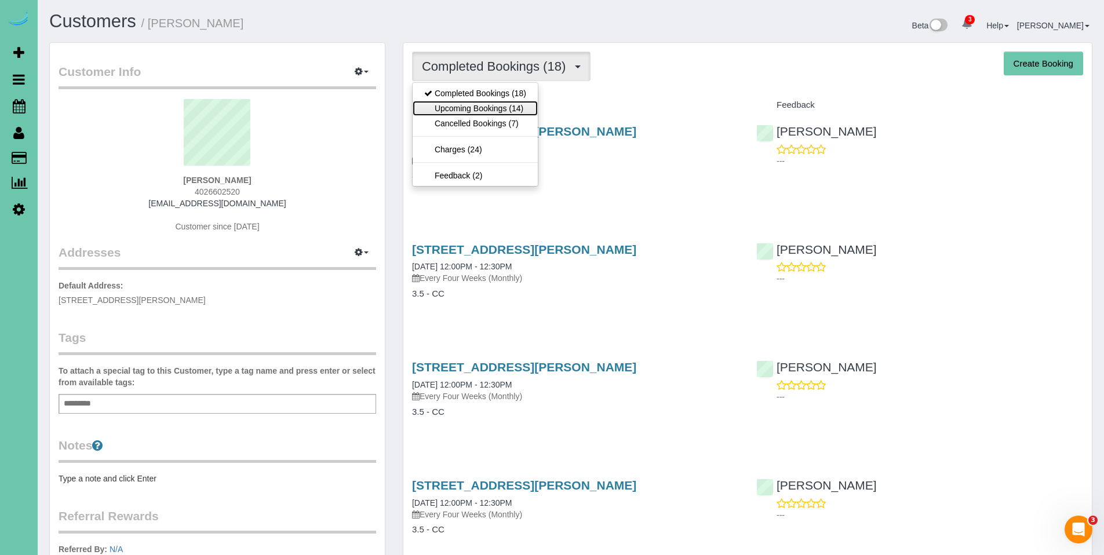
click at [491, 107] on link "Upcoming Bookings (14)" at bounding box center [475, 108] width 125 height 15
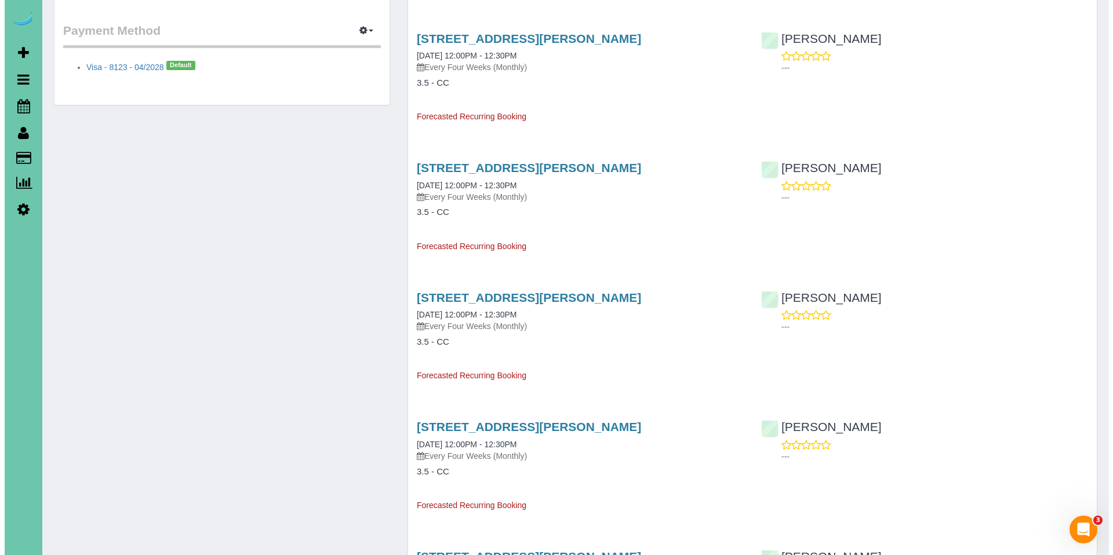
scroll to position [574, 0]
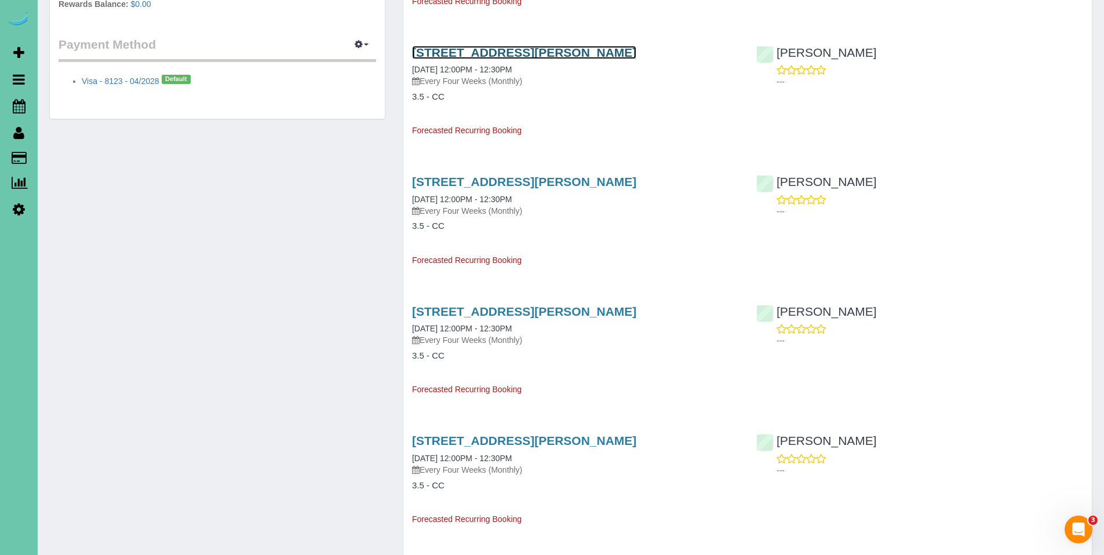
click at [491, 53] on link "405 Martin Drive N, Bellevue, NE 68005" at bounding box center [524, 52] width 224 height 13
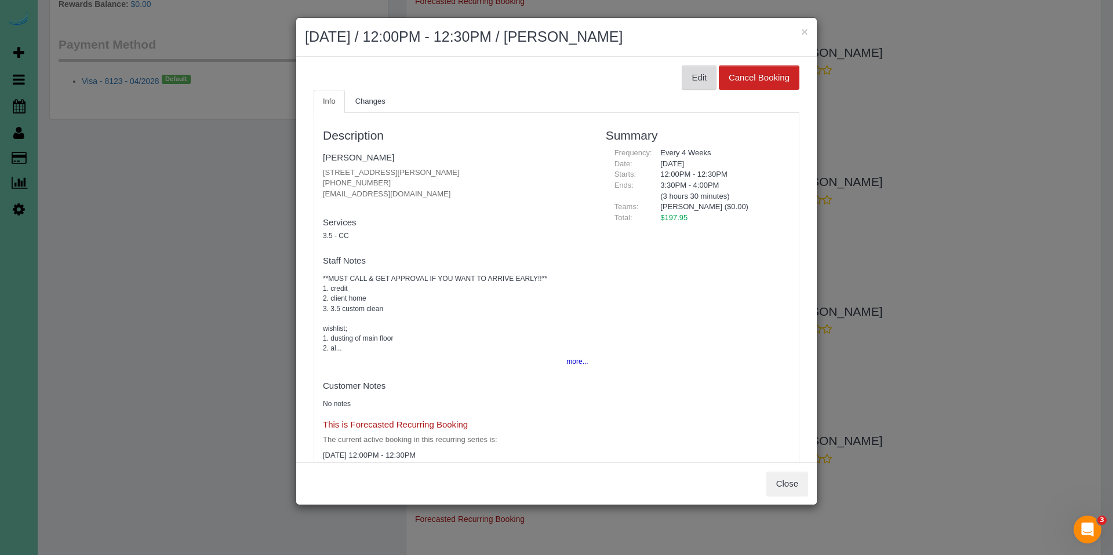
click at [698, 76] on button "Edit" at bounding box center [698, 77] width 35 height 24
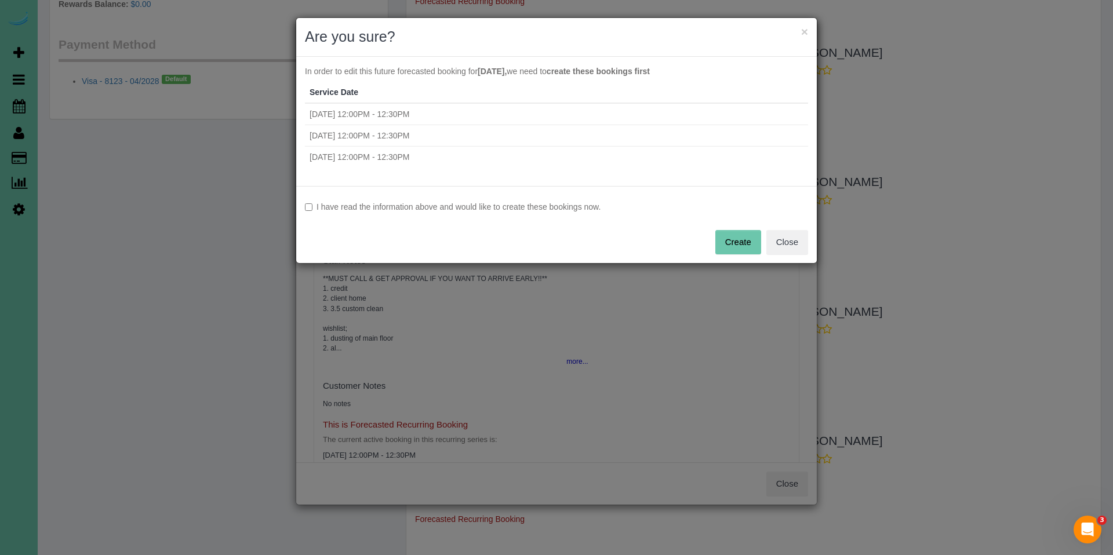
click at [480, 202] on label "I have read the information above and would like to create these bookings now." at bounding box center [556, 207] width 503 height 12
click at [727, 236] on button "Create" at bounding box center [738, 242] width 46 height 24
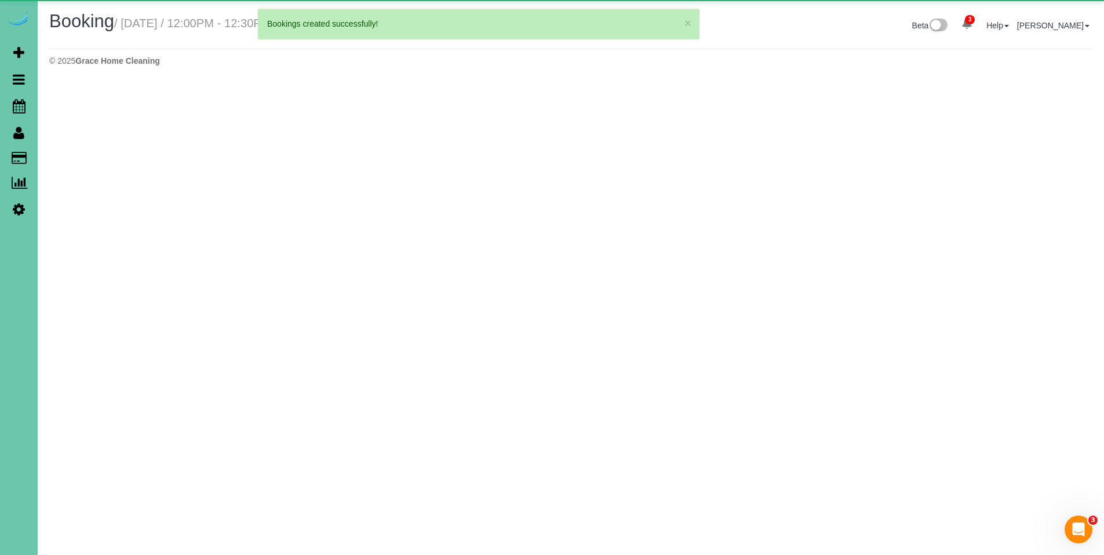
select select "NE"
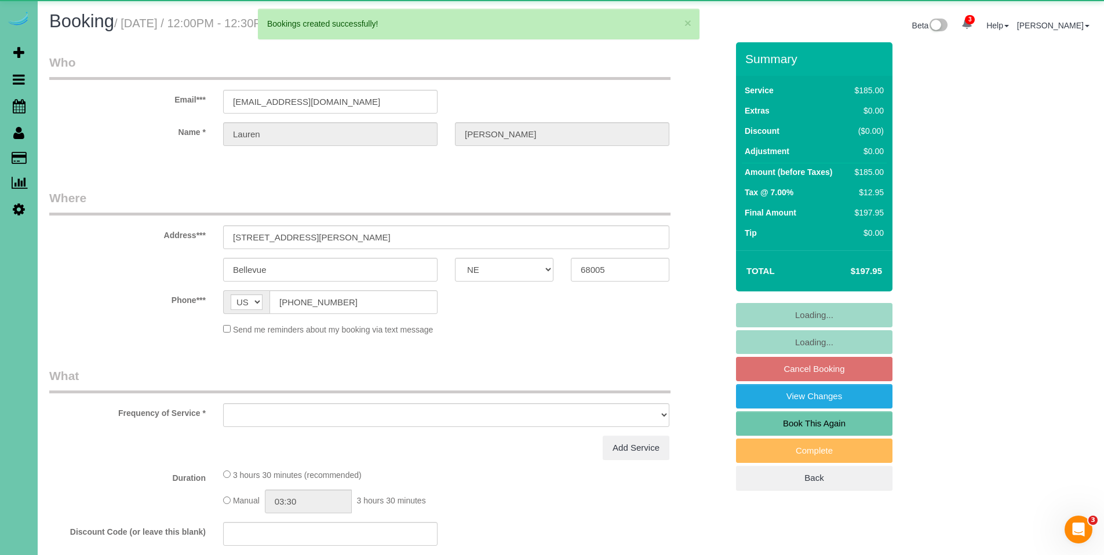
select select "object:2057"
select select "number:36"
select select "number:43"
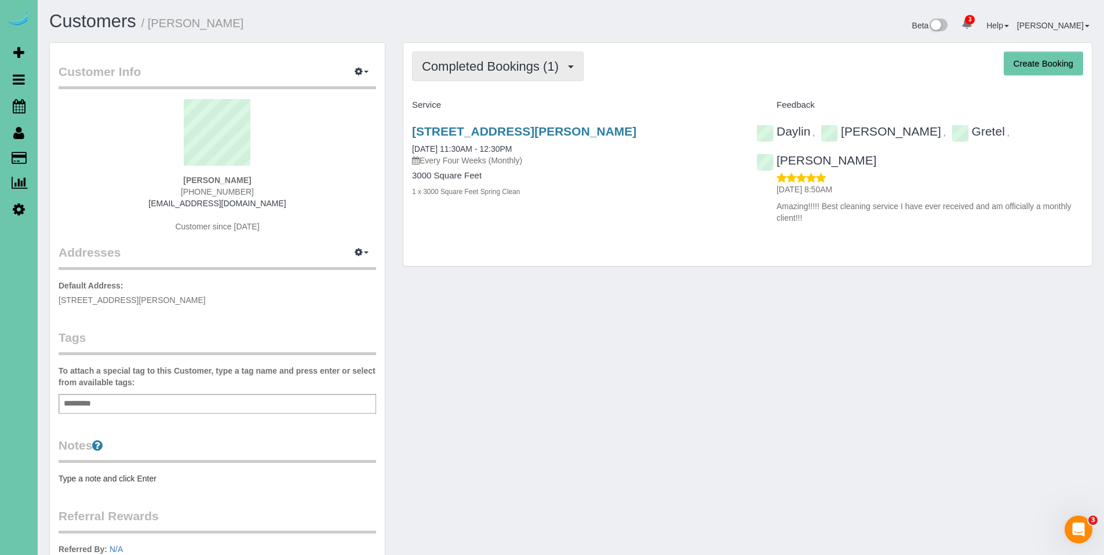
click at [484, 65] on span "Completed Bookings (1)" at bounding box center [493, 66] width 143 height 14
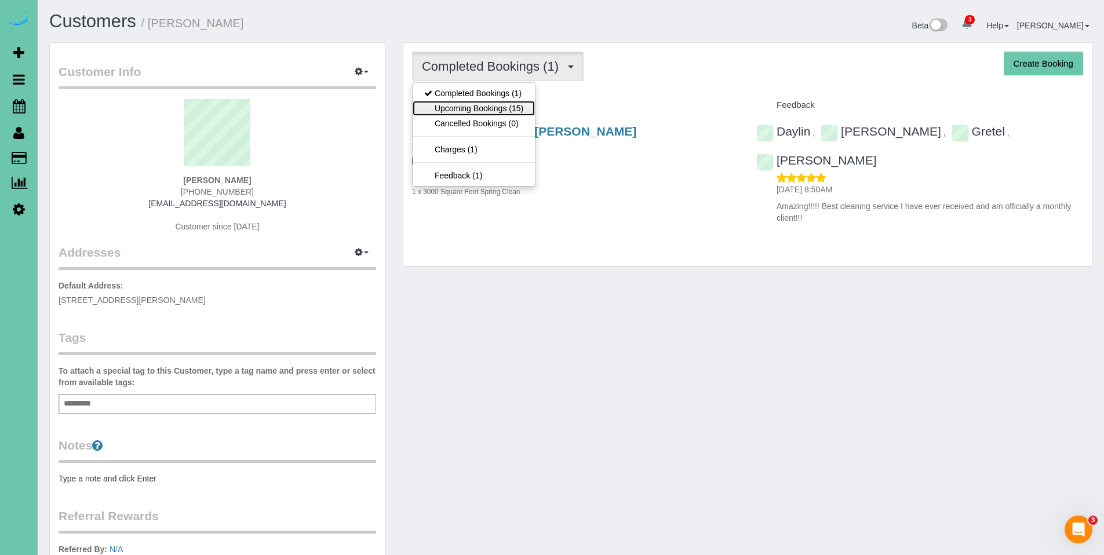
click at [474, 105] on link "Upcoming Bookings (15)" at bounding box center [474, 108] width 122 height 15
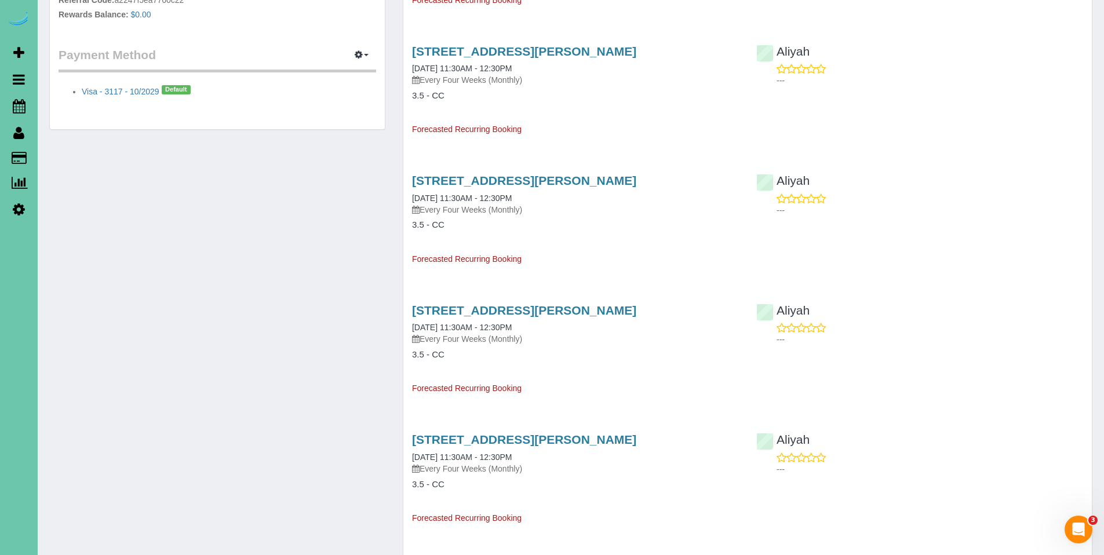
scroll to position [492, 0]
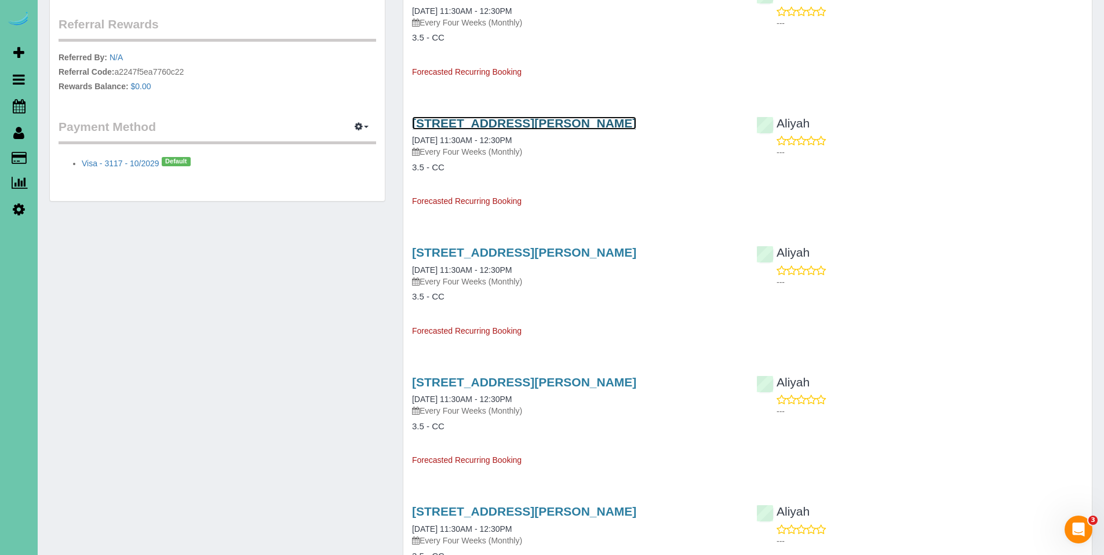
click at [512, 125] on link "[STREET_ADDRESS][PERSON_NAME]" at bounding box center [524, 122] width 224 height 13
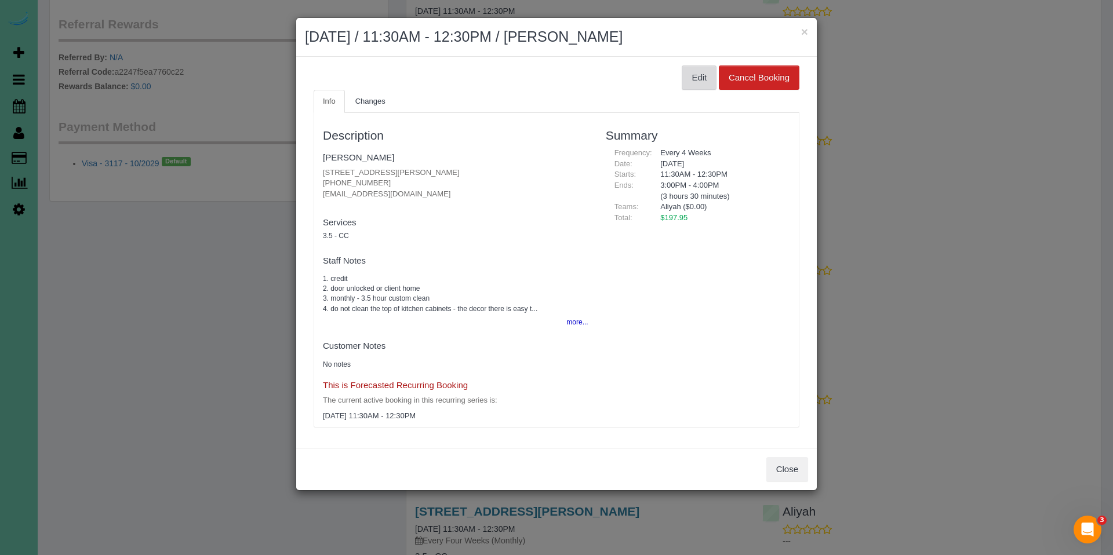
click at [699, 78] on button "Edit" at bounding box center [698, 77] width 35 height 24
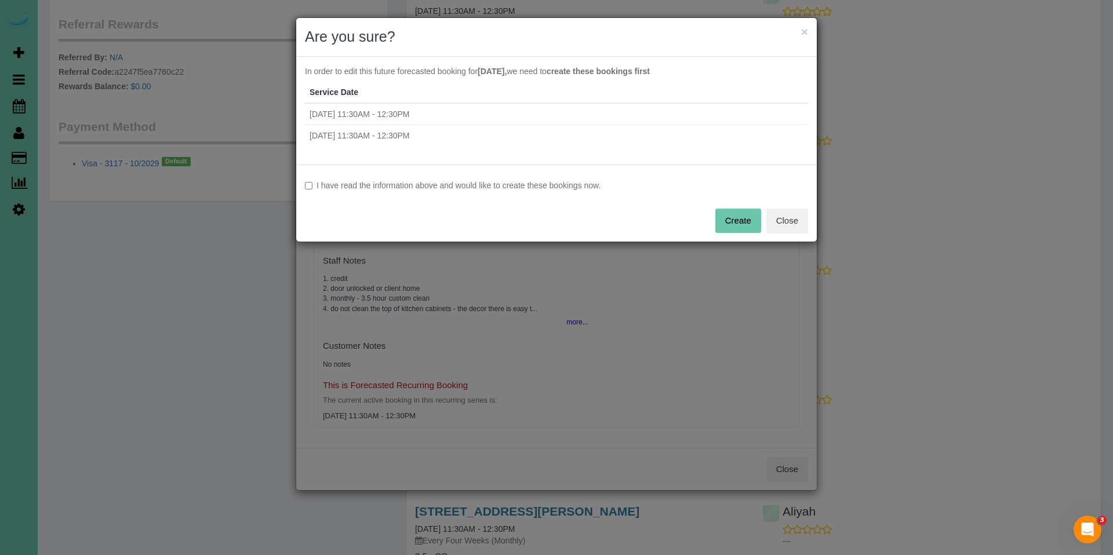
click at [406, 181] on label "I have read the information above and would like to create these bookings now." at bounding box center [556, 186] width 503 height 12
click at [735, 225] on button "Create" at bounding box center [738, 221] width 46 height 24
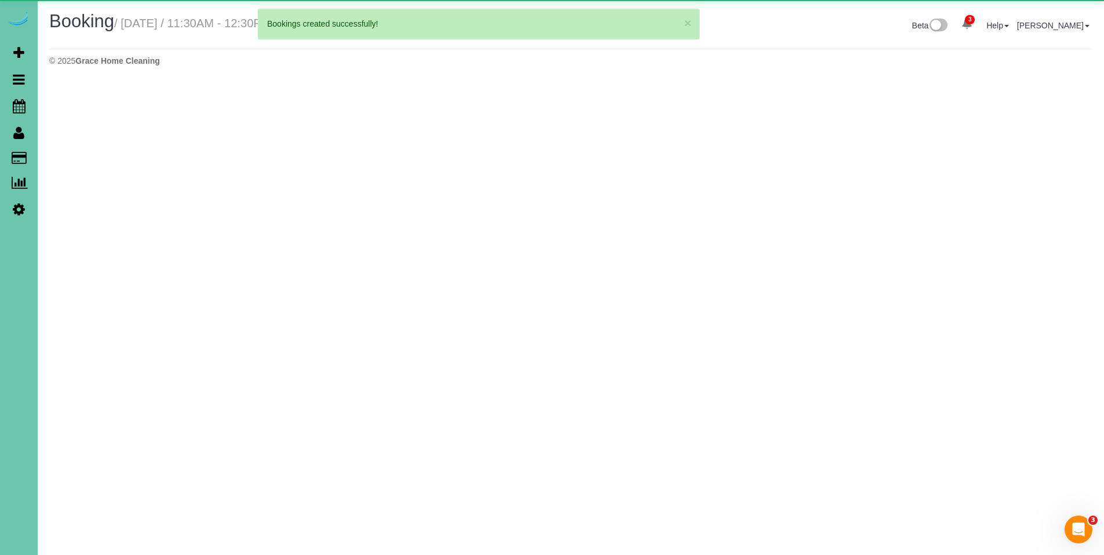
select select "NE"
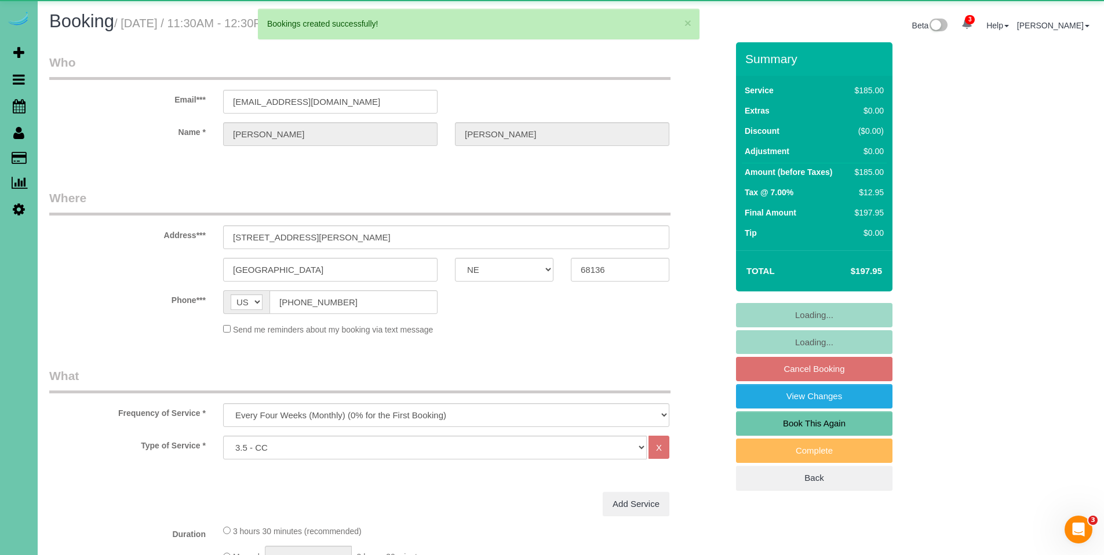
select select "object:1511"
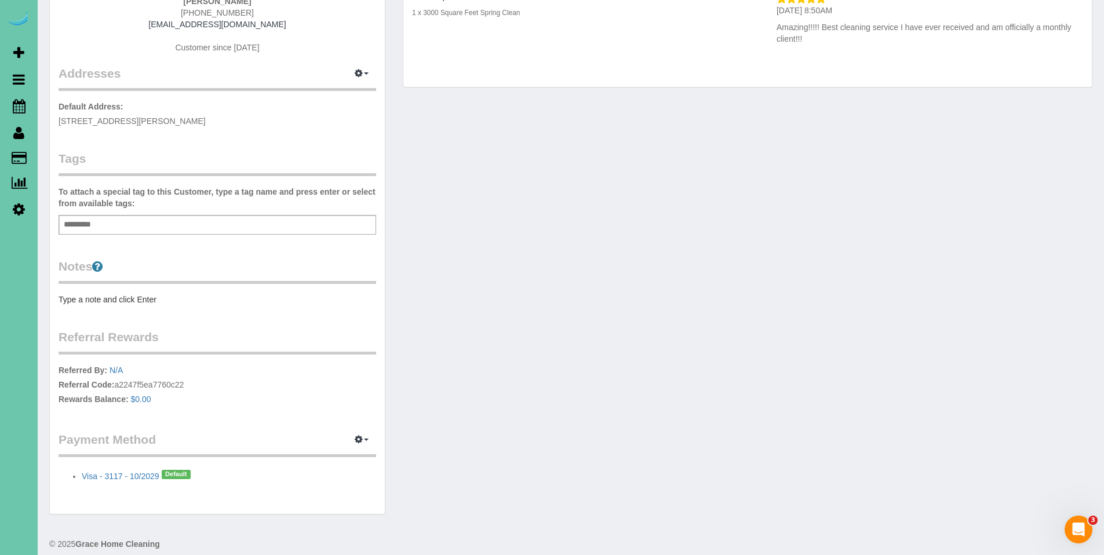
scroll to position [191, 0]
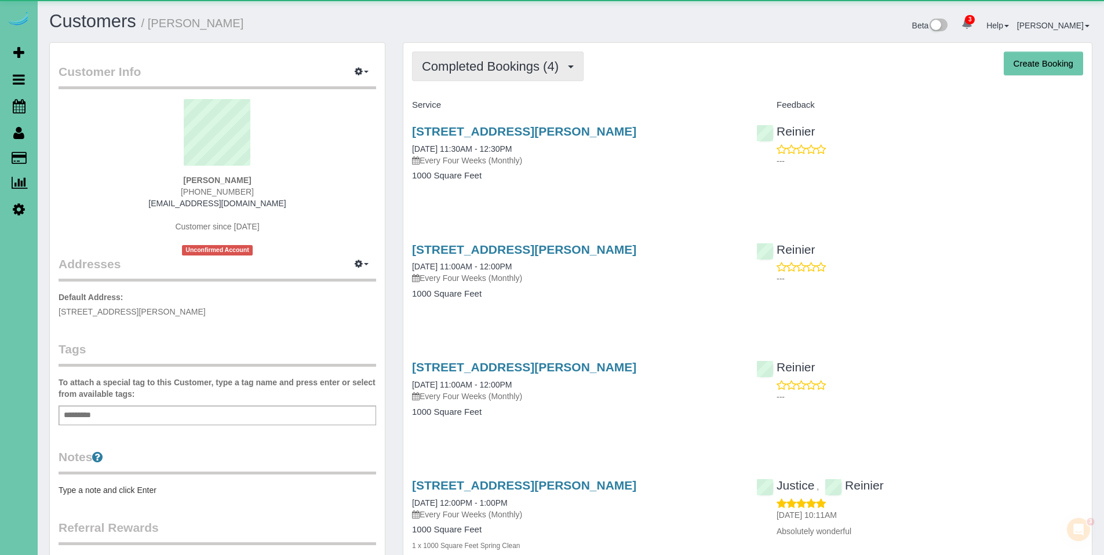
click at [489, 79] on button "Completed Bookings (4)" at bounding box center [498, 67] width 172 height 30
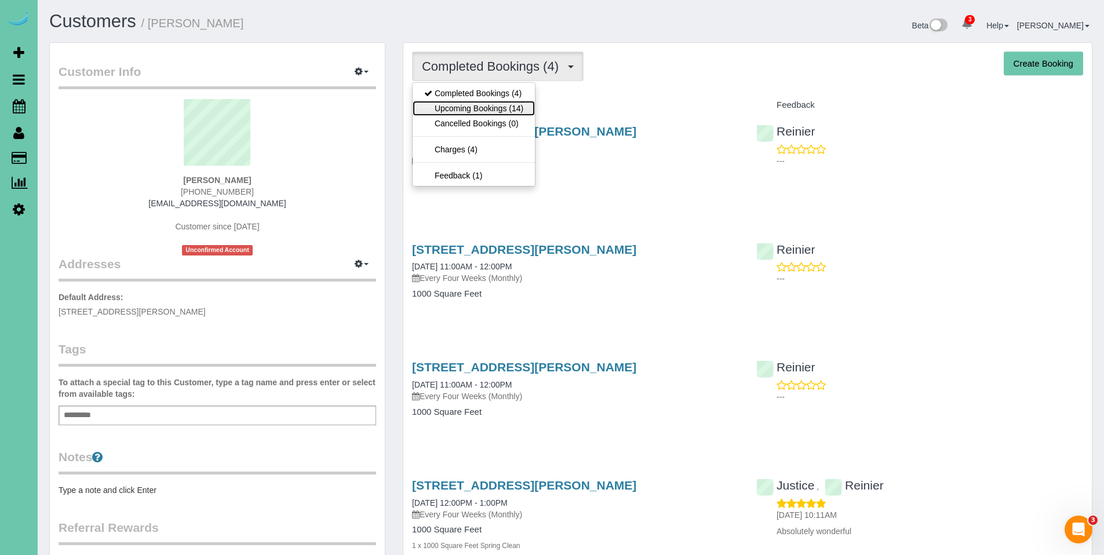
click at [482, 106] on link "Upcoming Bookings (14)" at bounding box center [474, 108] width 122 height 15
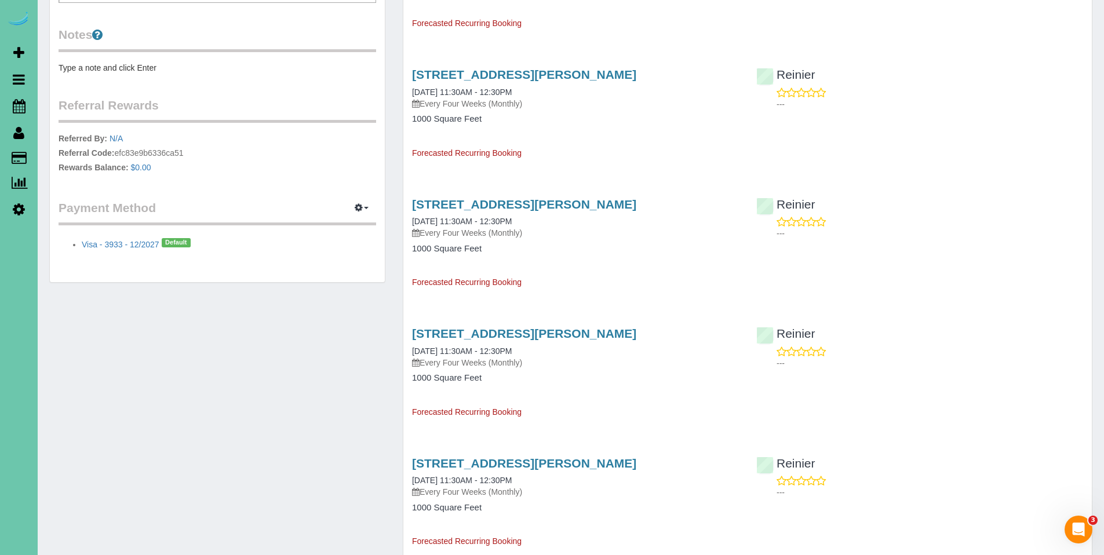
scroll to position [423, 0]
click at [508, 210] on link "13330 Larimore Ave; Apt #208, Omaha, NE 68164" at bounding box center [524, 203] width 224 height 13
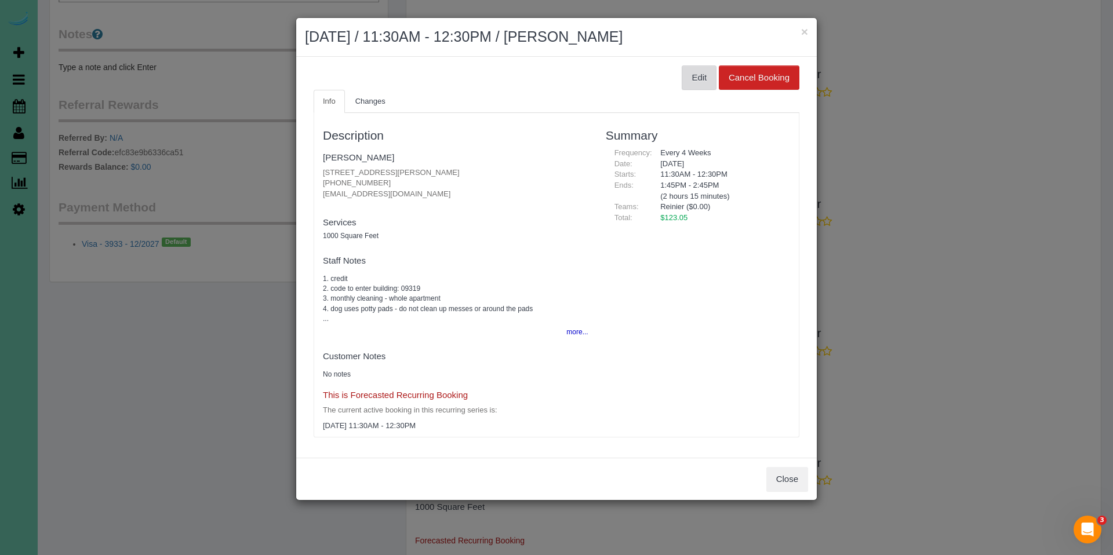
click at [690, 76] on button "Edit" at bounding box center [698, 77] width 35 height 24
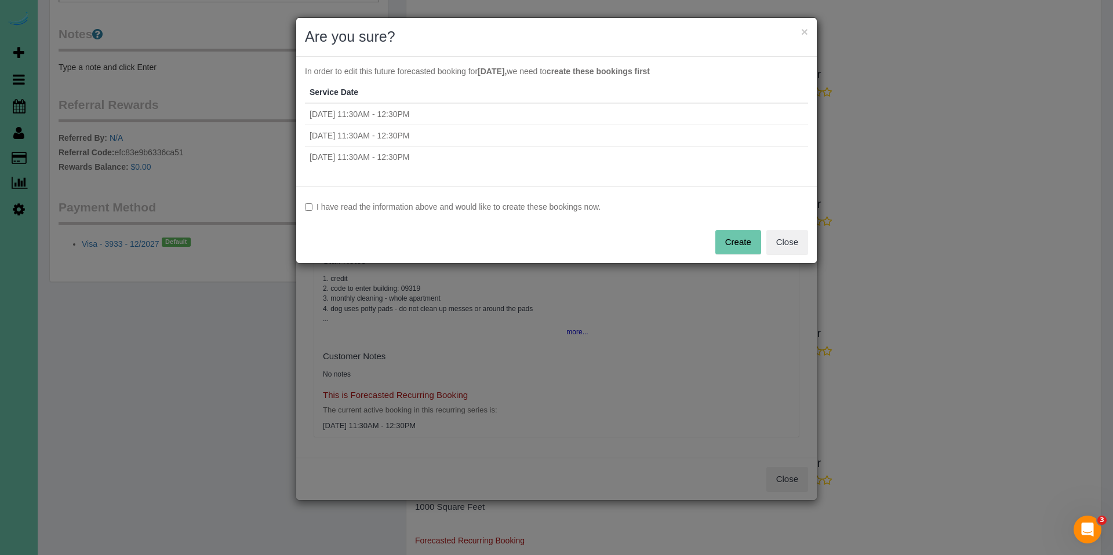
click at [478, 209] on label "I have read the information above and would like to create these bookings now." at bounding box center [556, 207] width 503 height 12
click at [738, 245] on button "Create" at bounding box center [738, 242] width 46 height 24
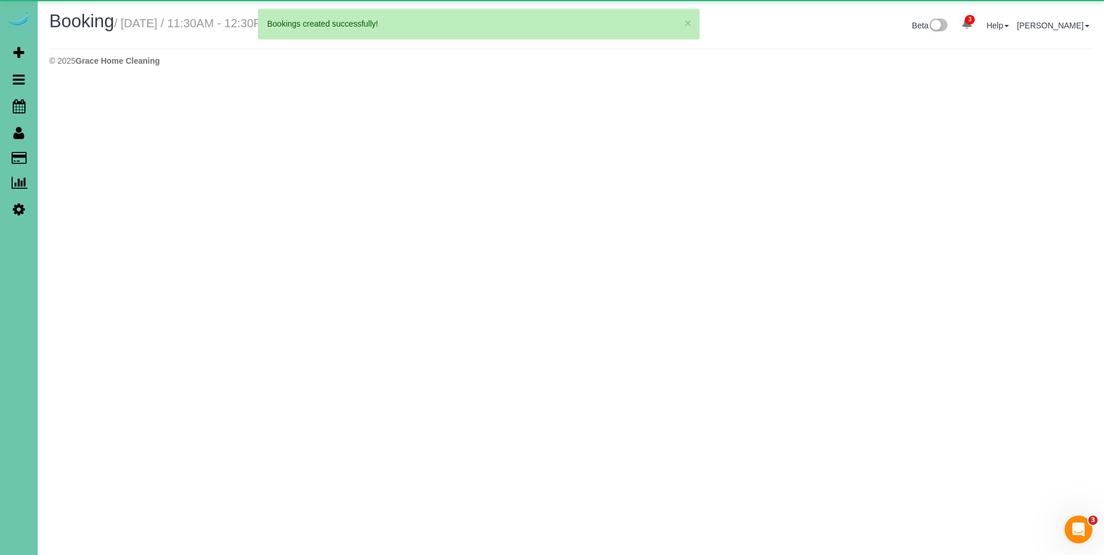
select select "NE"
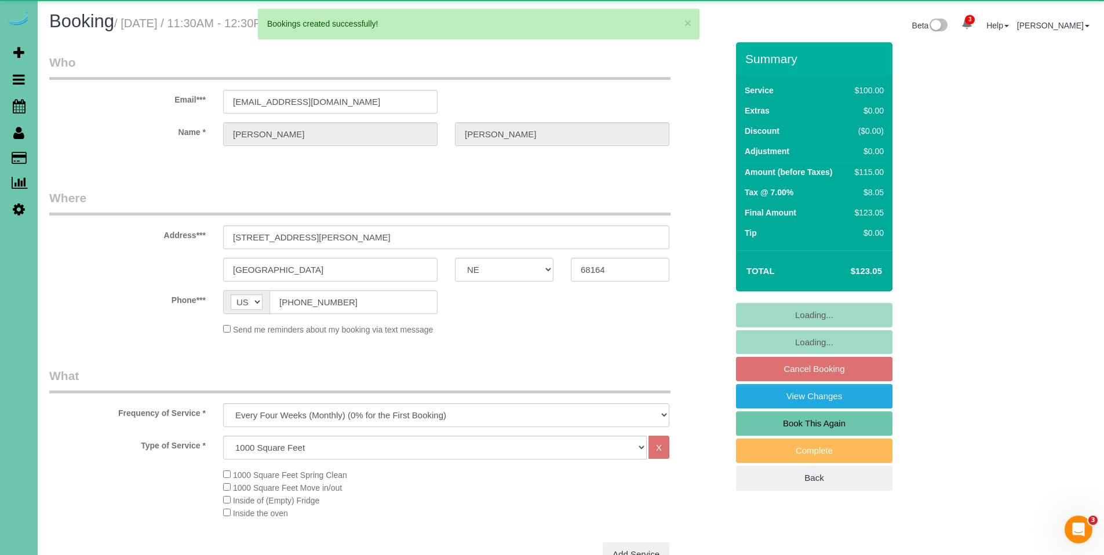
select select "object:1579"
select select "number:34"
select select "number:40"
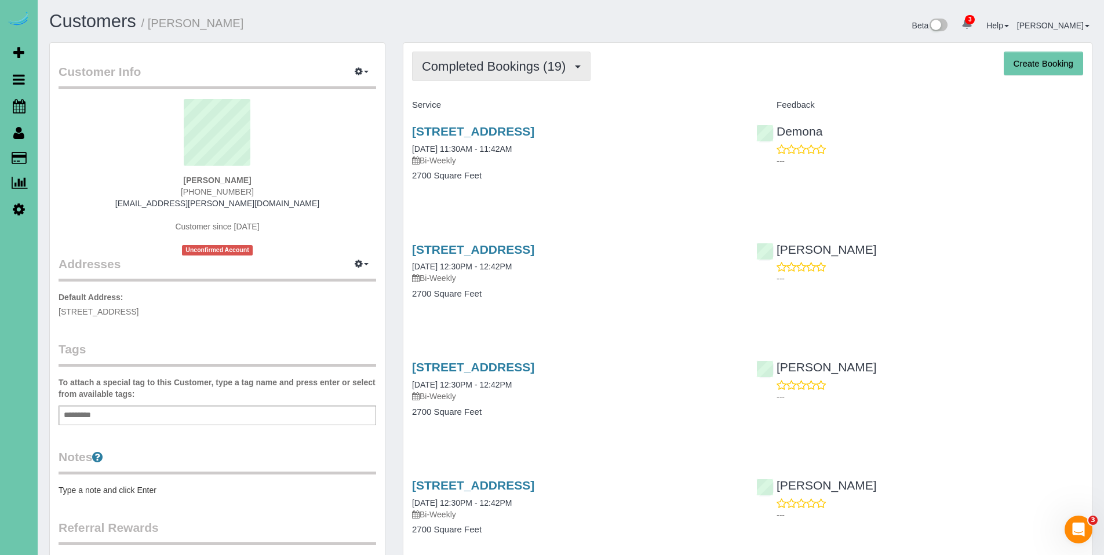
click at [460, 70] on span "Completed Bookings (19)" at bounding box center [496, 66] width 149 height 14
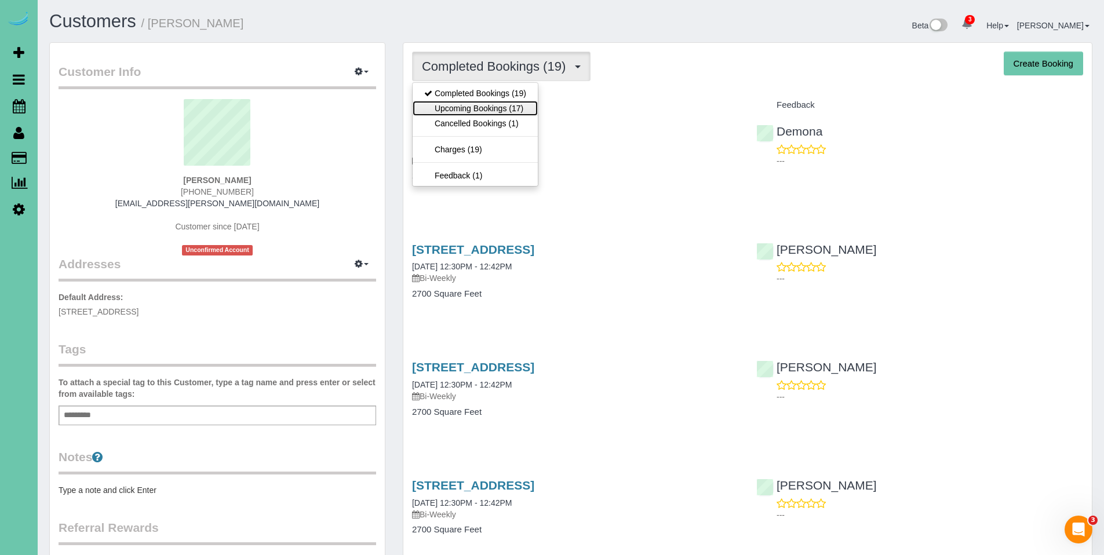
click at [464, 108] on link "Upcoming Bookings (17)" at bounding box center [475, 108] width 125 height 15
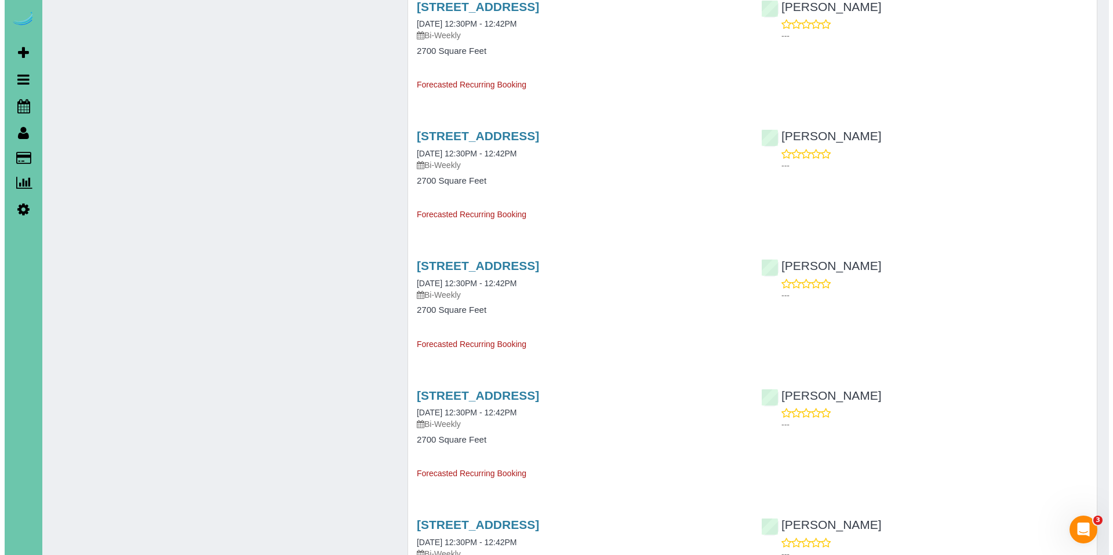
scroll to position [851, 0]
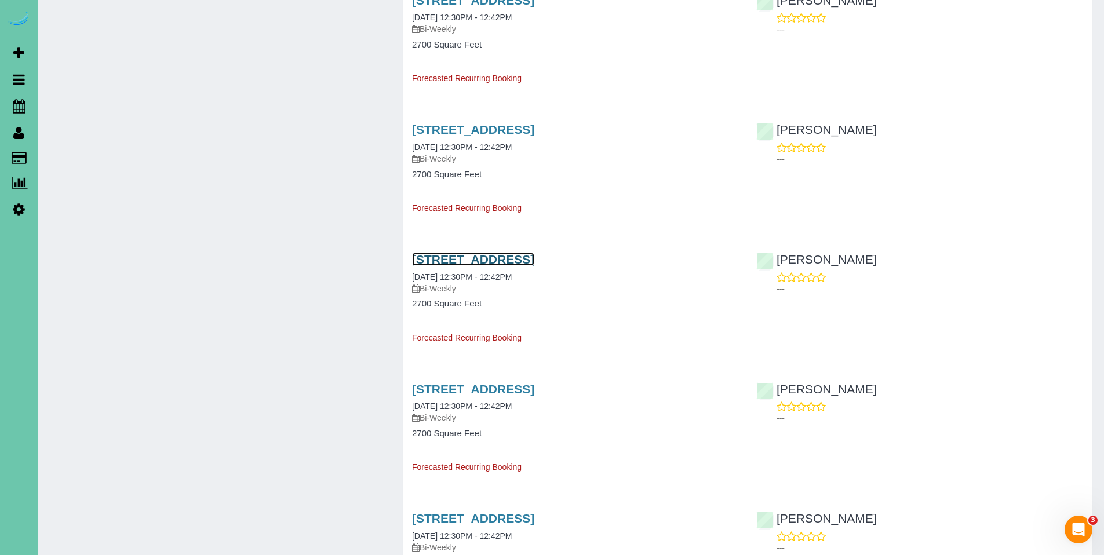
click at [505, 258] on link "816 Lake Vista Drive, Papillion, NE 68046" at bounding box center [473, 259] width 122 height 13
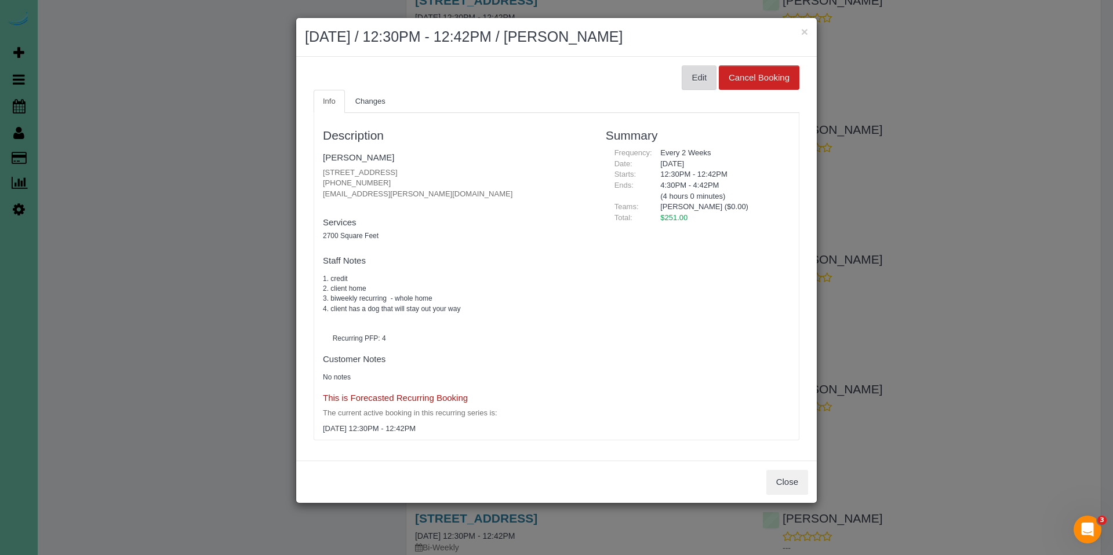
click at [695, 78] on button "Edit" at bounding box center [698, 77] width 35 height 24
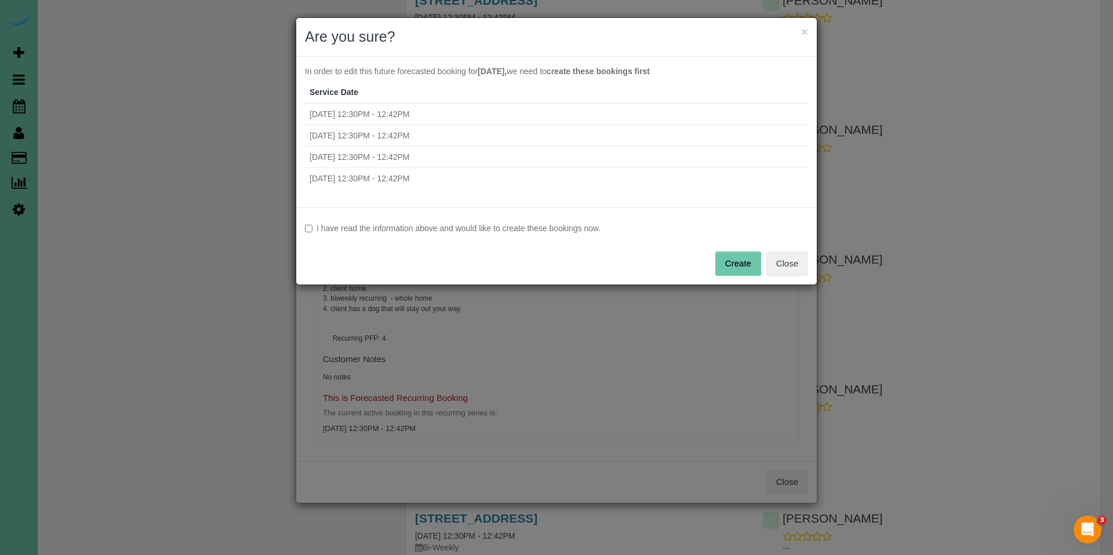
click at [509, 228] on label "I have read the information above and would like to create these bookings now." at bounding box center [556, 229] width 503 height 12
click at [731, 263] on button "Create" at bounding box center [738, 263] width 46 height 24
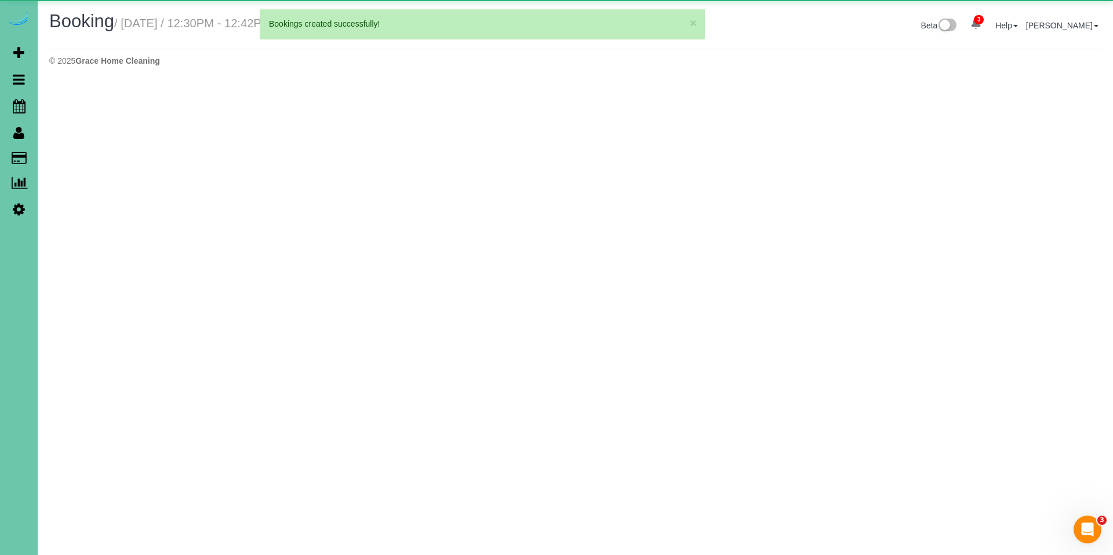
select select "NE"
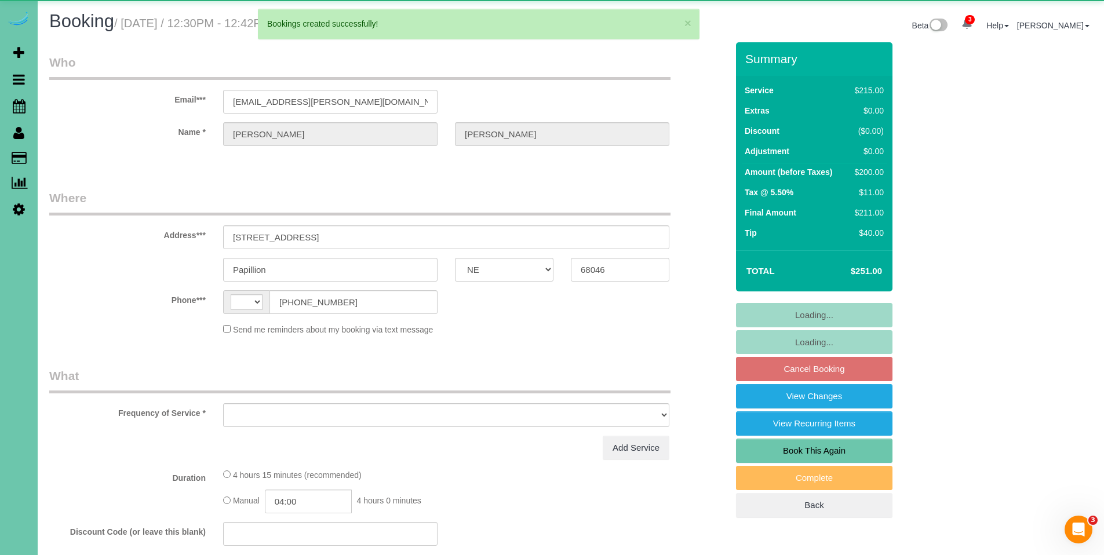
select select "string:[GEOGRAPHIC_DATA]"
select select "object:2006"
select select "string:fspay-56187ae0-9b95-47e7-8c82-74fccb6ee93f"
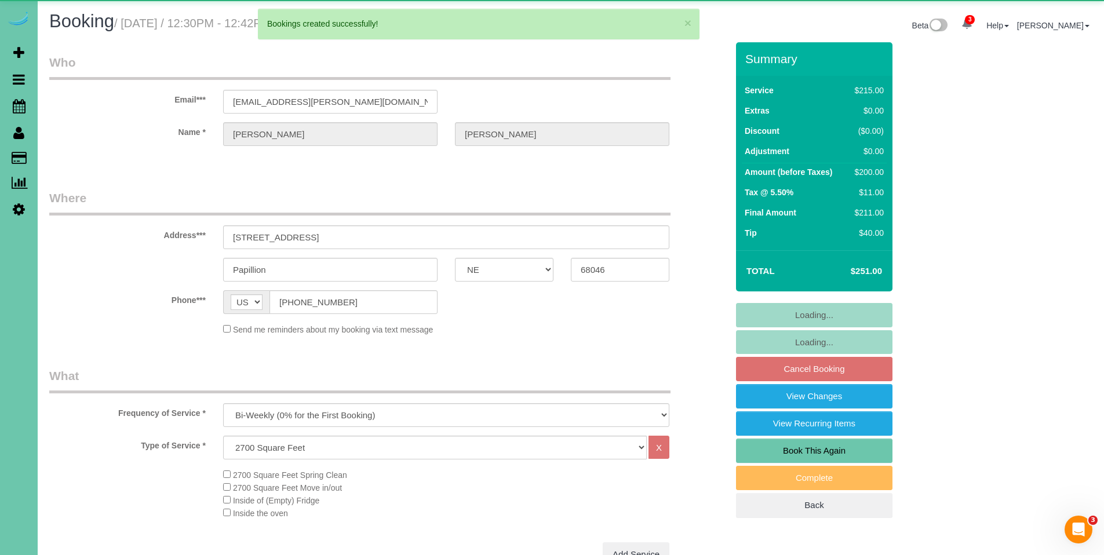
select select "object:2340"
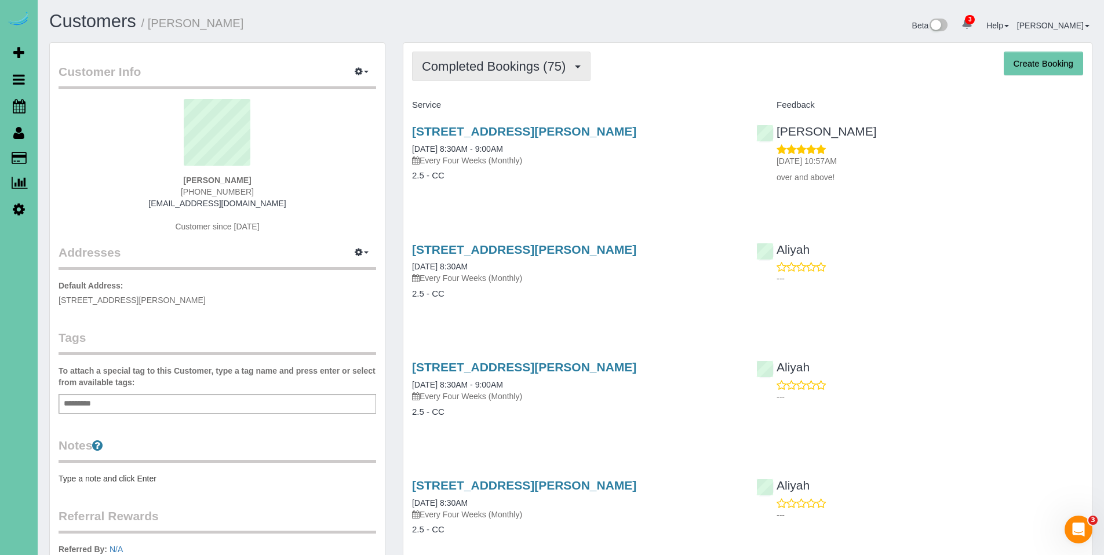
click at [478, 64] on span "Completed Bookings (75)" at bounding box center [496, 66] width 149 height 14
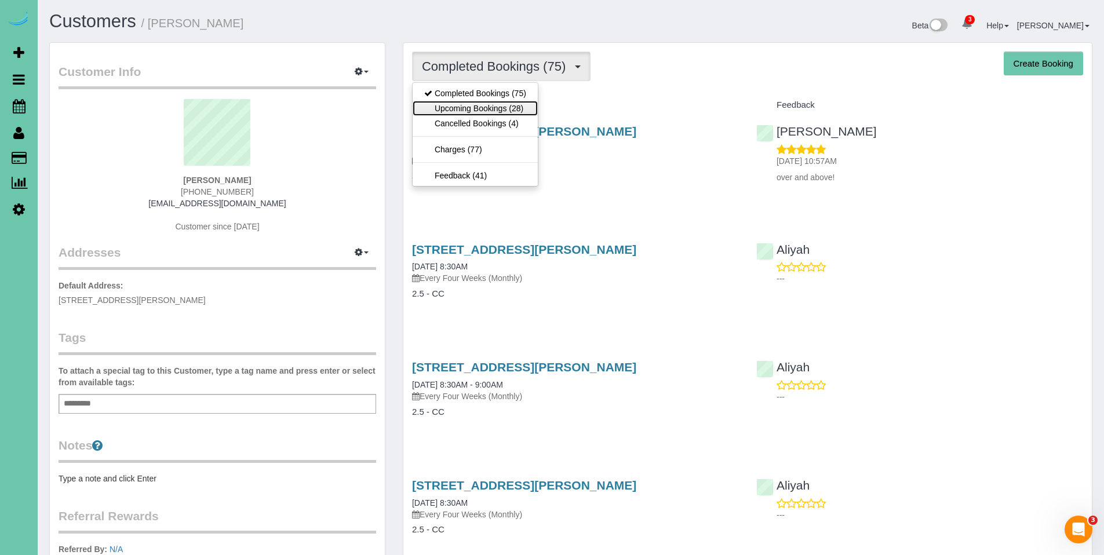
click at [473, 104] on link "Upcoming Bookings (28)" at bounding box center [475, 108] width 125 height 15
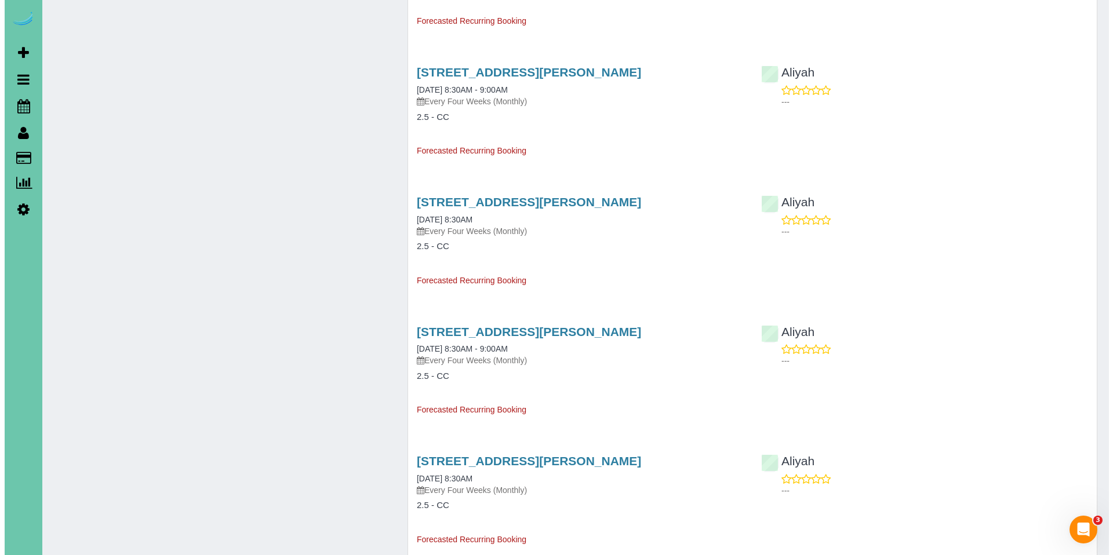
scroll to position [921, 0]
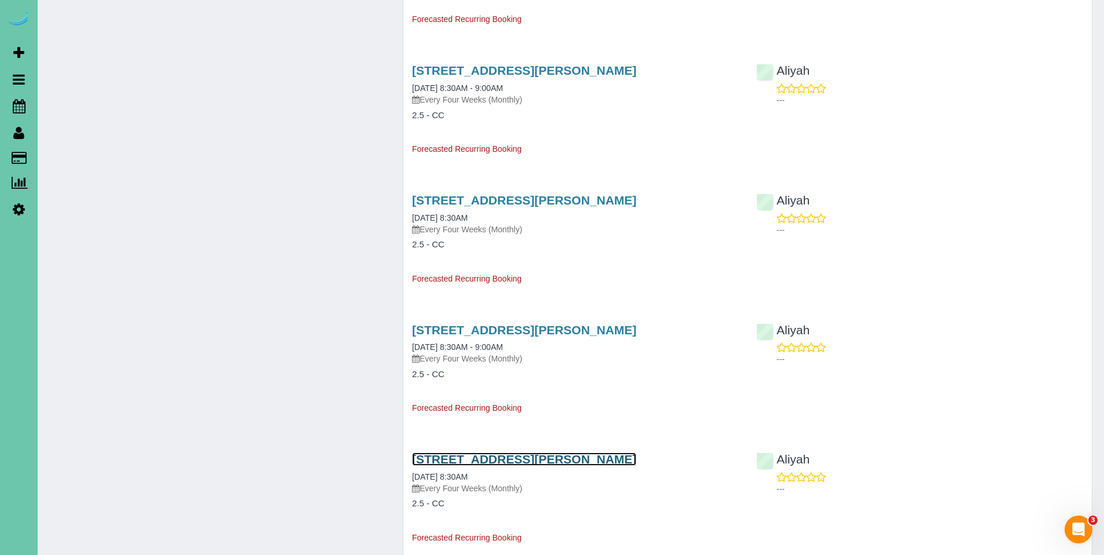
click at [513, 459] on link "19516 Mayberry Street, Elkhorn, NE 68022" at bounding box center [524, 459] width 224 height 13
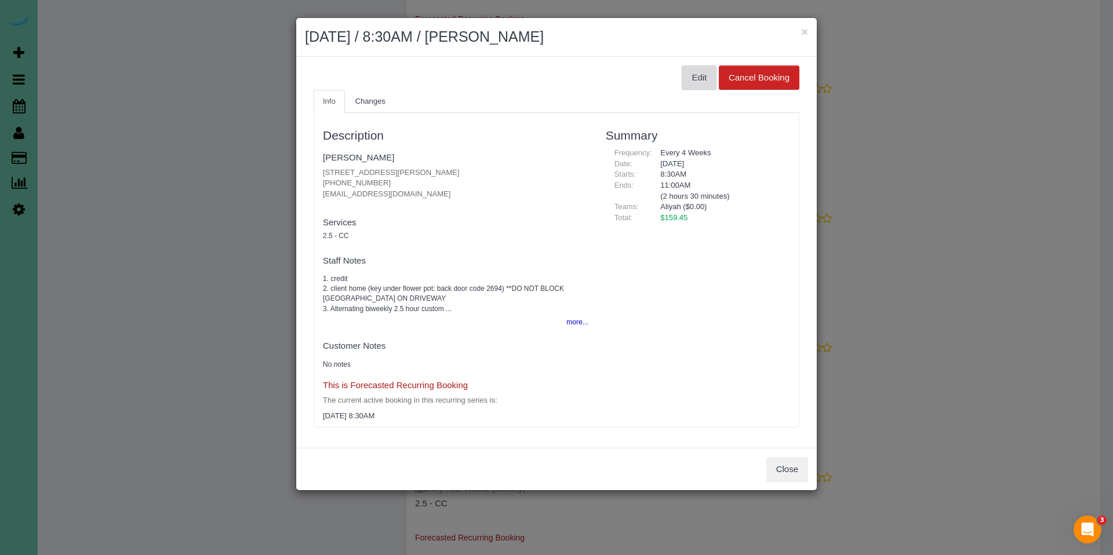
click at [698, 71] on button "Edit" at bounding box center [698, 77] width 35 height 24
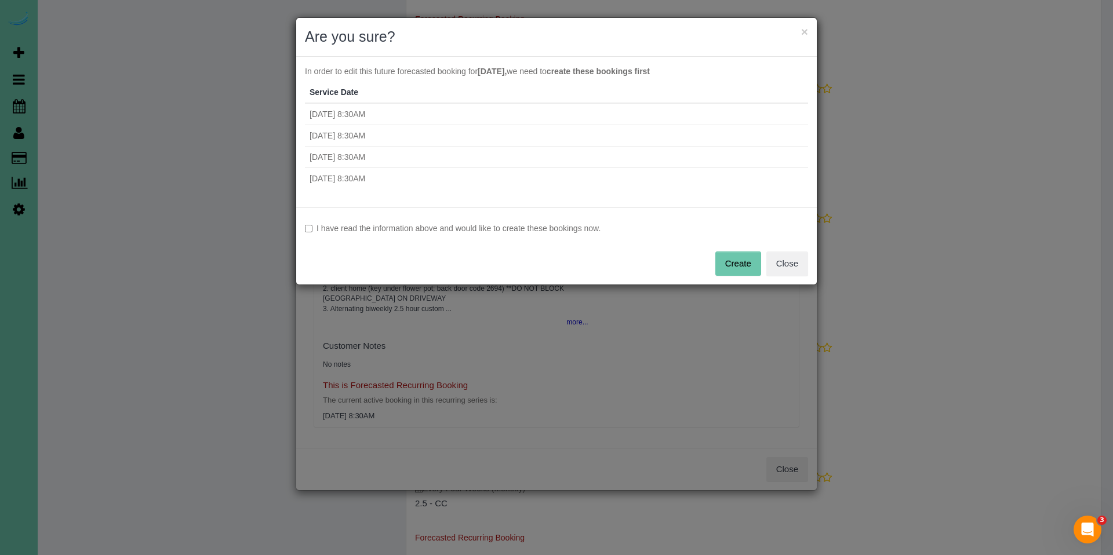
click at [473, 231] on label "I have read the information above and would like to create these bookings now." at bounding box center [556, 229] width 503 height 12
click at [737, 261] on button "Create" at bounding box center [738, 263] width 46 height 24
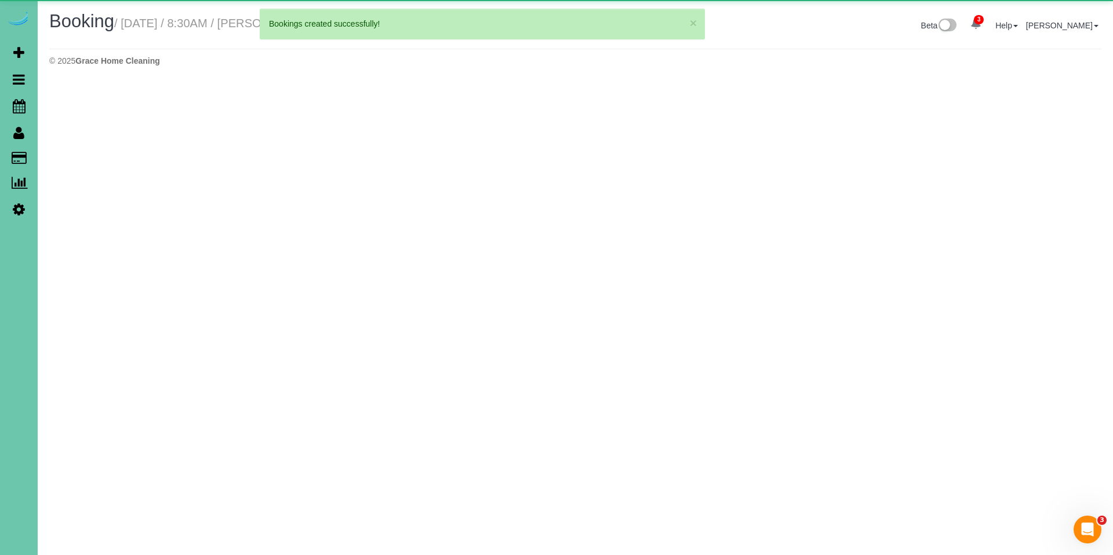
select select "NE"
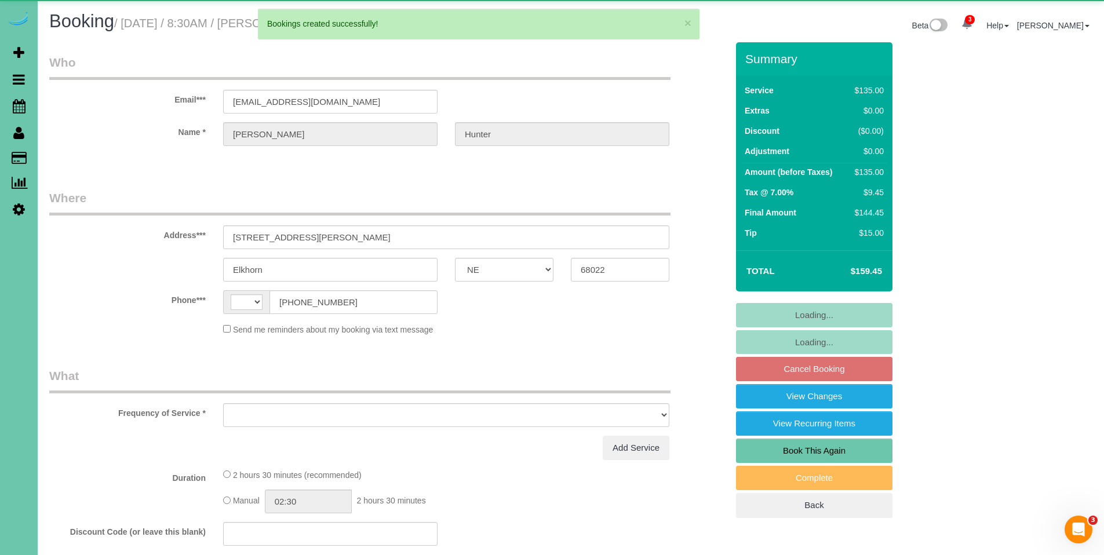
select select "string:[GEOGRAPHIC_DATA]"
select select "object:2755"
select select "string:fspay-fa54d6a0-a1a3-4fc9-9b19-4937f7d7f2e0"
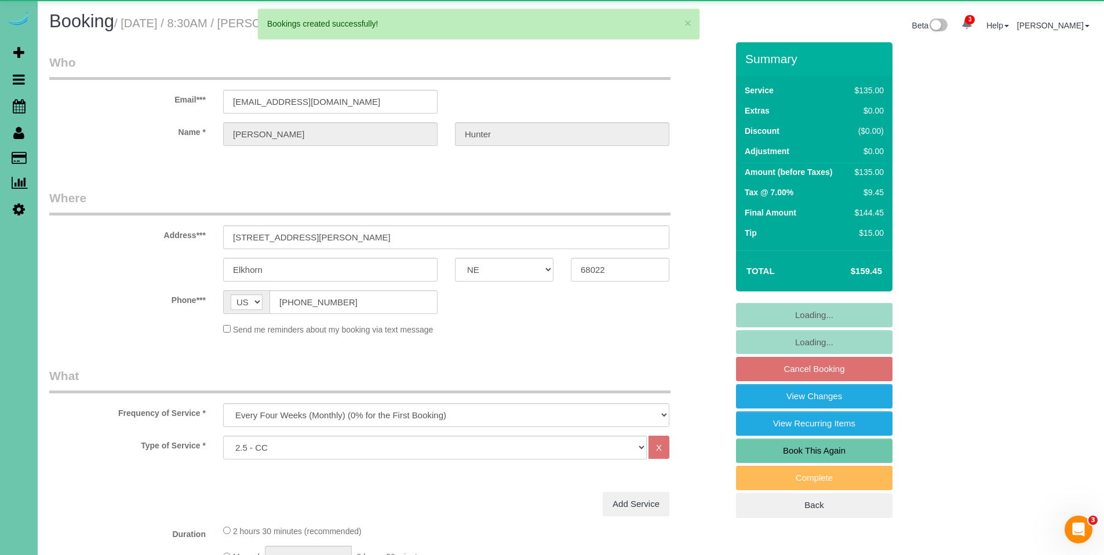
select select "object:2828"
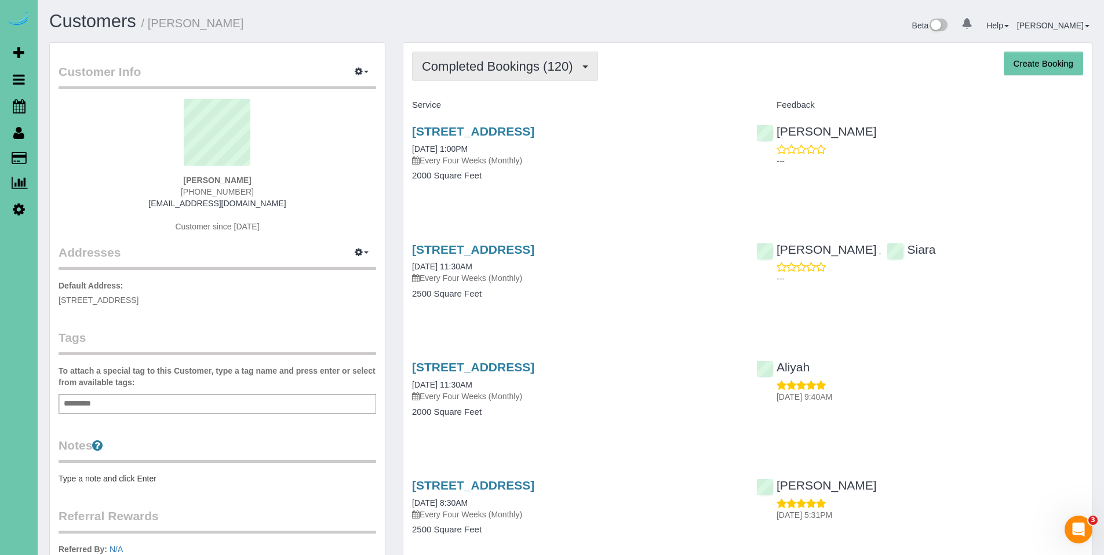
click at [510, 72] on span "Completed Bookings (120)" at bounding box center [500, 66] width 156 height 14
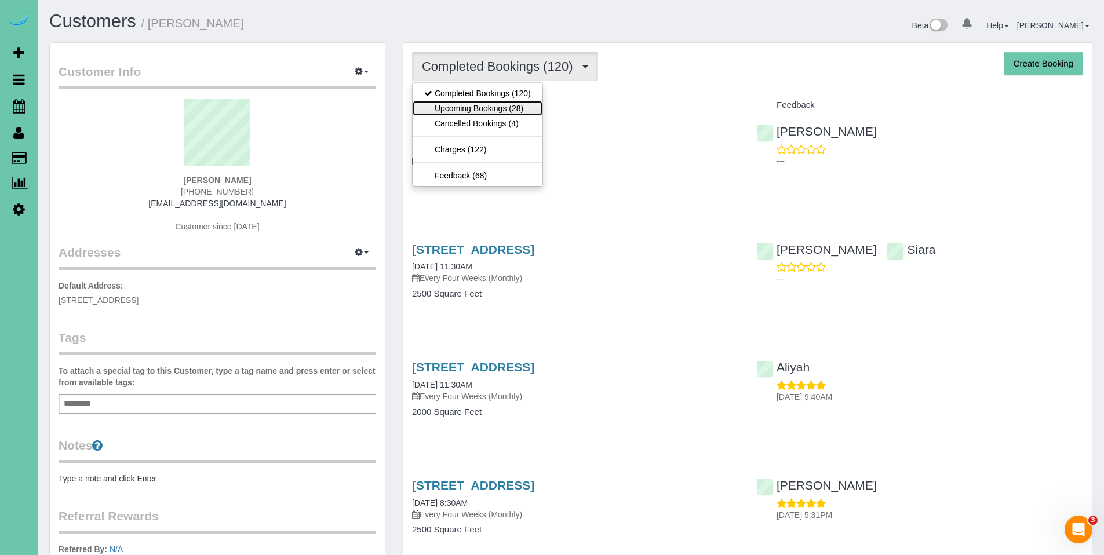
click at [489, 112] on link "Upcoming Bookings (28)" at bounding box center [478, 108] width 130 height 15
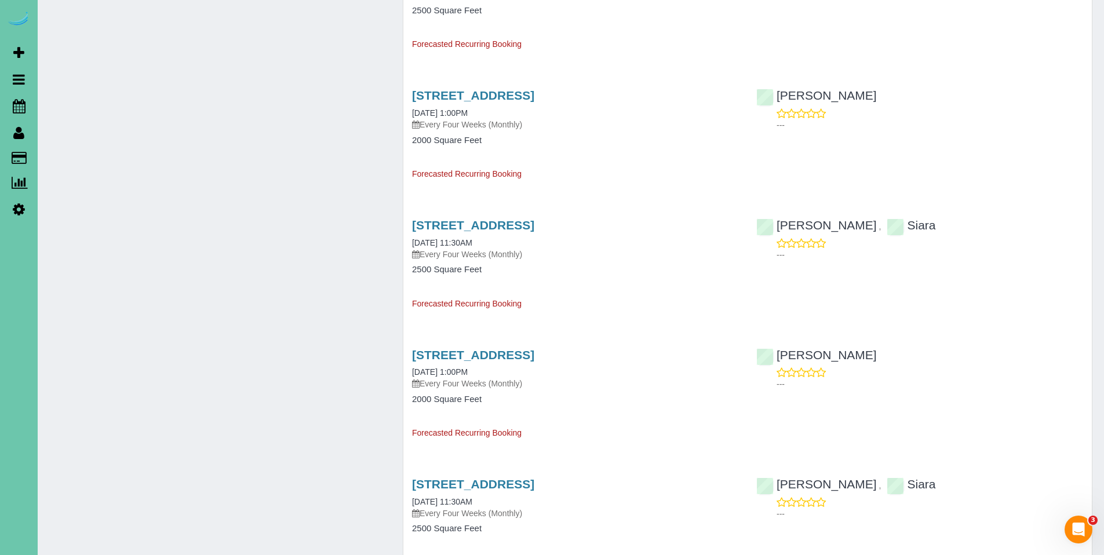
scroll to position [903, 0]
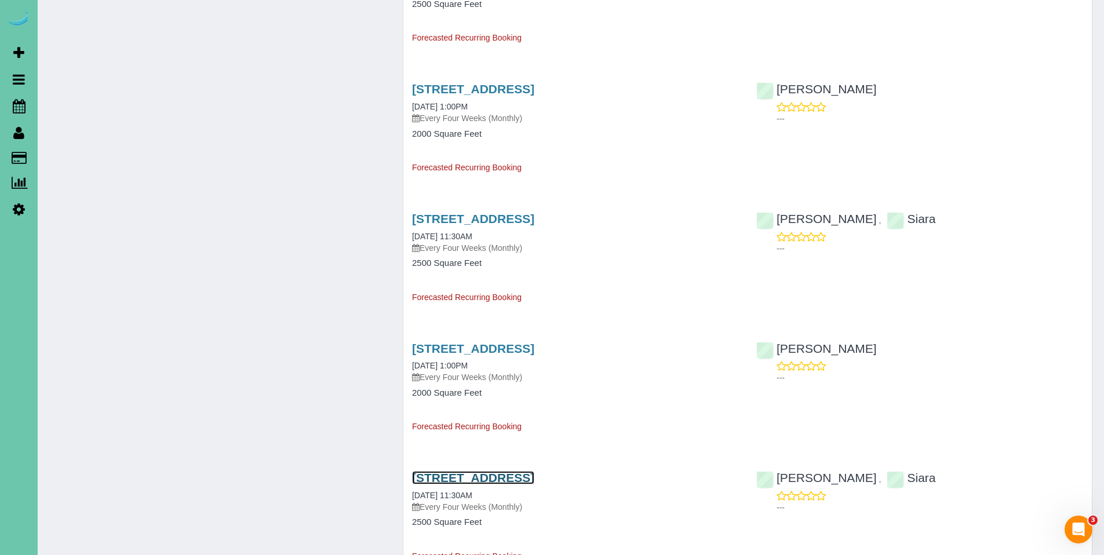
click at [534, 480] on link "[STREET_ADDRESS]" at bounding box center [473, 477] width 122 height 13
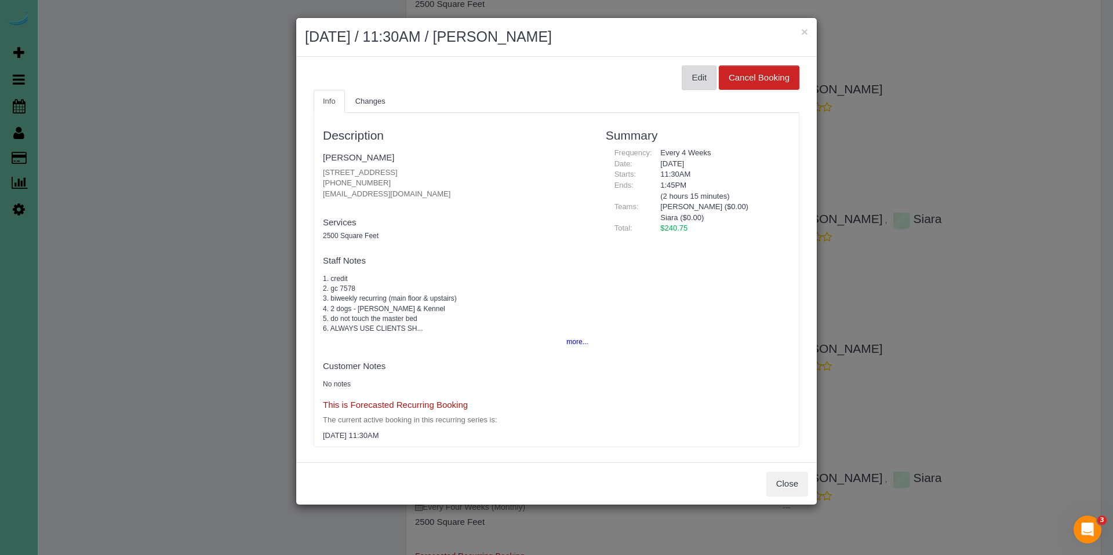
click at [695, 80] on button "Edit" at bounding box center [698, 77] width 35 height 24
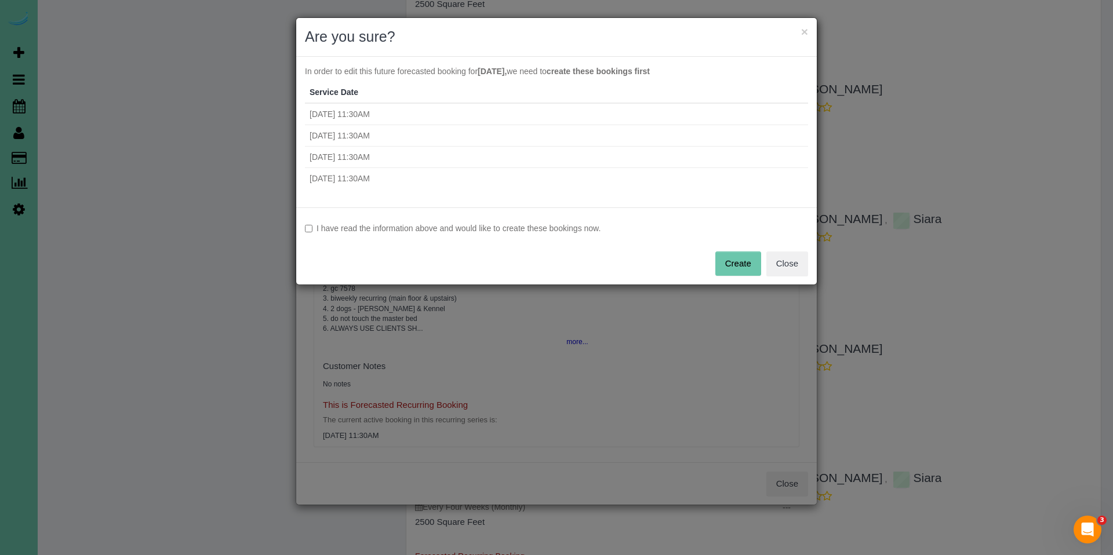
click at [359, 233] on label "I have read the information above and would like to create these bookings now." at bounding box center [556, 229] width 503 height 12
click at [747, 265] on button "Create" at bounding box center [738, 263] width 46 height 24
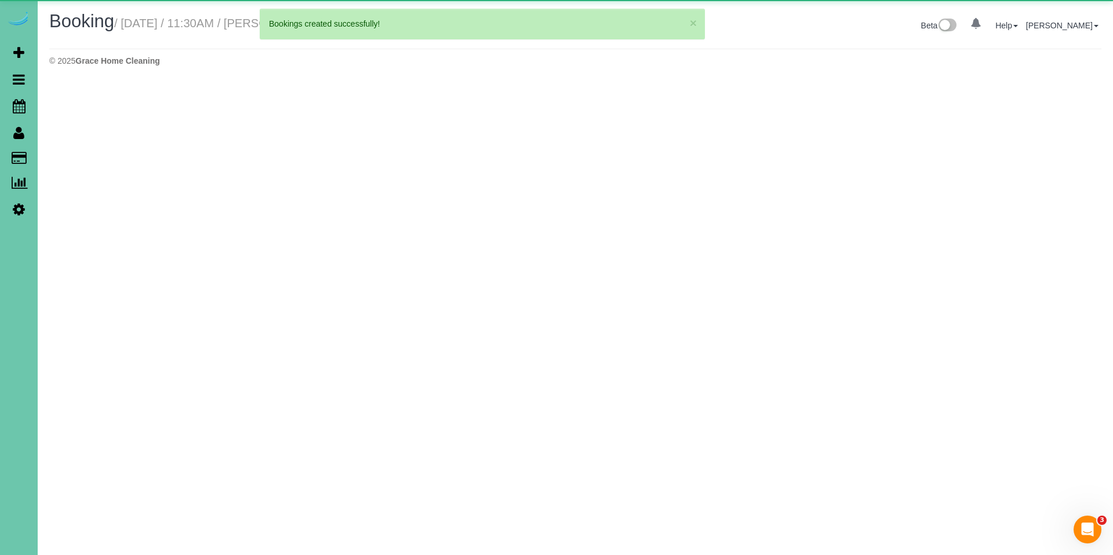
select select "NE"
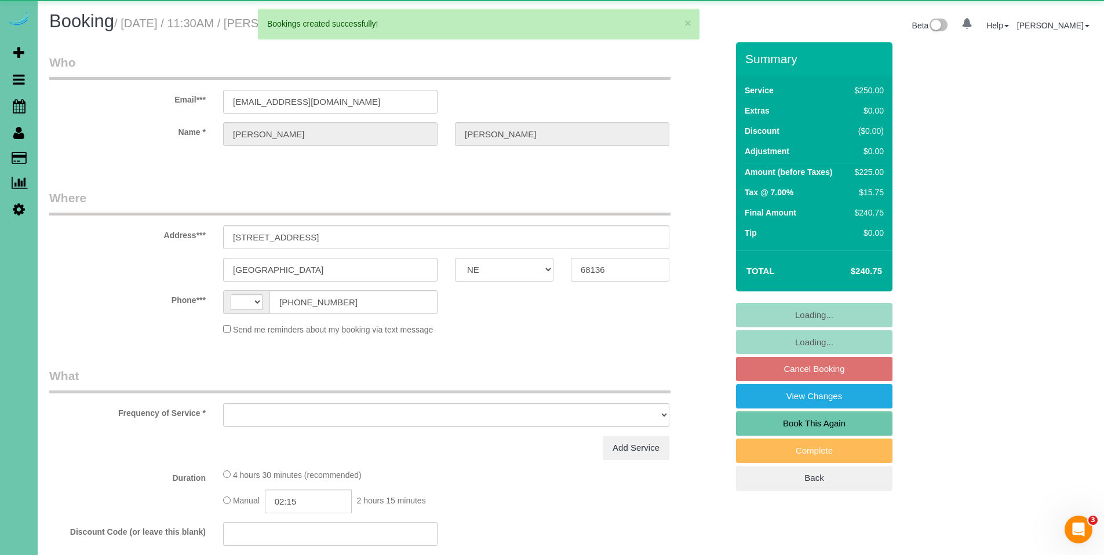
select select "string:[GEOGRAPHIC_DATA]"
select select "object:3034"
select select "string:fspay-3fb275a9-17aa-4a8f-ba62-2e21fc177a71"
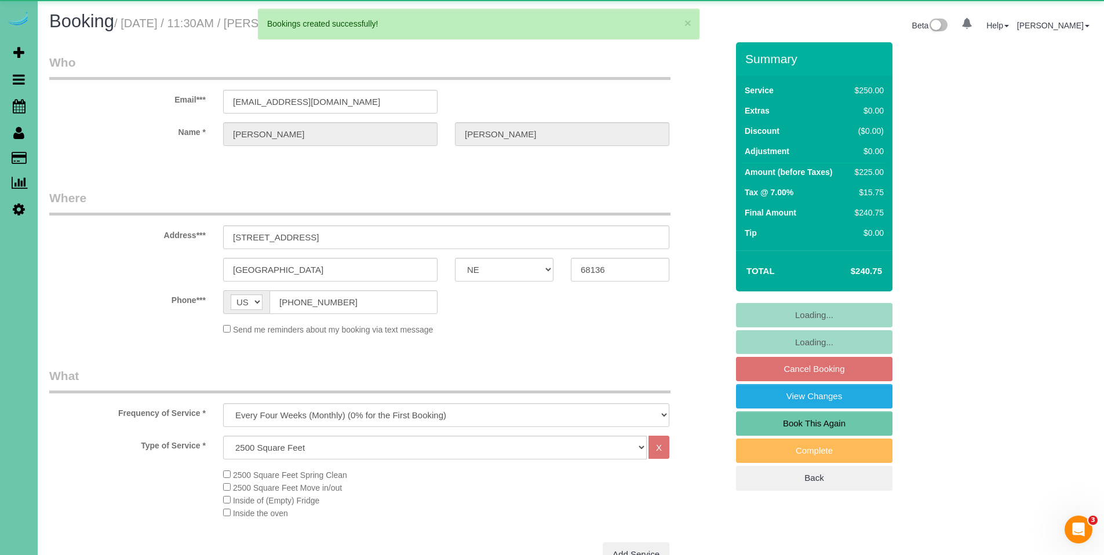
select select "object:3335"
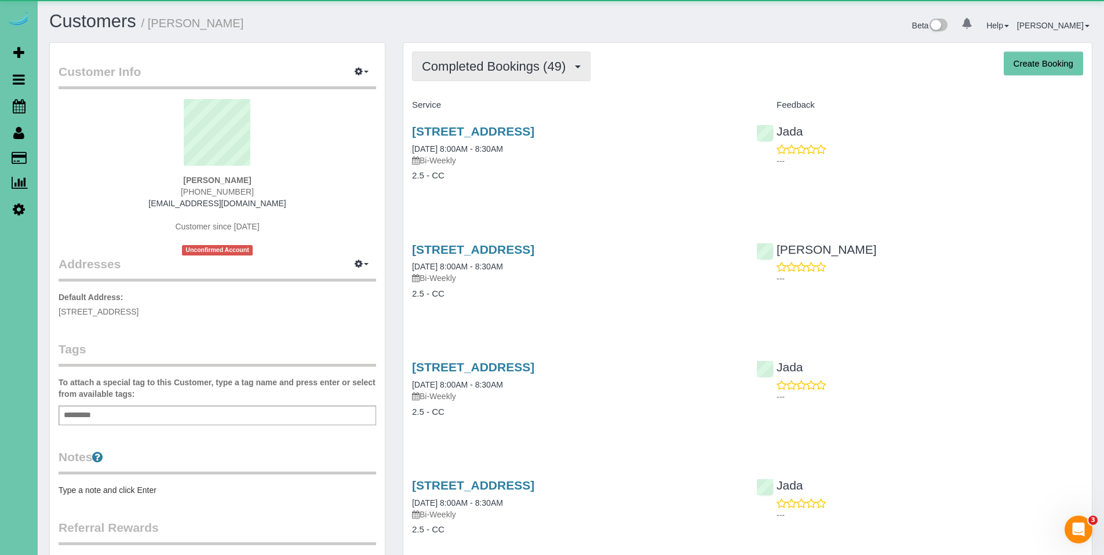
click at [458, 64] on span "Completed Bookings (49)" at bounding box center [496, 66] width 149 height 14
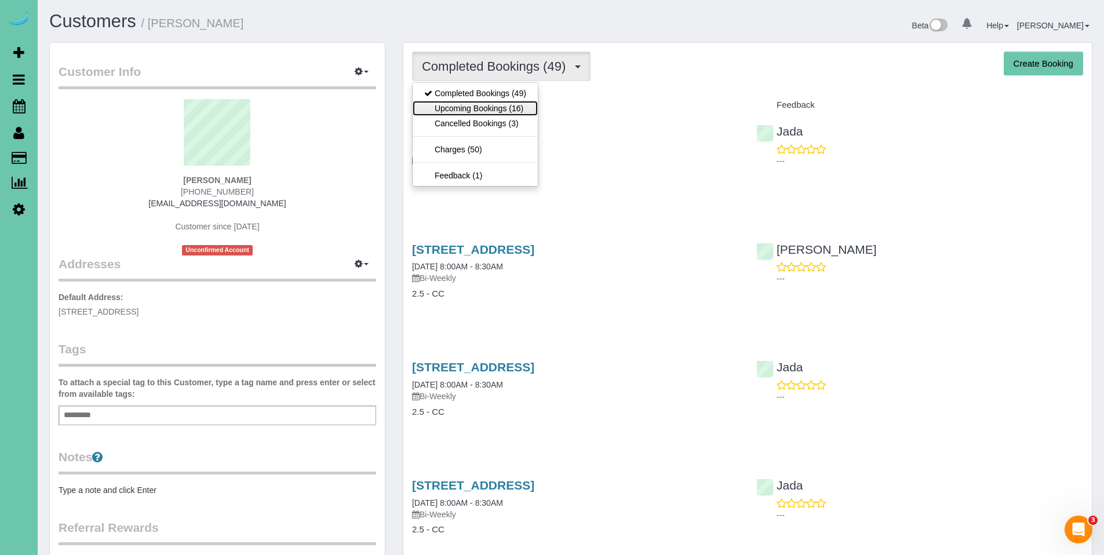
click at [477, 101] on link "Upcoming Bookings (16)" at bounding box center [475, 108] width 125 height 15
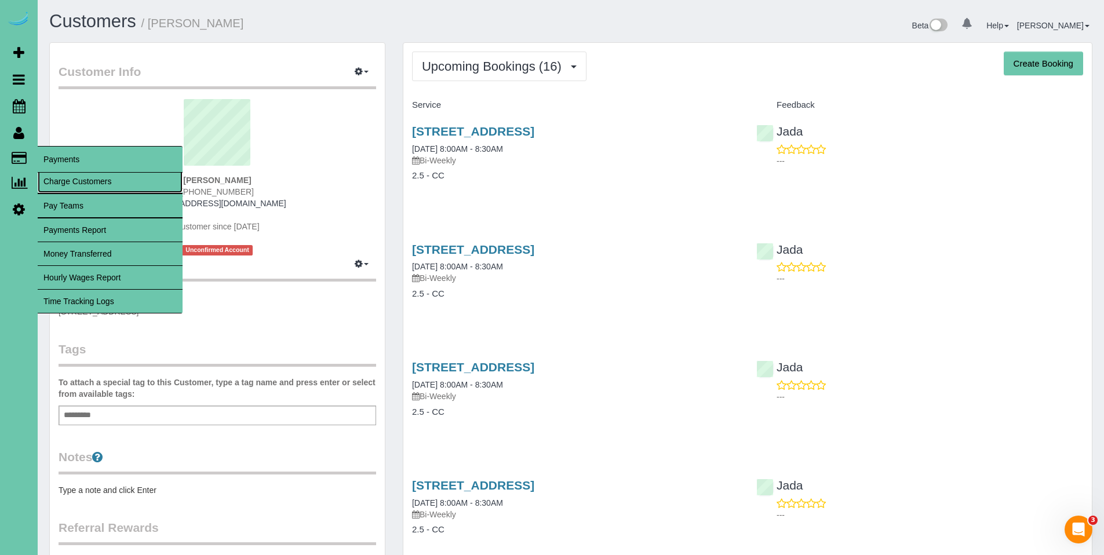
click at [68, 178] on link "Charge Customers" at bounding box center [110, 181] width 145 height 23
select select
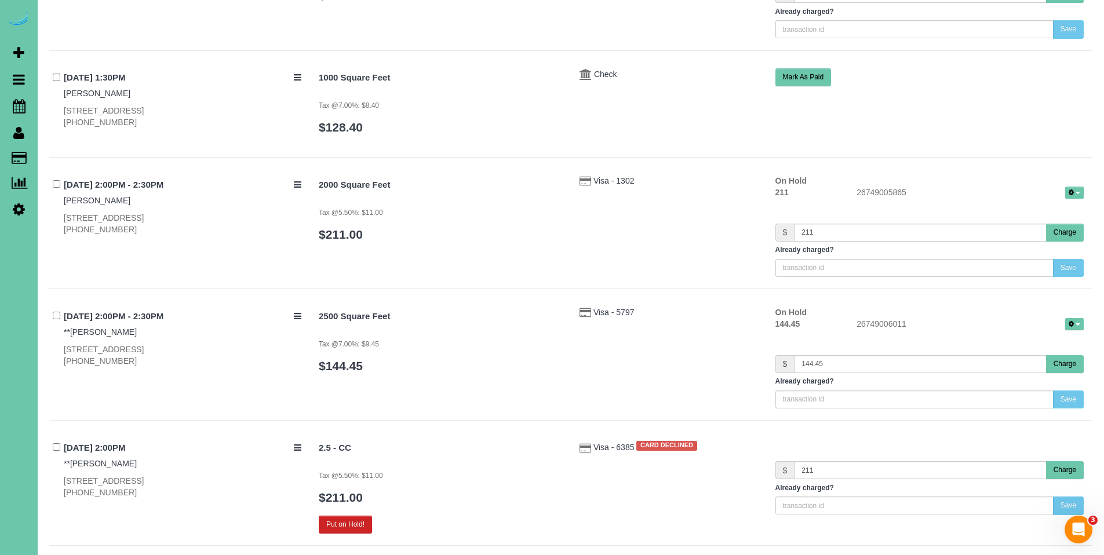
scroll to position [6788, 0]
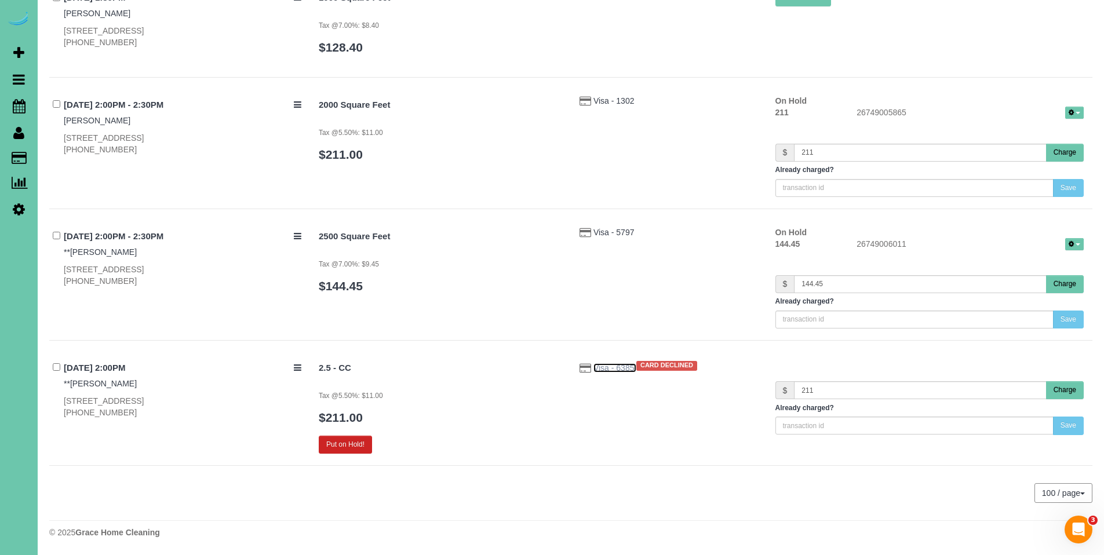
click at [606, 367] on span "Visa - 6385" at bounding box center [614, 367] width 43 height 9
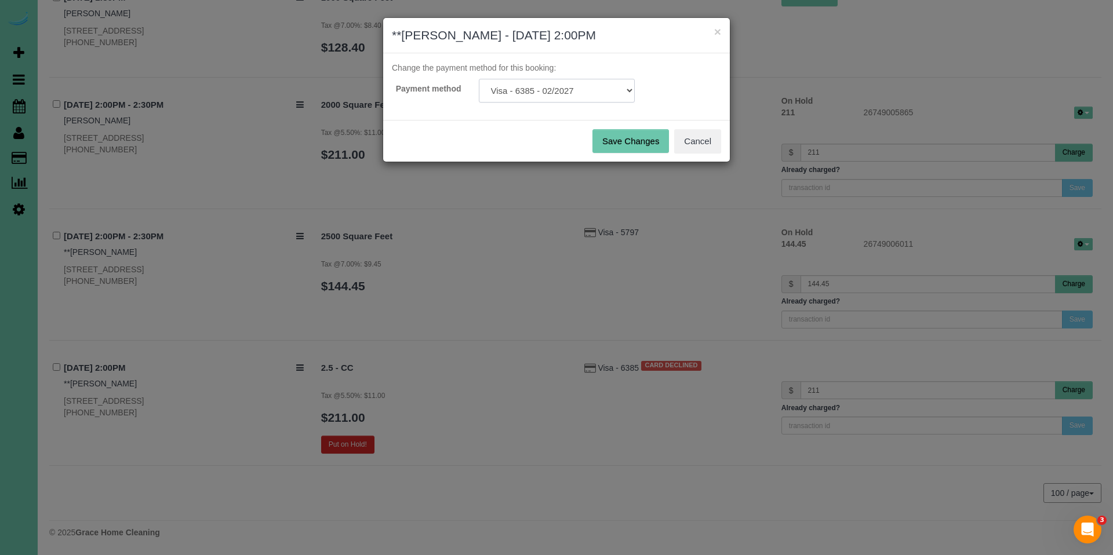
click at [576, 97] on select "Visa - 8188 - 12/2026 Visa - 6385 - 02/2027 Add Credit Card ─────────────── Cas…" at bounding box center [557, 91] width 156 height 24
click at [697, 146] on button "Cancel" at bounding box center [697, 141] width 47 height 24
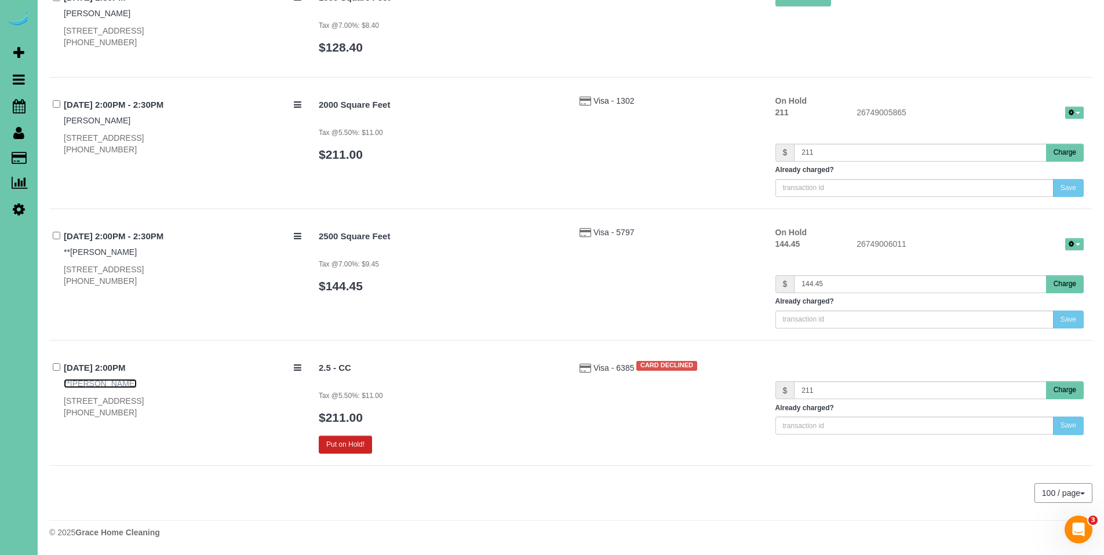
click at [89, 384] on link "**Krista Barton" at bounding box center [100, 383] width 73 height 9
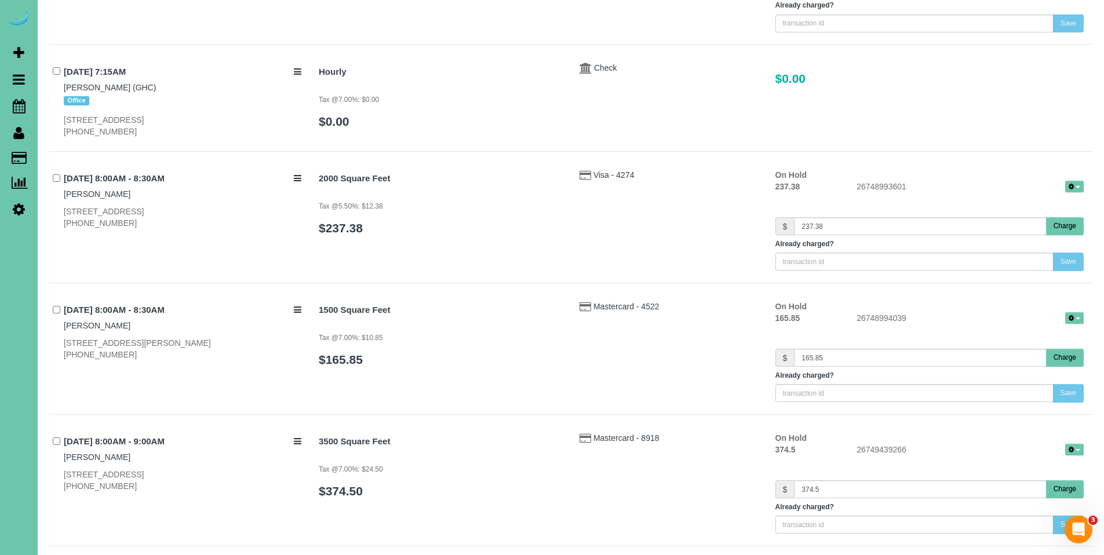
scroll to position [0, 0]
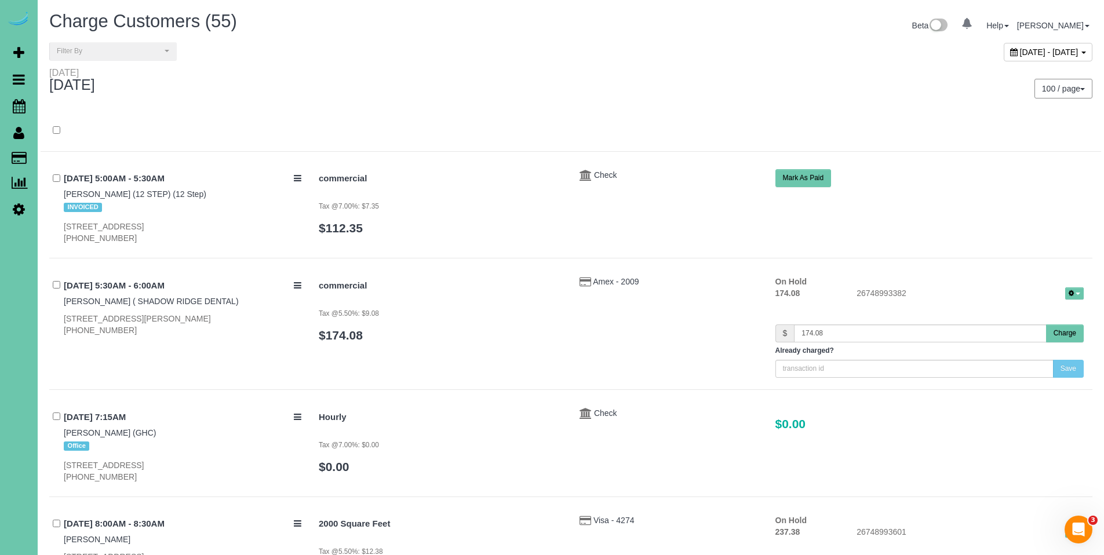
click at [1010, 52] on icon at bounding box center [1014, 52] width 8 height 8
type input "**********"
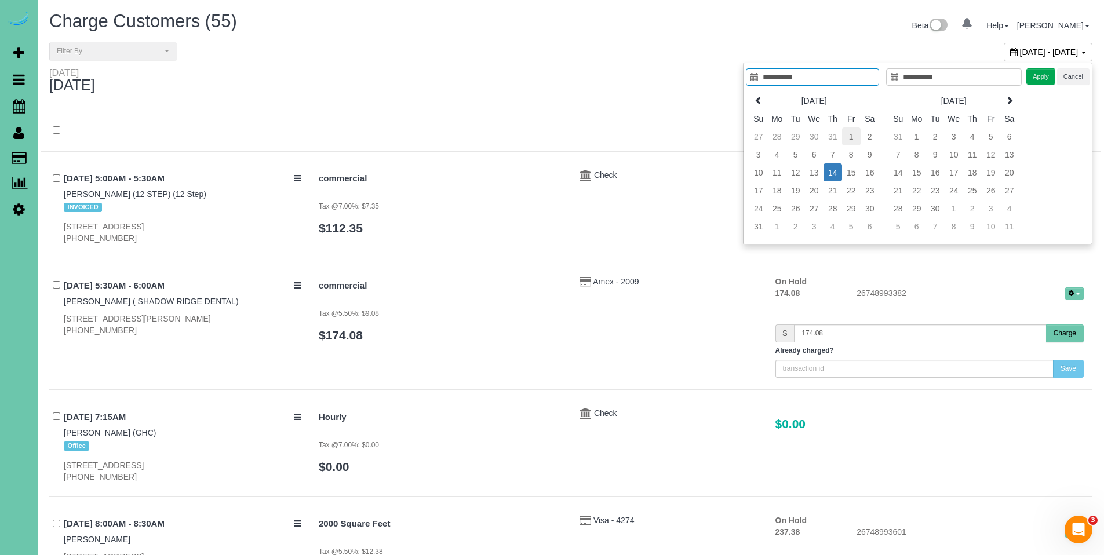
type input "**********"
click at [849, 140] on td "1" at bounding box center [851, 136] width 19 height 18
type input "**********"
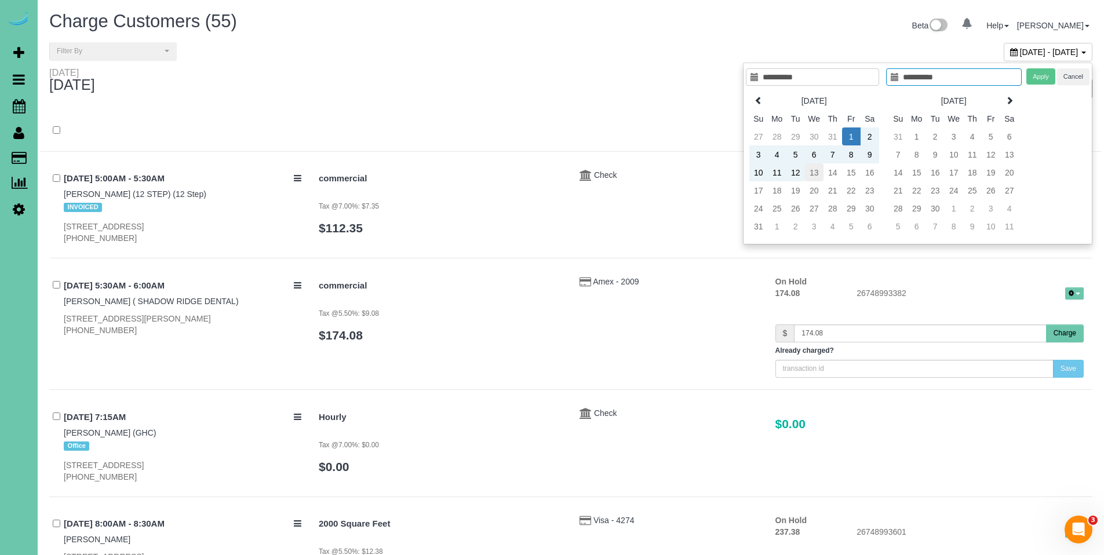
click at [817, 169] on td "13" at bounding box center [814, 172] width 19 height 18
type input "**********"
click at [1038, 76] on button "Apply" at bounding box center [1040, 76] width 29 height 17
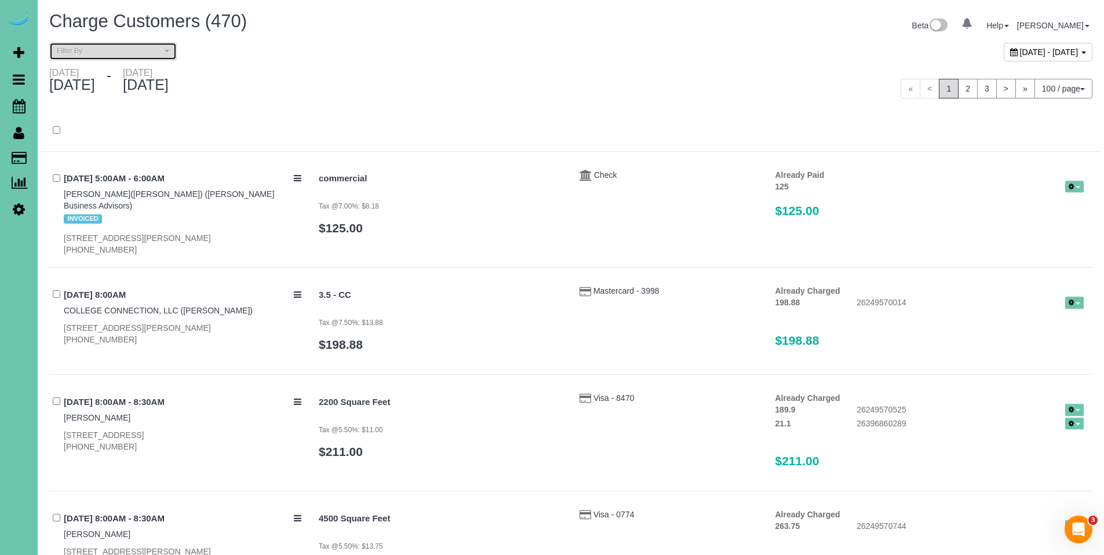
click at [99, 48] on span "Filter By" at bounding box center [109, 51] width 105 height 10
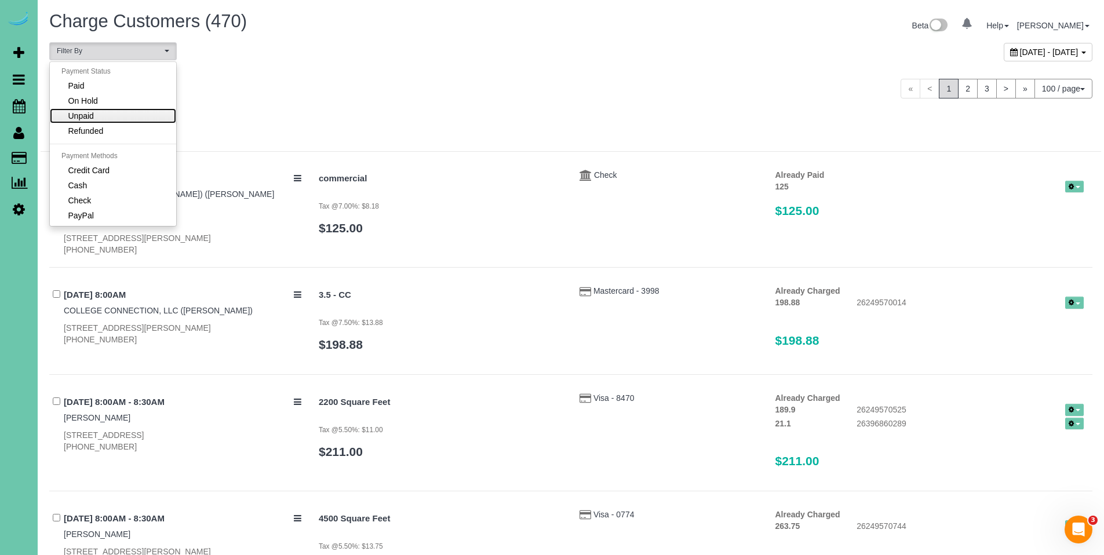
click at [97, 113] on link "Unpaid" at bounding box center [113, 115] width 126 height 15
select select "******"
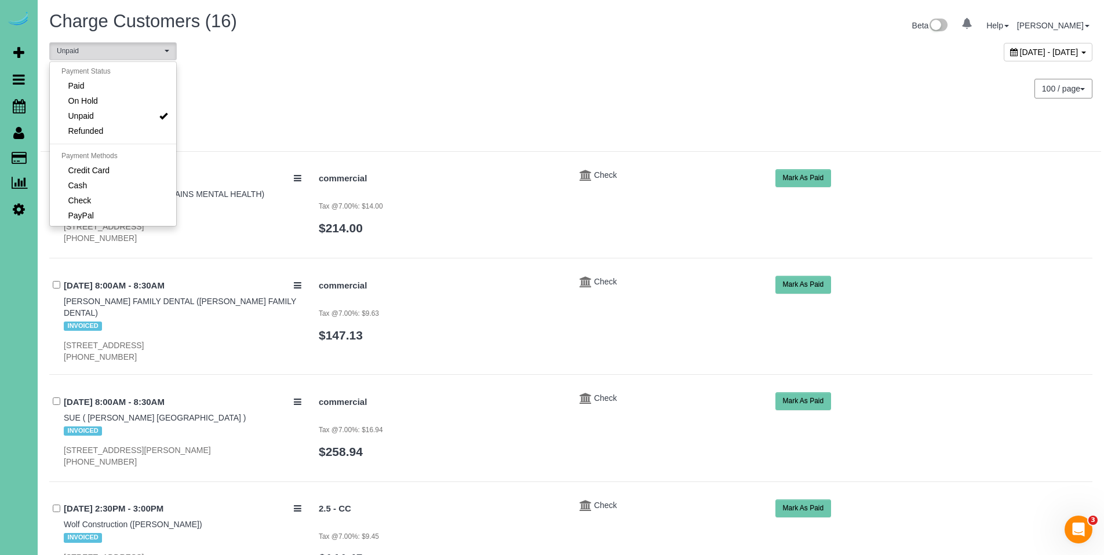
click at [777, 94] on div "100 / page 10 / page 20 / page 30 / page 40 / page 50 / page 100 / page" at bounding box center [835, 89] width 513 height 20
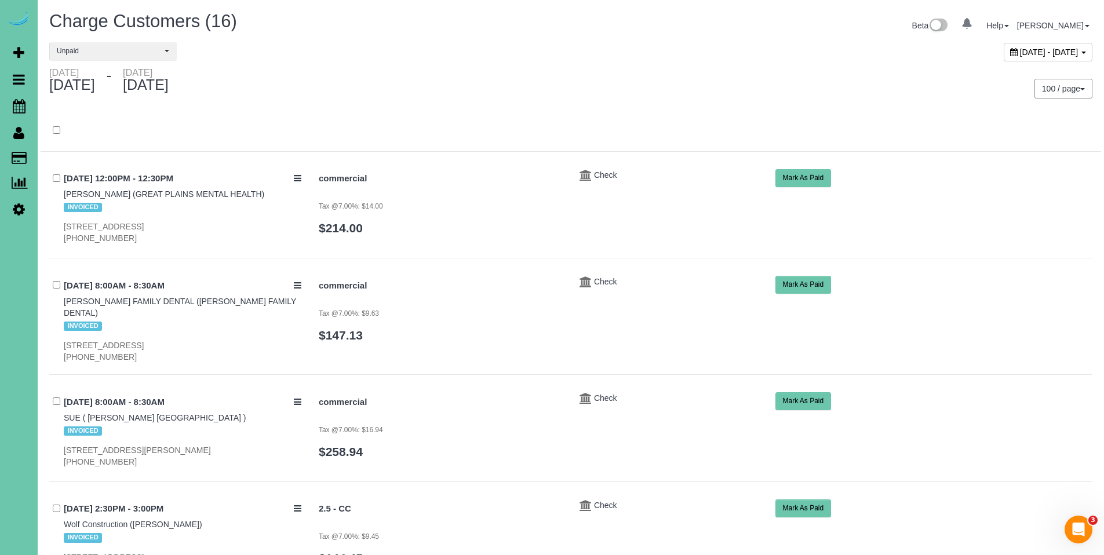
click at [804, 184] on button "Mark As Paid" at bounding box center [803, 178] width 56 height 18
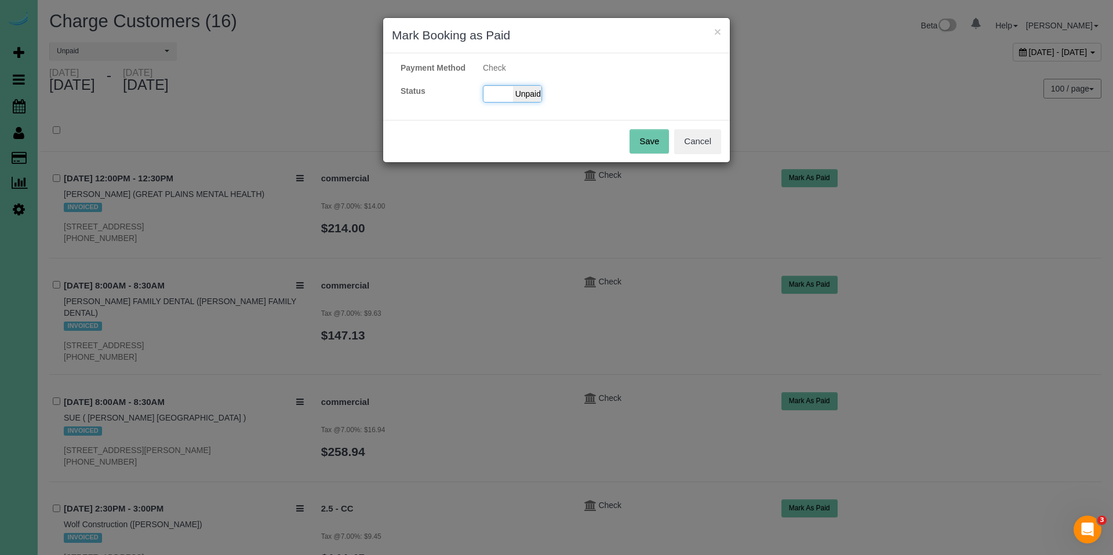
click at [528, 102] on span "Unpaid" at bounding box center [527, 94] width 29 height 16
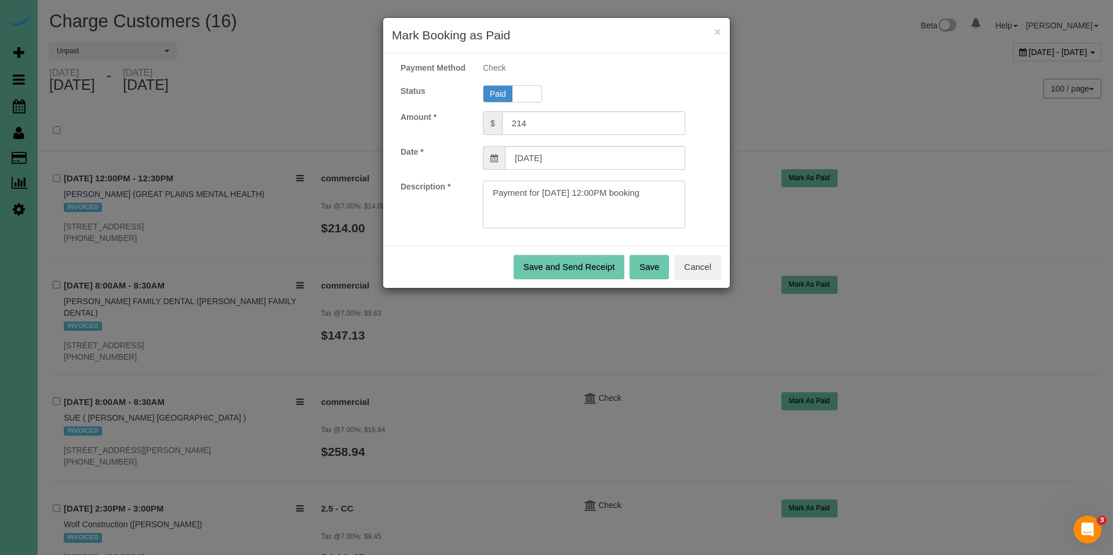
click at [660, 197] on textarea at bounding box center [584, 205] width 202 height 48
click at [670, 205] on textarea at bounding box center [584, 205] width 202 height 48
paste textarea "Invoice#3971, online for $1070.00."
type textarea "Payment for 08/01/2025 12:00PM booking. Invoice#3971, online for $1070.00."
click at [655, 275] on button "Save" at bounding box center [648, 267] width 39 height 24
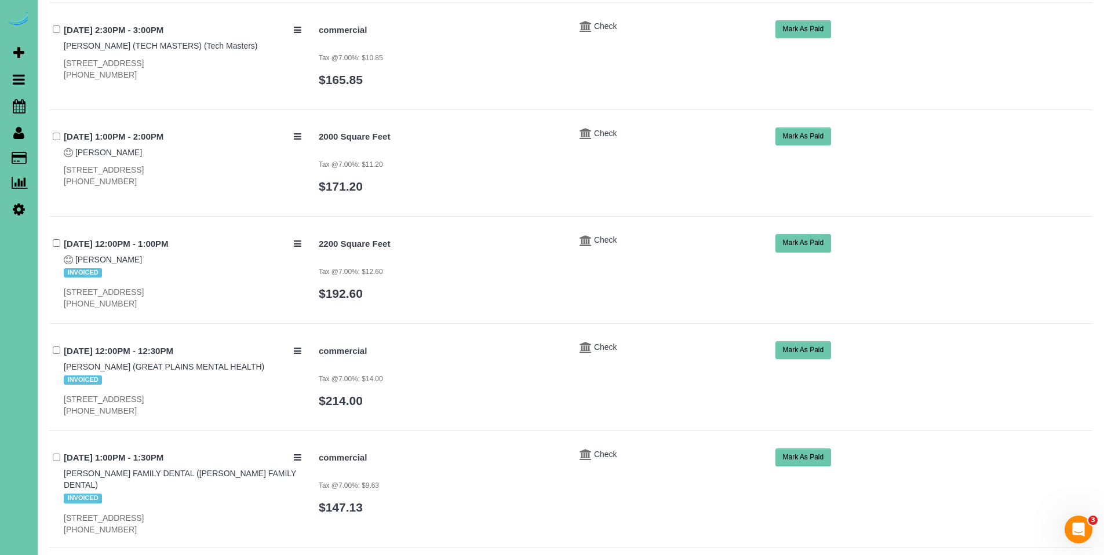
scroll to position [589, 0]
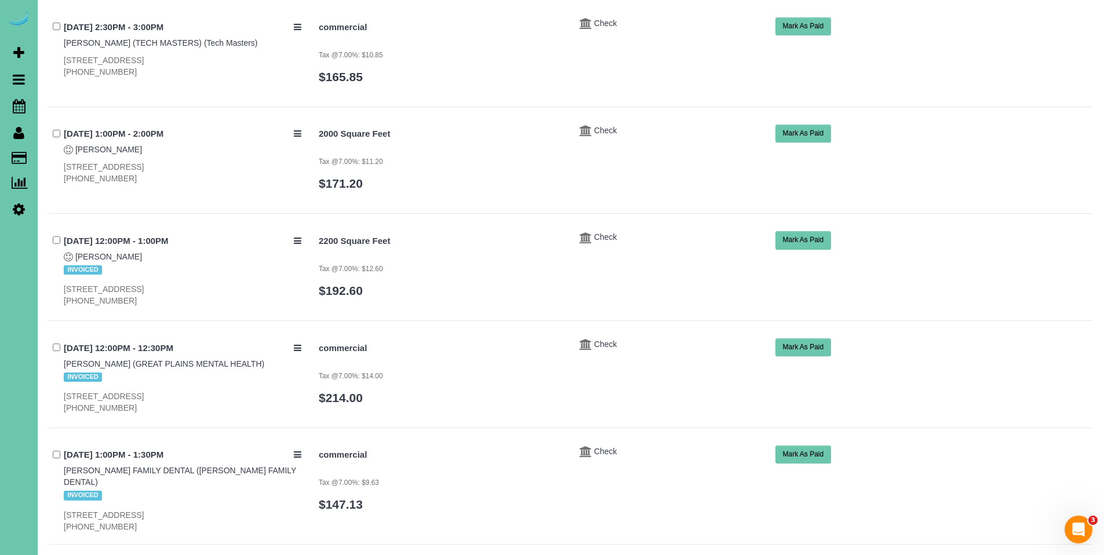
click at [806, 344] on button "Mark As Paid" at bounding box center [803, 347] width 56 height 18
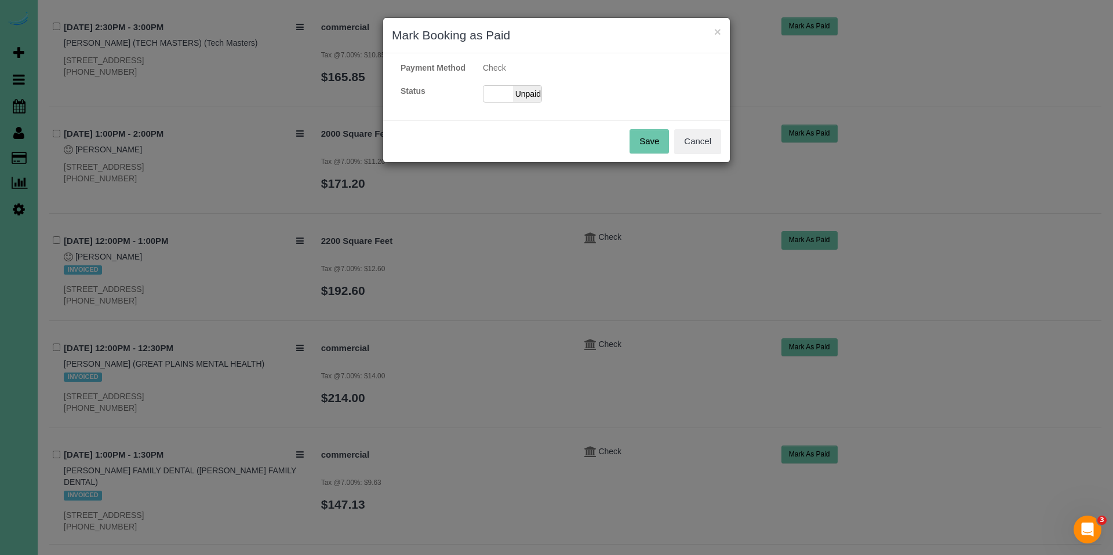
click at [529, 95] on div "Payment Method Check Status Paid Unpaid" at bounding box center [556, 86] width 347 height 49
click at [537, 102] on span "Unpaid" at bounding box center [527, 94] width 29 height 16
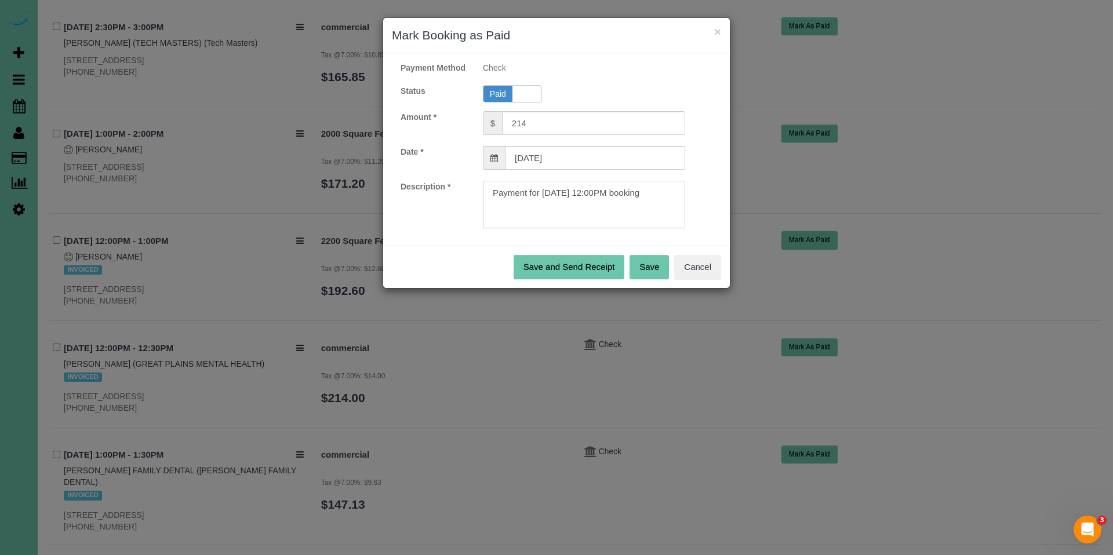
click at [670, 209] on textarea at bounding box center [584, 205] width 202 height 48
paste textarea "Invoice#3971, online for $1070.00."
type textarea "Payment for 08/08/2025 12:00PM booking. Invoice#3971, online for $1070.00."
click at [657, 279] on button "Save" at bounding box center [648, 267] width 39 height 24
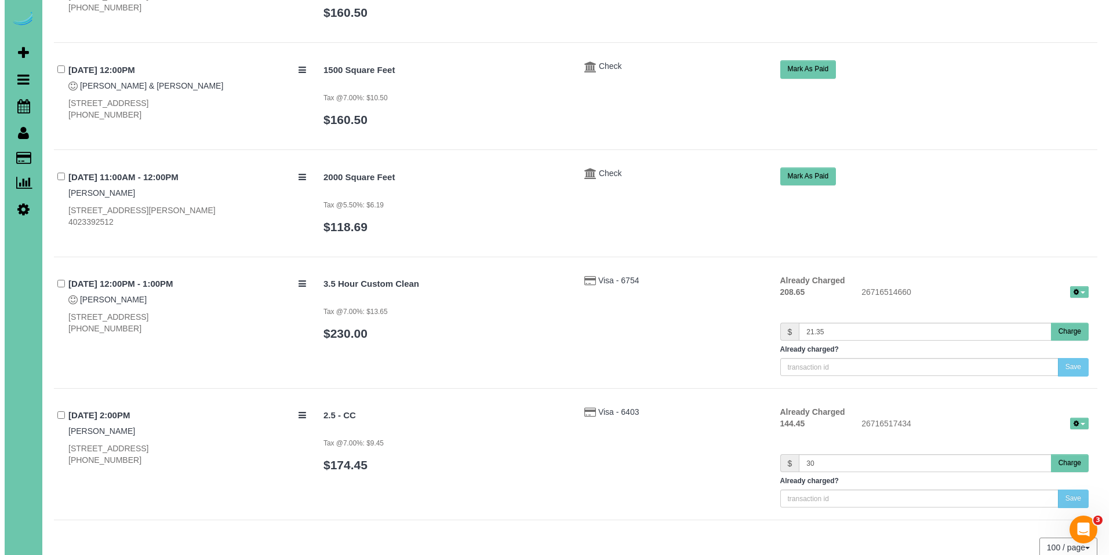
scroll to position [1421, 0]
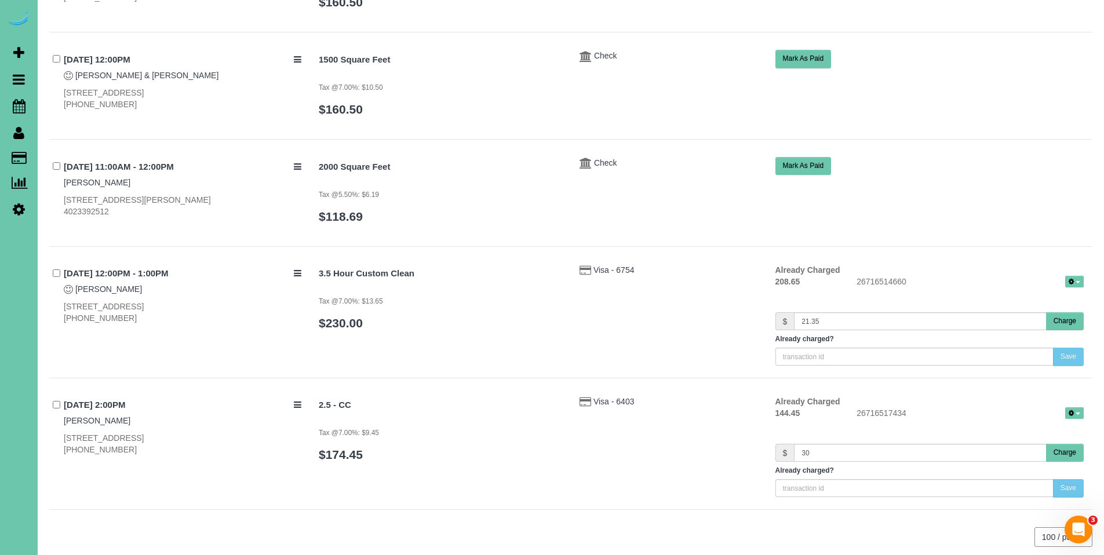
click at [1059, 312] on button "Charge" at bounding box center [1065, 321] width 38 height 18
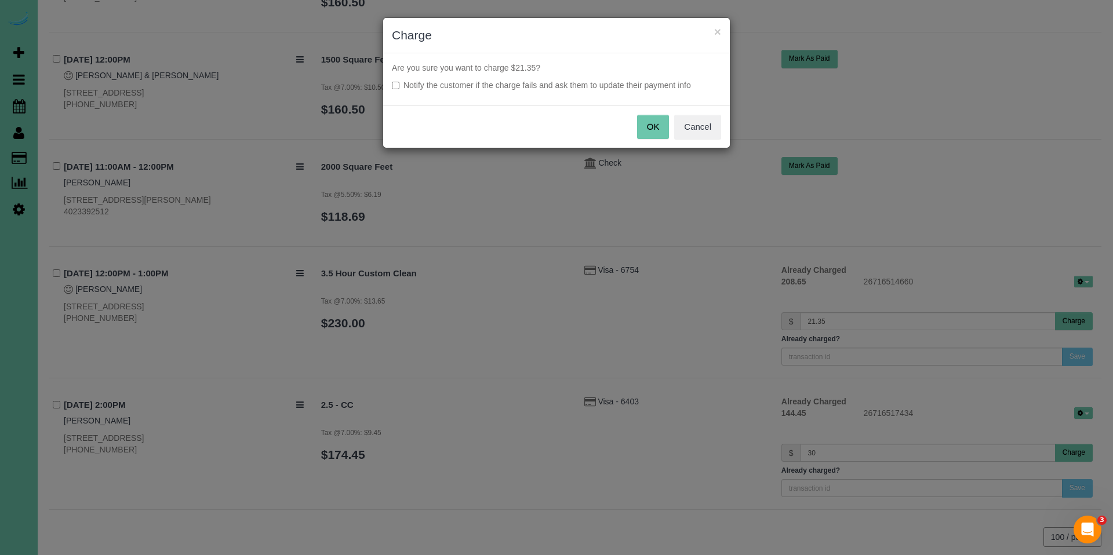
click at [663, 126] on button "OK" at bounding box center [653, 127] width 32 height 24
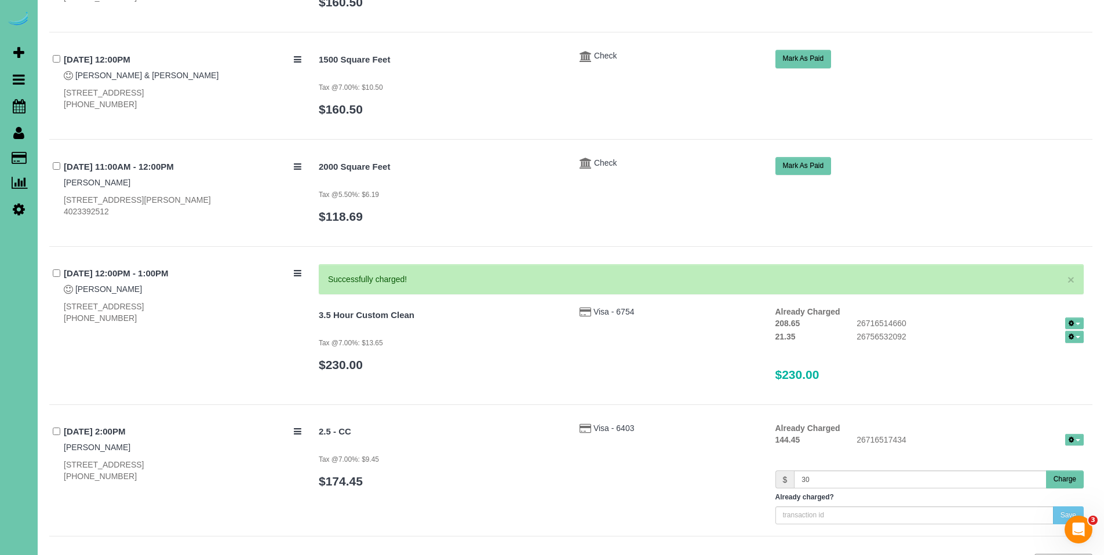
click at [1066, 470] on button "Charge" at bounding box center [1065, 479] width 38 height 18
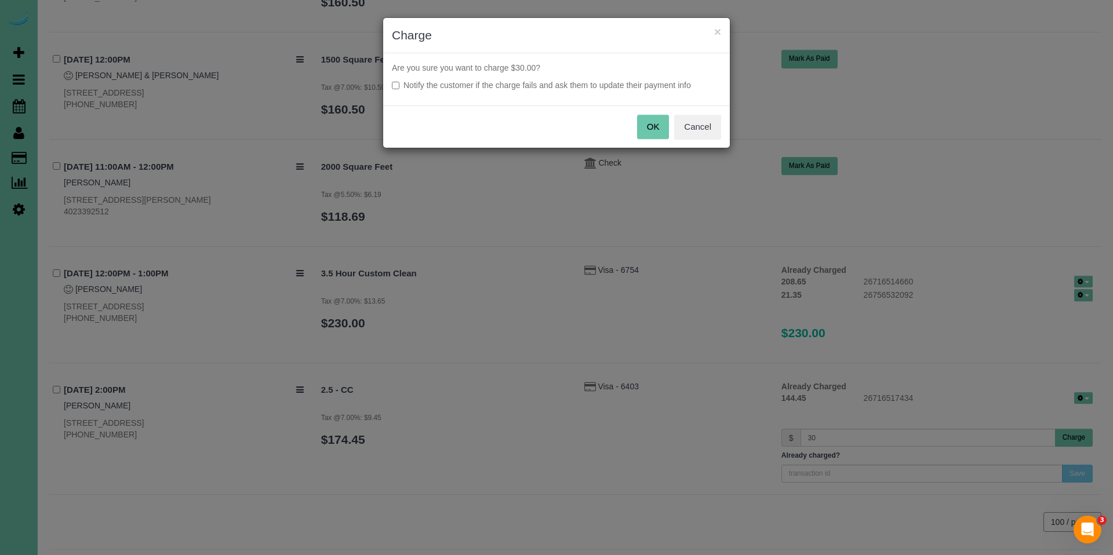
click at [644, 125] on button "OK" at bounding box center [653, 127] width 32 height 24
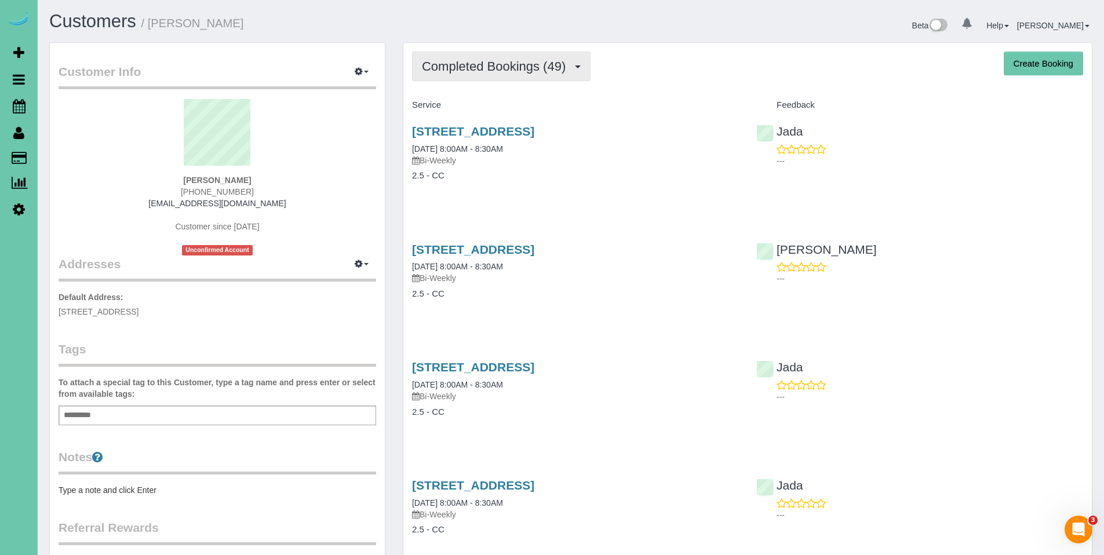
click at [480, 76] on button "Completed Bookings (49)" at bounding box center [501, 67] width 178 height 30
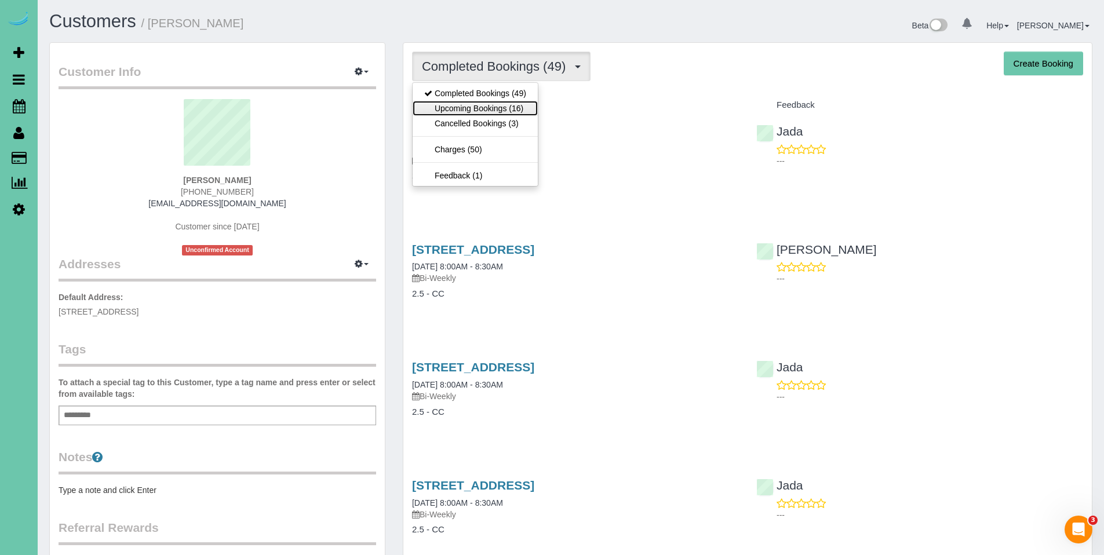
click at [475, 108] on link "Upcoming Bookings (16)" at bounding box center [475, 108] width 125 height 15
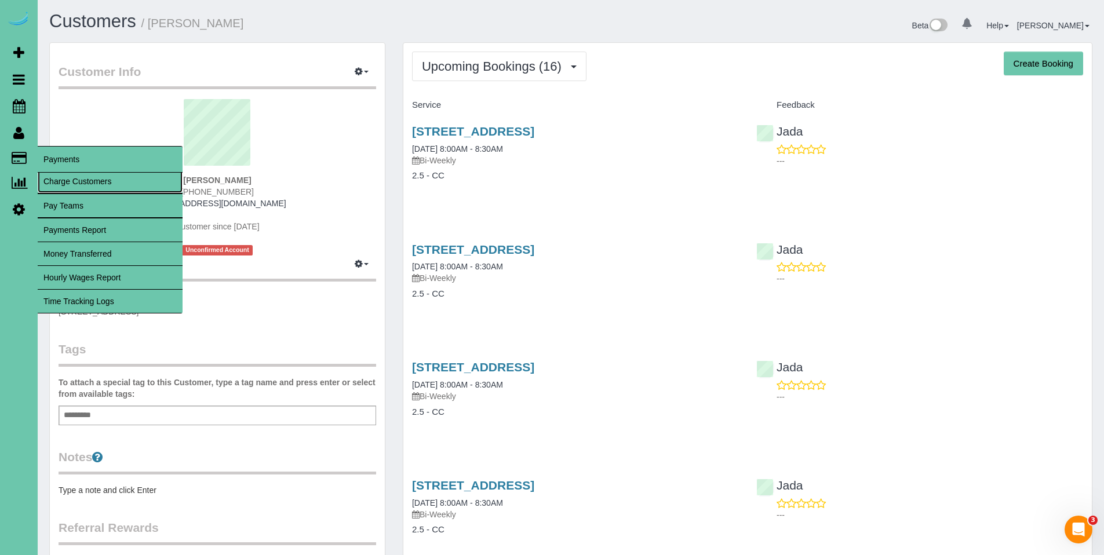
click at [60, 181] on link "Charge Customers" at bounding box center [110, 181] width 145 height 23
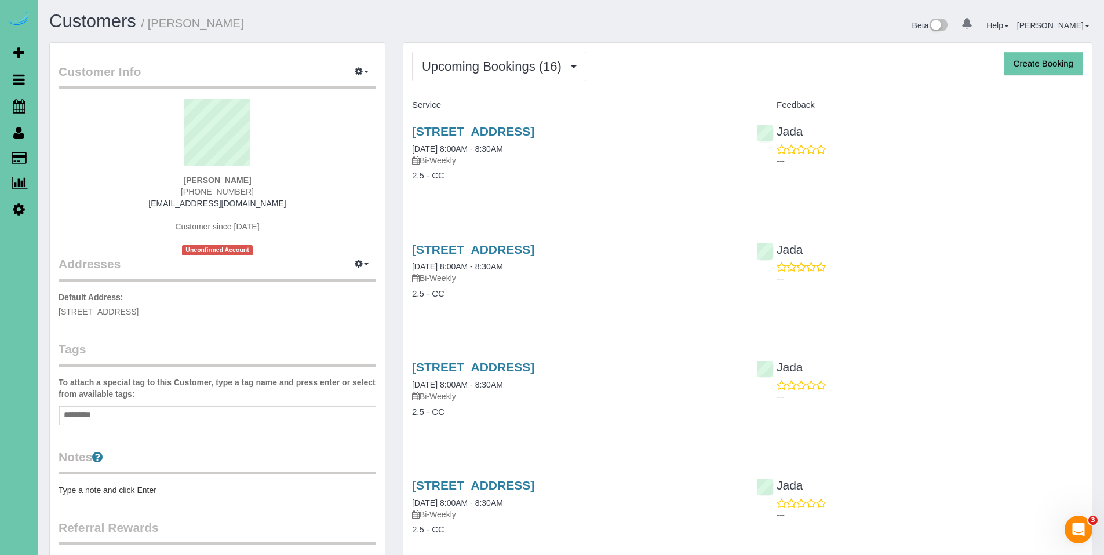
select select
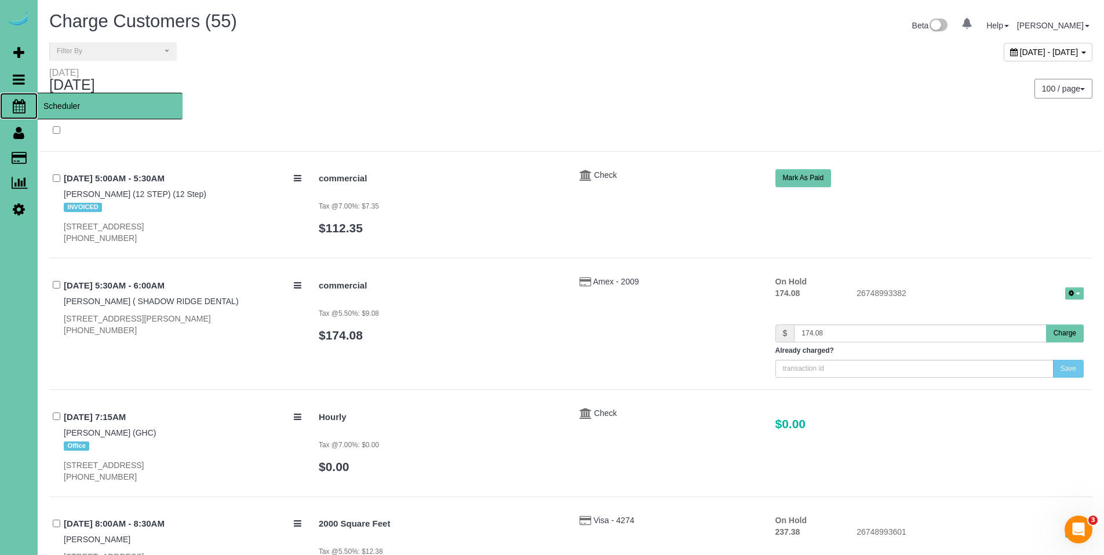
click at [50, 105] on span "Scheduler" at bounding box center [110, 106] width 145 height 27
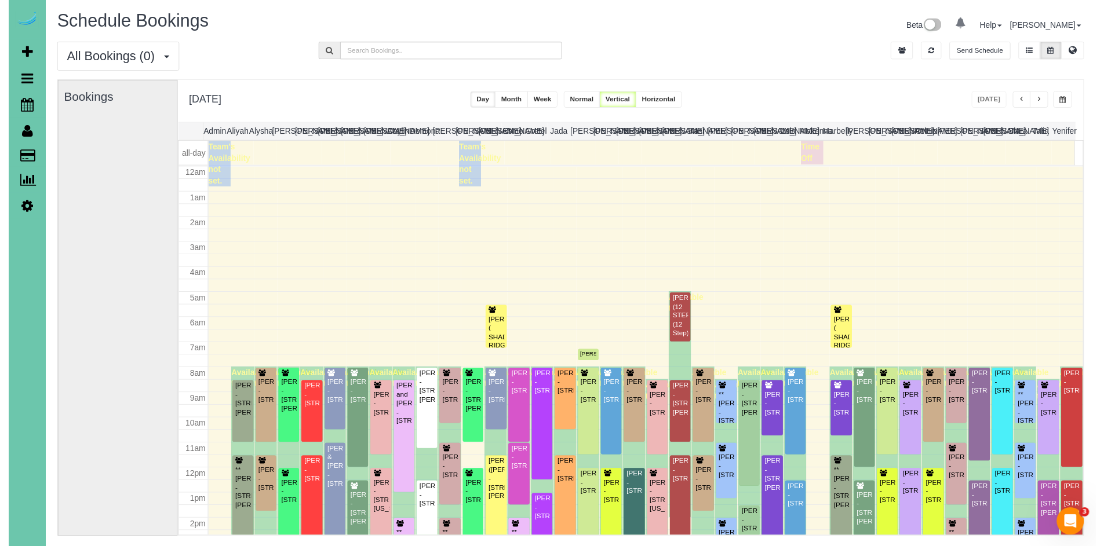
scroll to position [154, 0]
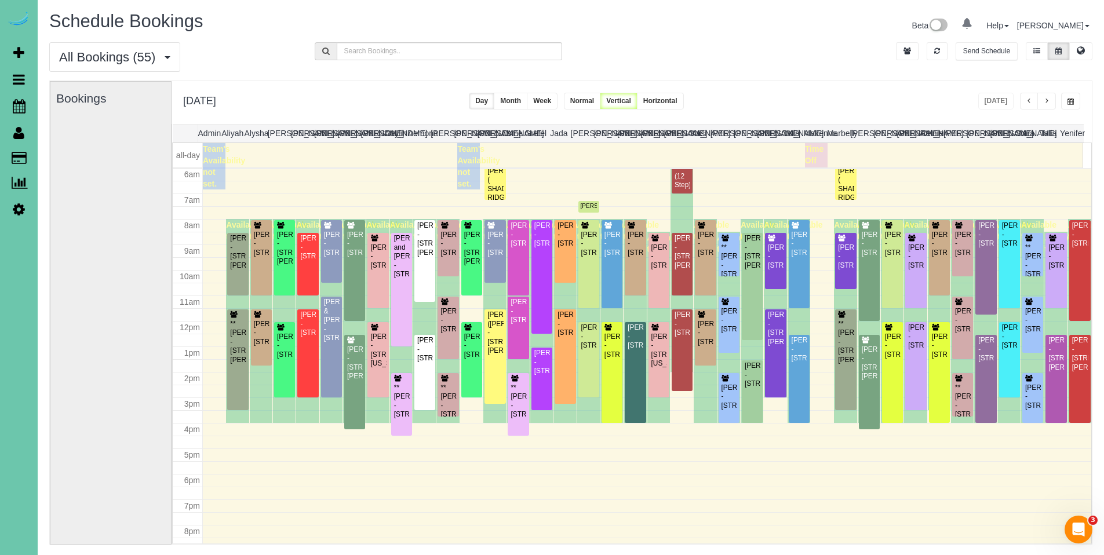
click at [1070, 101] on span "button" at bounding box center [1070, 101] width 6 height 7
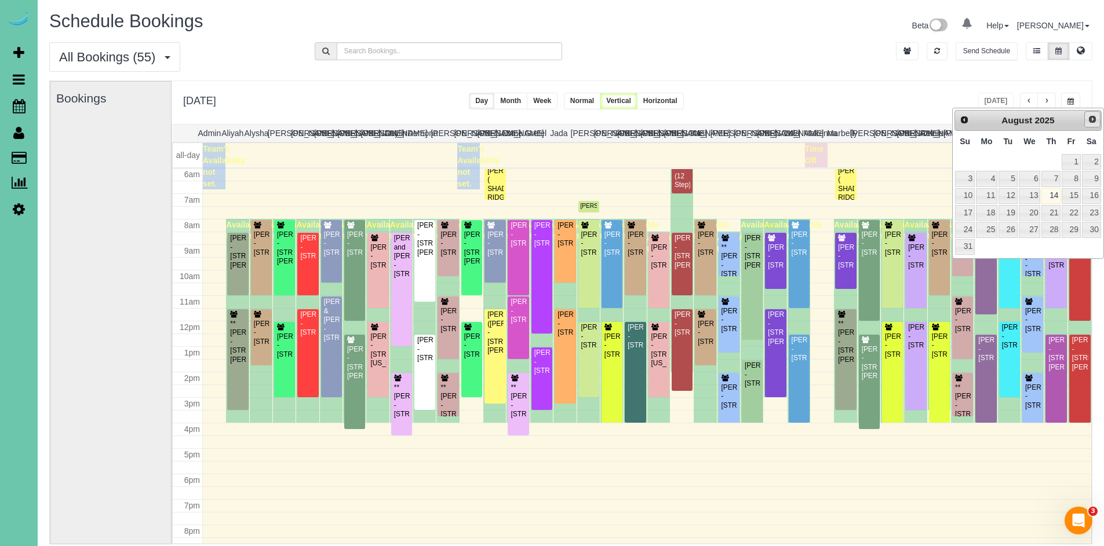
click at [1096, 120] on span "Next" at bounding box center [1092, 119] width 9 height 9
click at [966, 121] on span "Prev" at bounding box center [963, 119] width 9 height 9
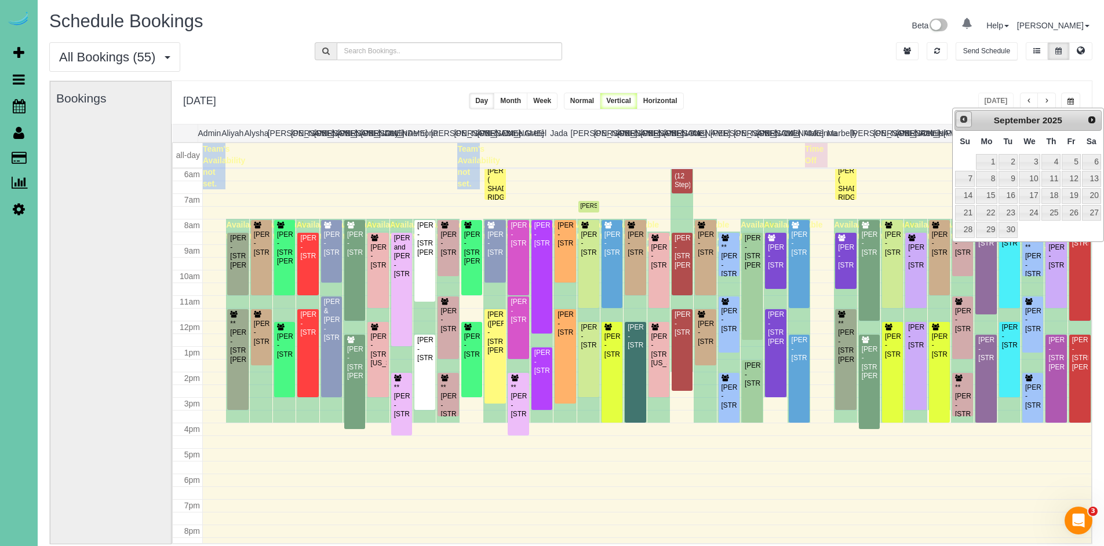
click at [960, 125] on link "Prev" at bounding box center [963, 119] width 16 height 16
click at [1052, 225] on link "28" at bounding box center [1050, 230] width 19 height 16
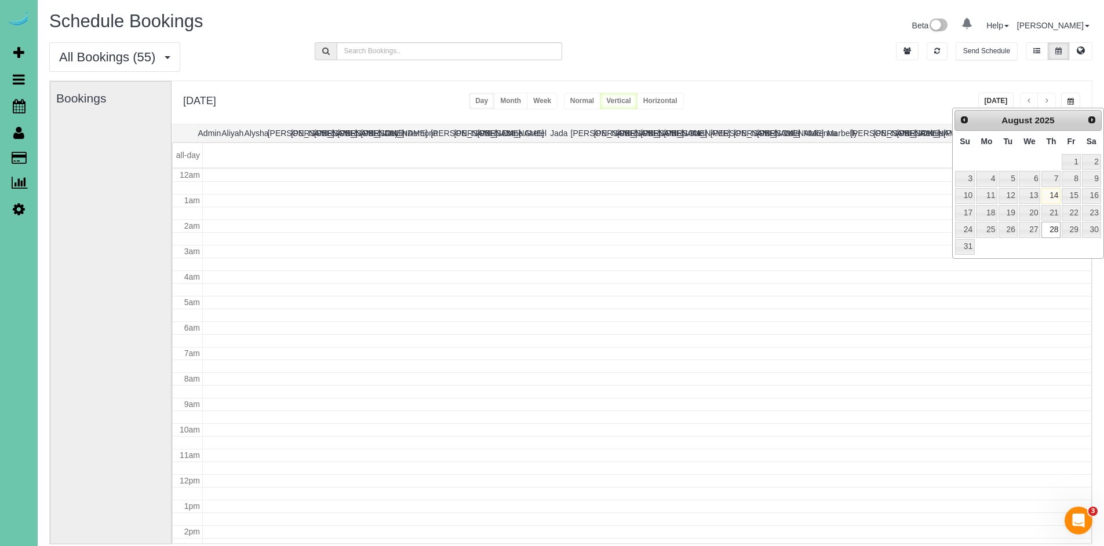
type input "**********"
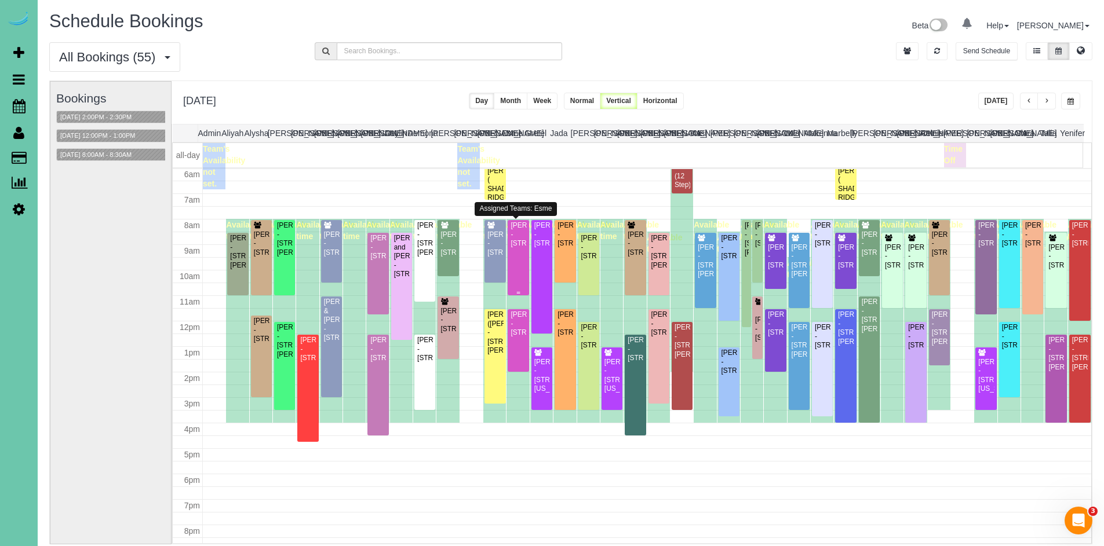
click at [512, 248] on div "Mary Hillabrand - 8526 N 172 Circle, Bennington, NE 68007" at bounding box center [518, 234] width 16 height 27
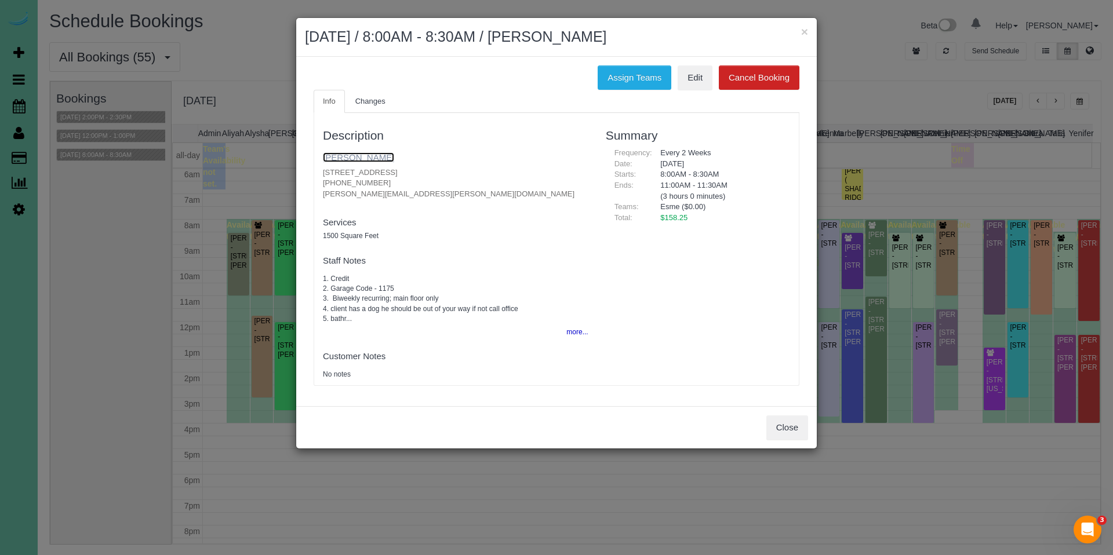
click at [374, 156] on link "[PERSON_NAME]" at bounding box center [358, 157] width 71 height 10
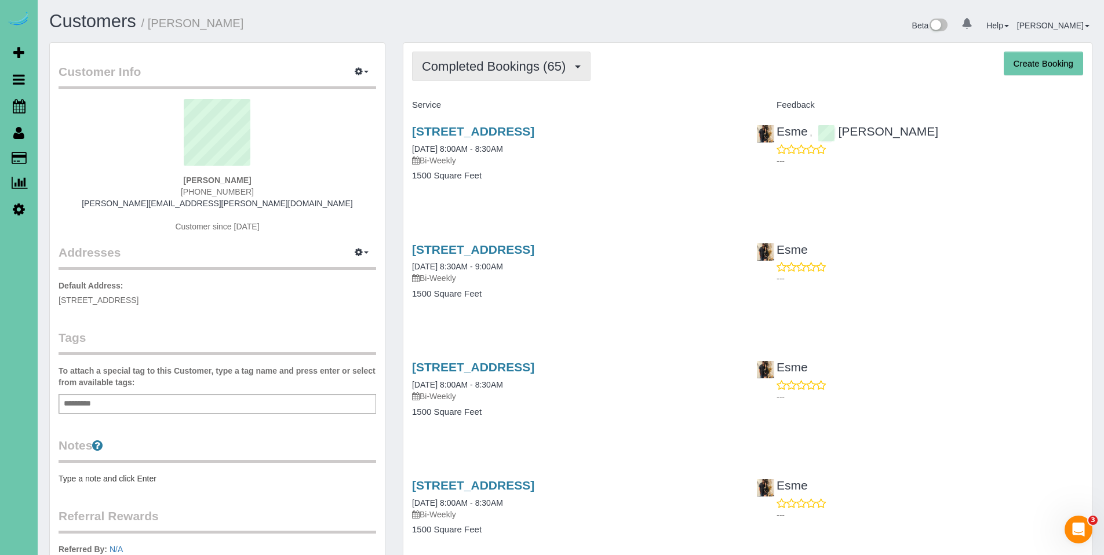
click at [491, 71] on span "Completed Bookings (65)" at bounding box center [496, 66] width 149 height 14
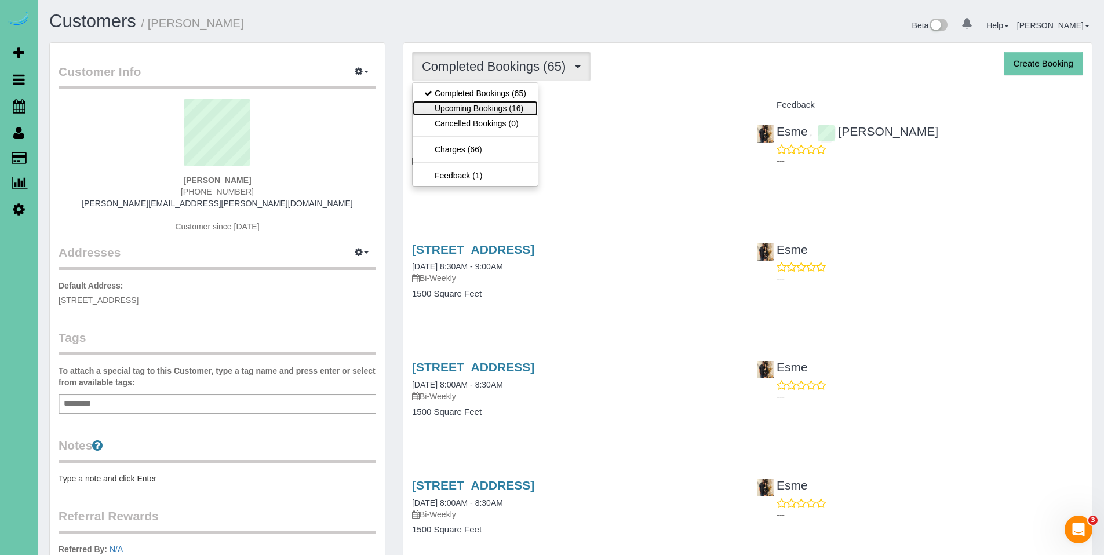
click at [487, 103] on link "Upcoming Bookings (16)" at bounding box center [475, 108] width 125 height 15
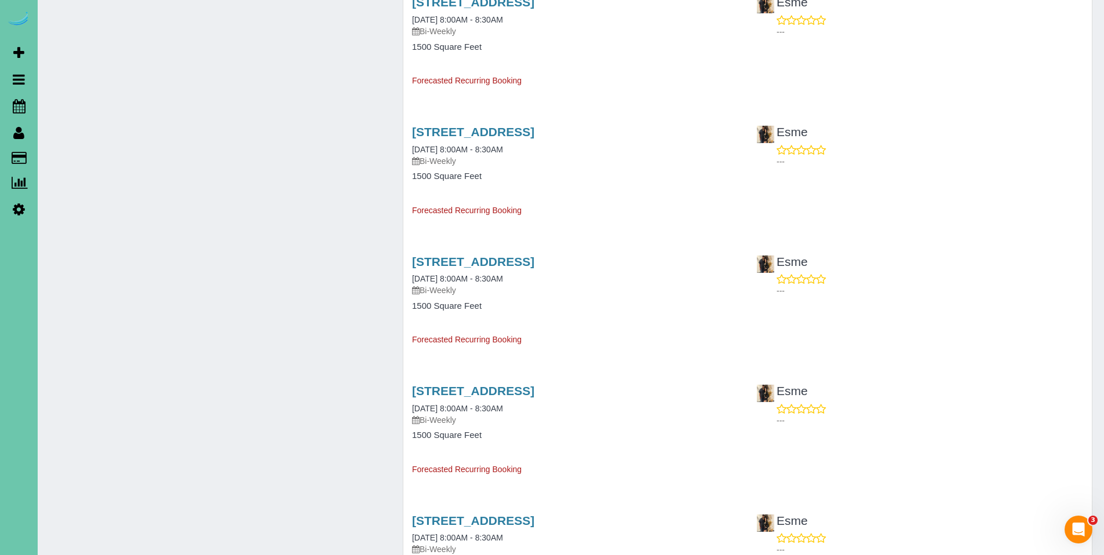
scroll to position [1010, 0]
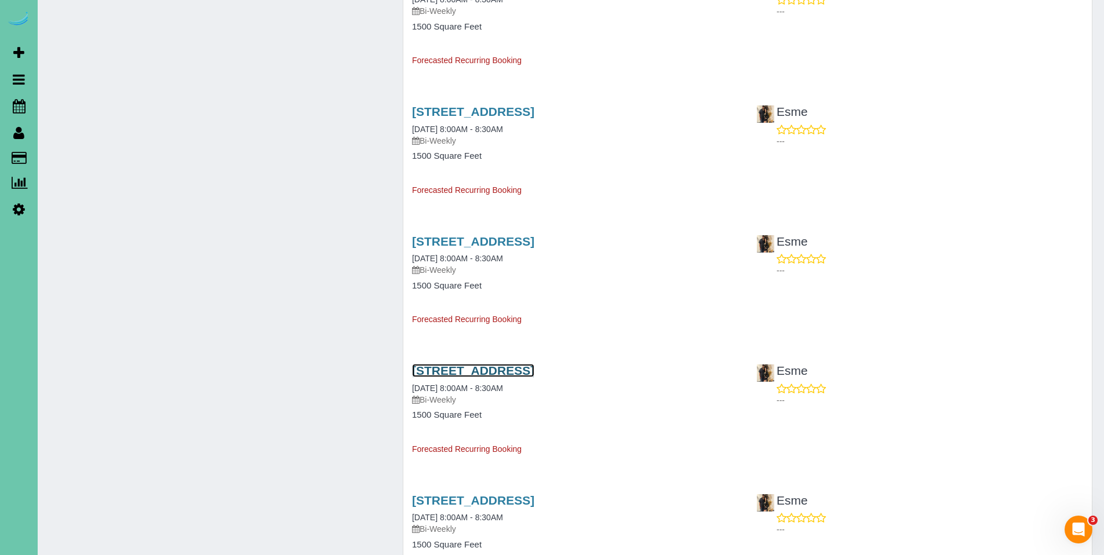
click at [499, 371] on link "[STREET_ADDRESS]" at bounding box center [473, 370] width 122 height 13
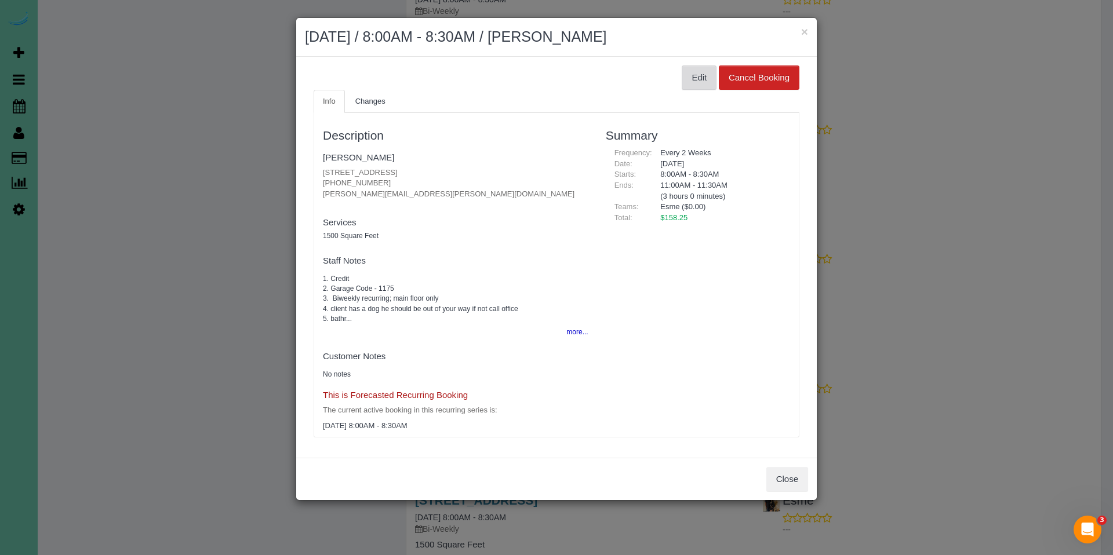
click at [704, 88] on button "Edit" at bounding box center [698, 77] width 35 height 24
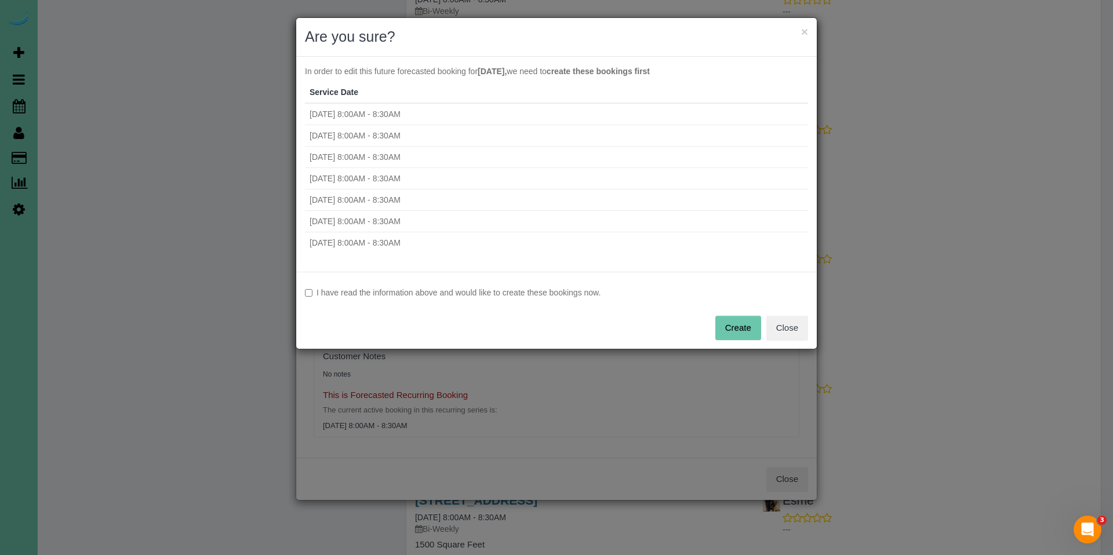
click at [301, 289] on div "I have read the information above and would like to create these bookings now. …" at bounding box center [556, 310] width 520 height 77
click at [734, 330] on button "Create" at bounding box center [738, 328] width 46 height 24
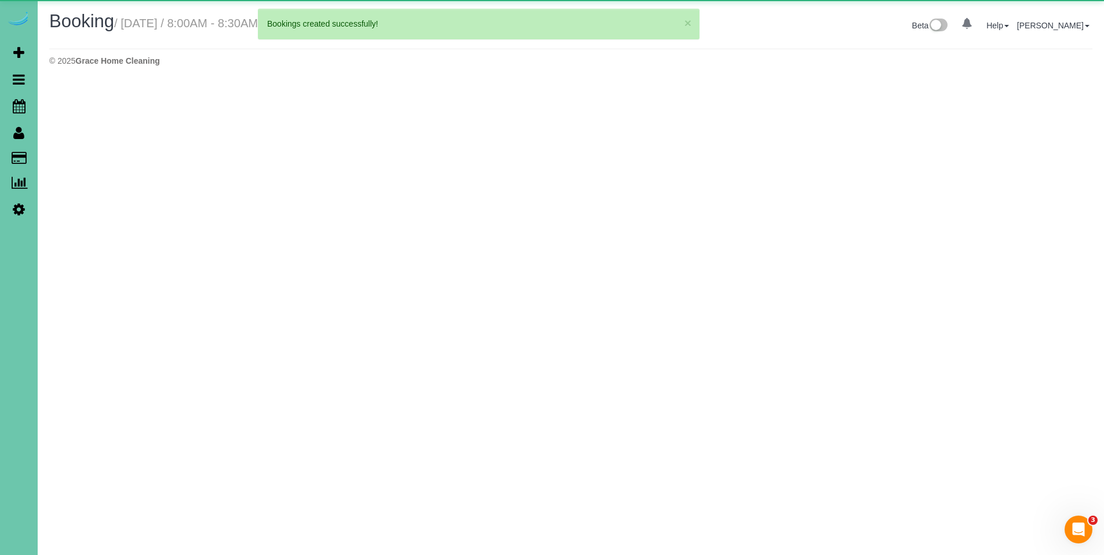
select select "NE"
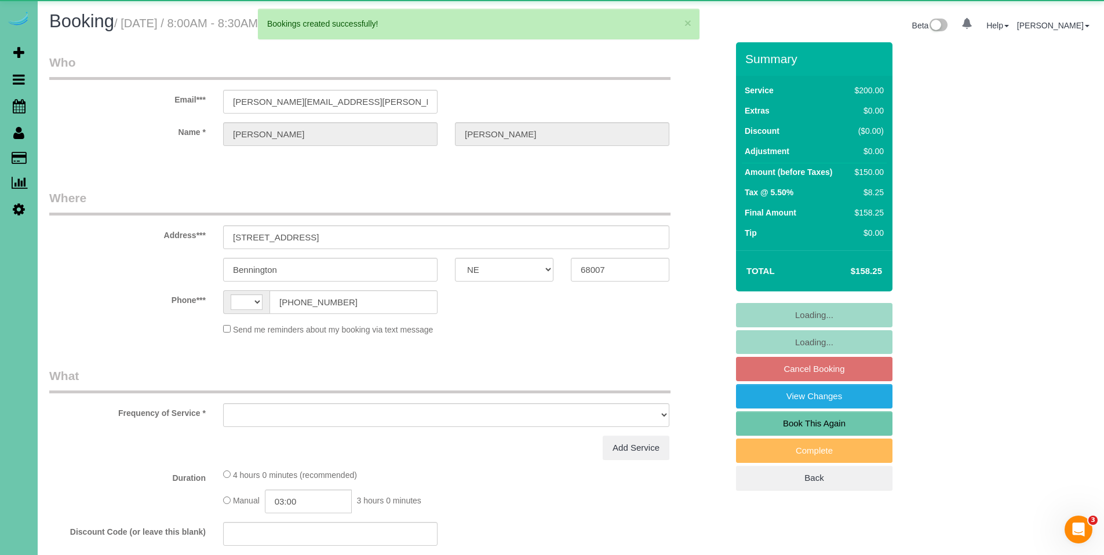
select select "string:[GEOGRAPHIC_DATA]"
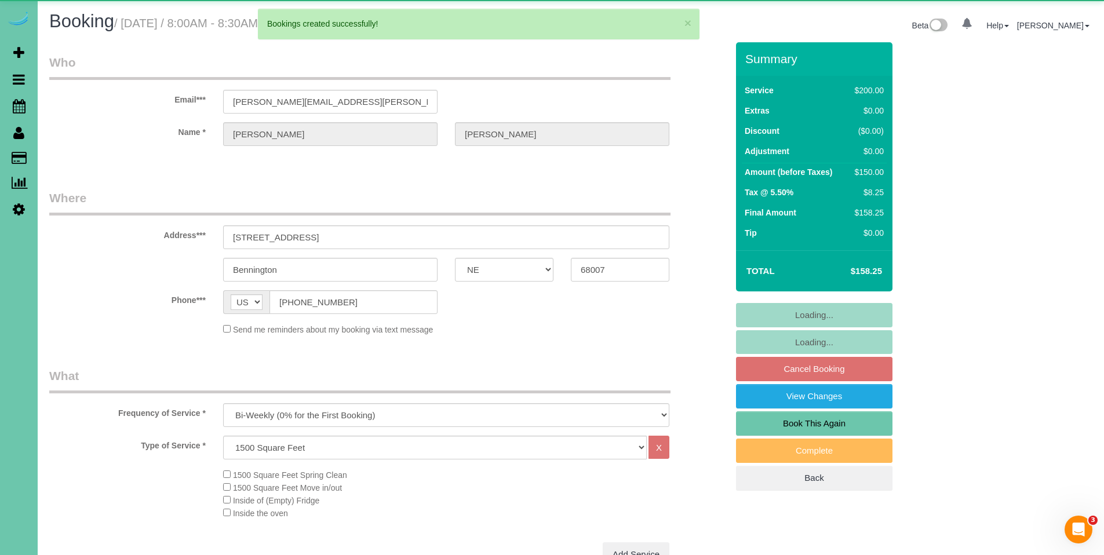
select select "object:2478"
